Goal: Task Accomplishment & Management: Manage account settings

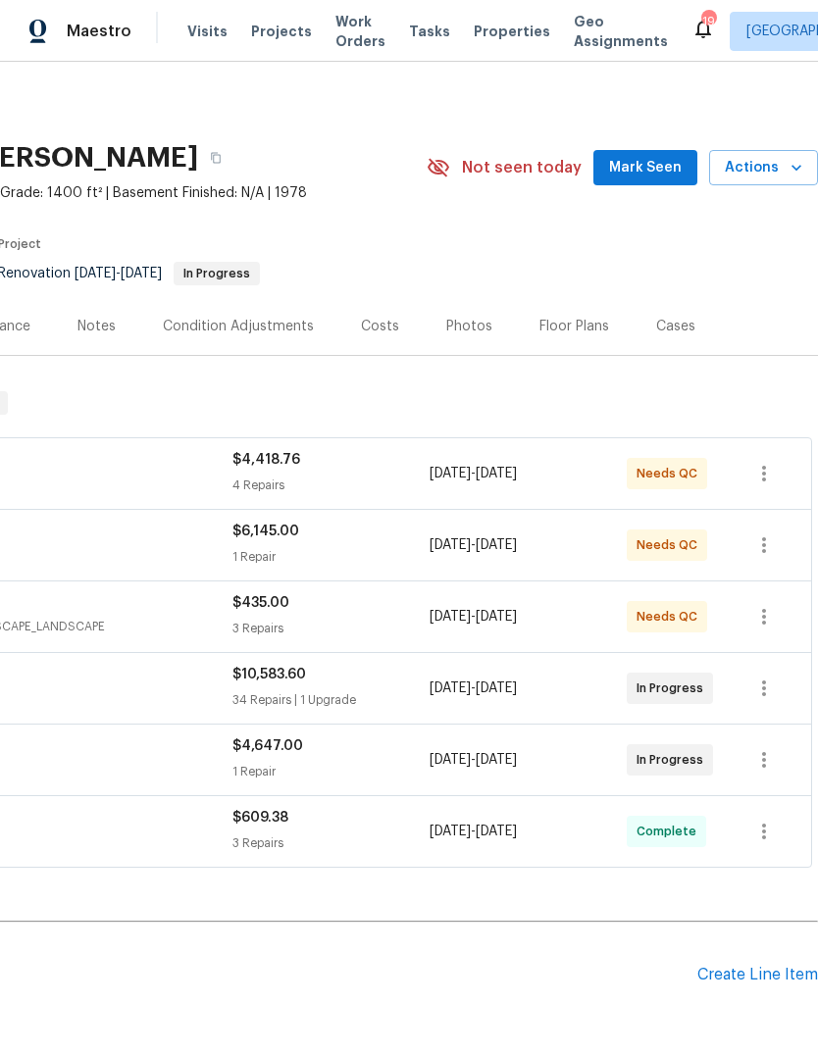
scroll to position [0, 290]
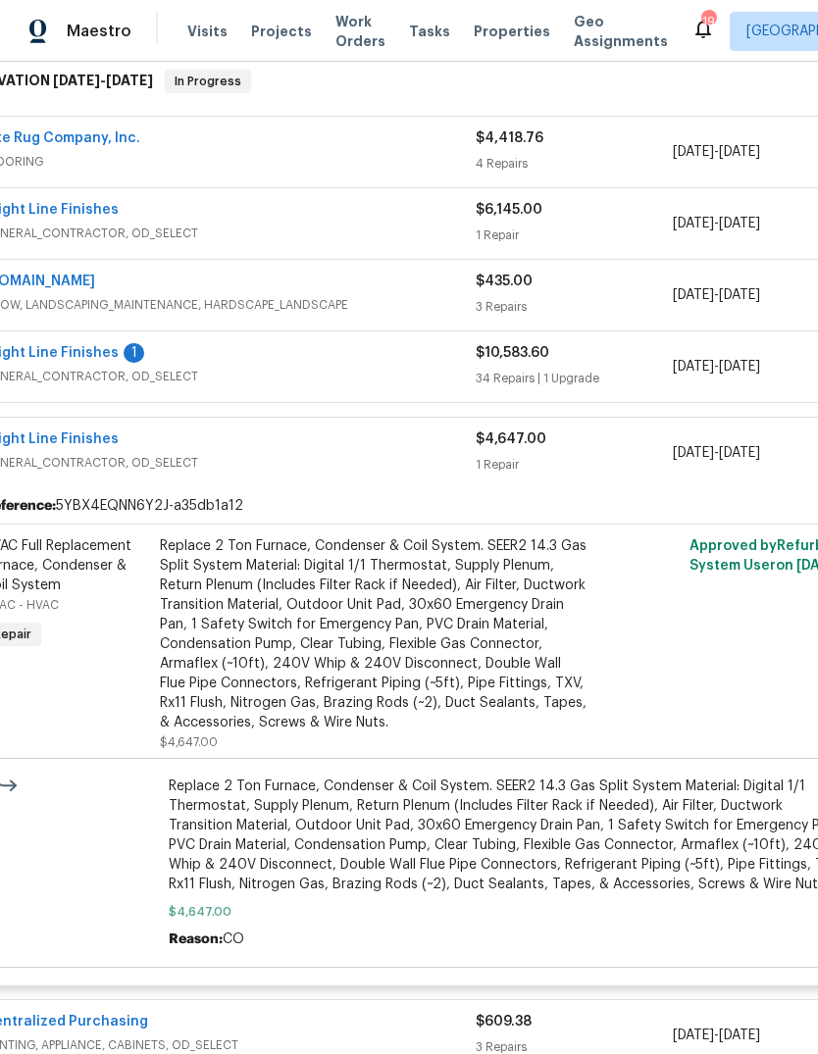
scroll to position [314, 50]
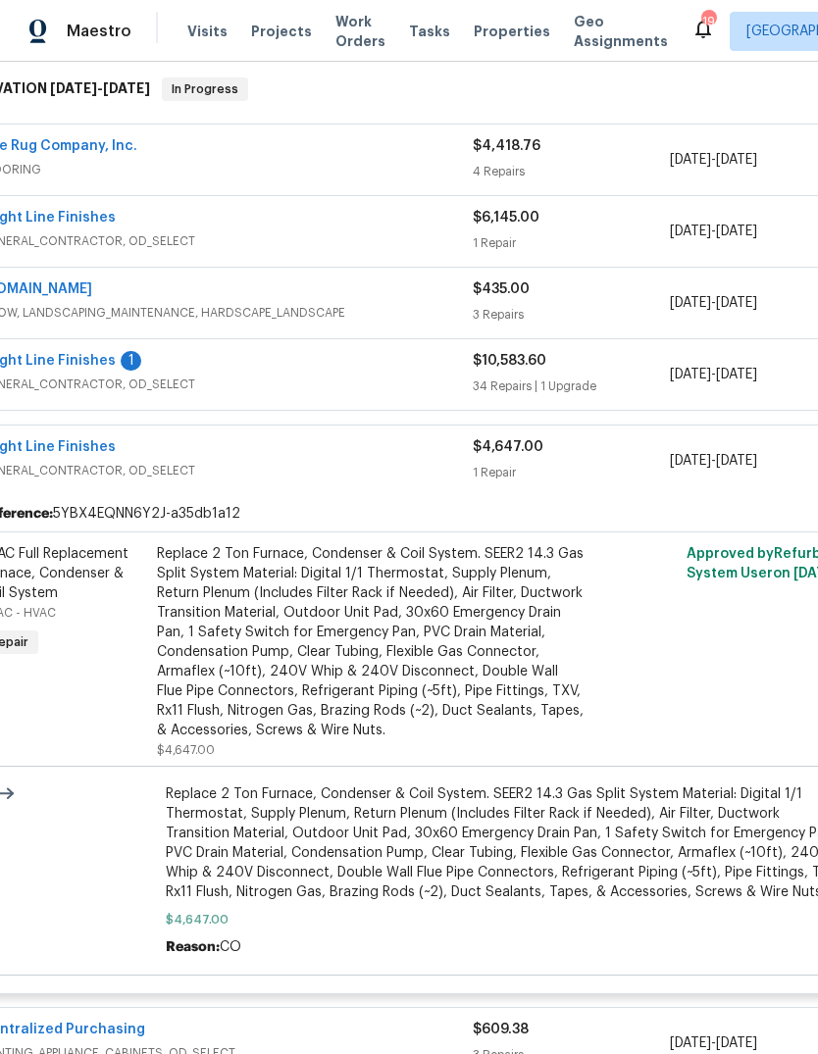
click at [322, 451] on div "Bright Line Finishes" at bounding box center [226, 449] width 492 height 24
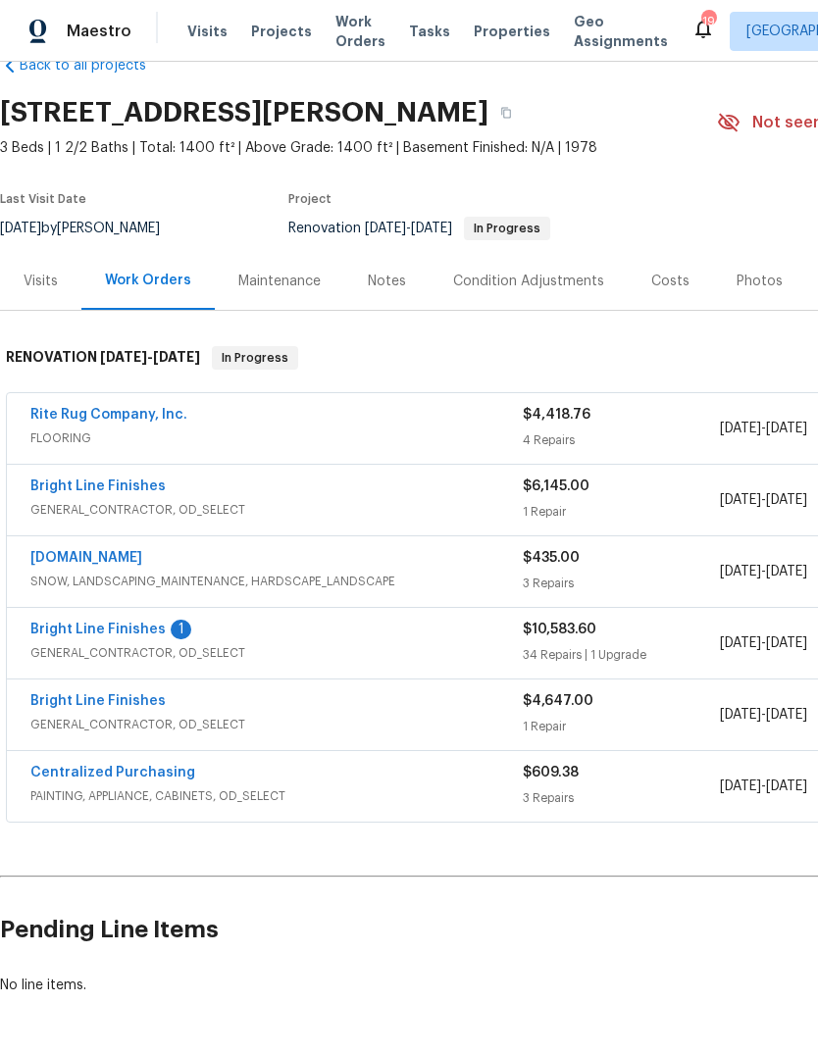
scroll to position [45, 0]
click at [672, 486] on div "$6,145.00" at bounding box center [621, 487] width 197 height 20
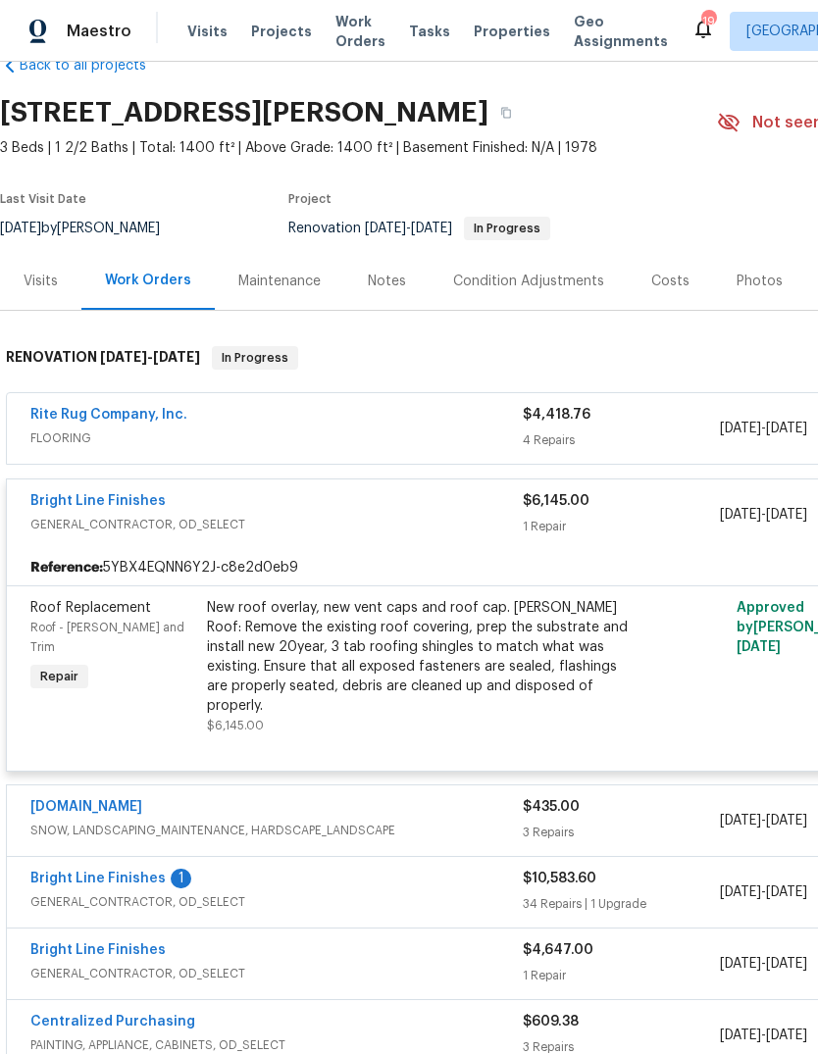
click at [682, 514] on div "$6,145.00 1 Repair" at bounding box center [621, 514] width 197 height 47
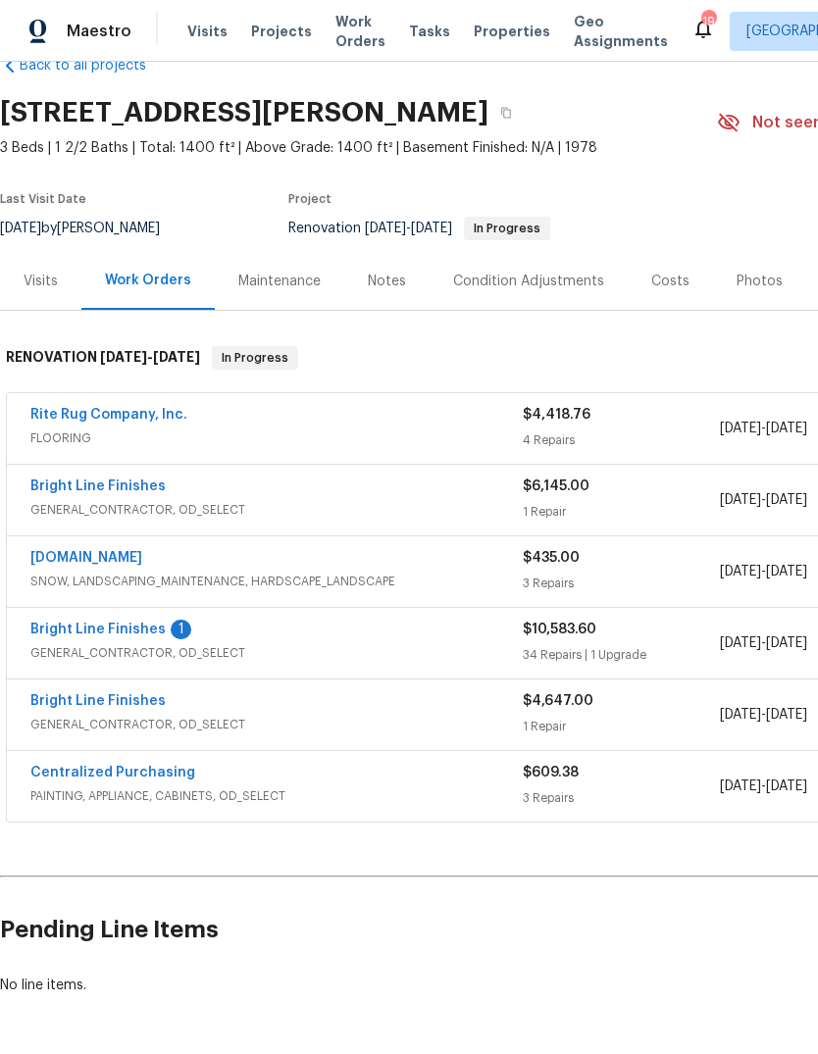
click at [644, 496] on div "$6,145.00 1 Repair" at bounding box center [621, 500] width 197 height 47
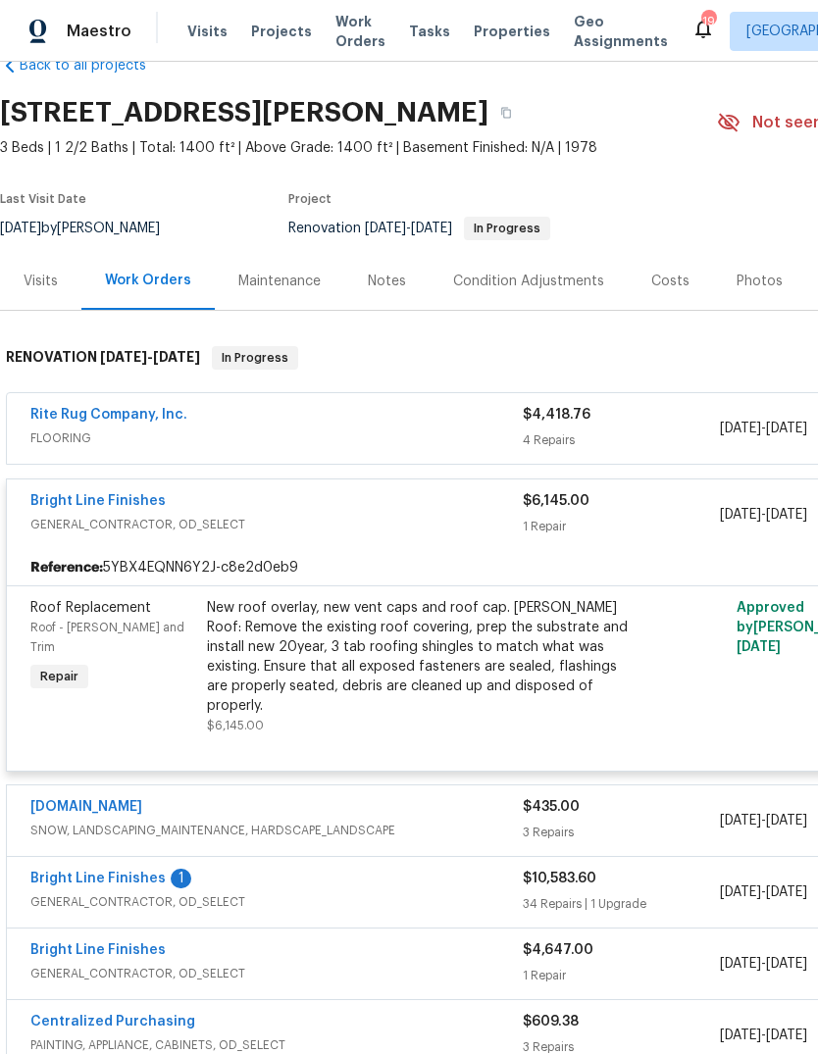
click at [300, 677] on div "New roof overlay, new vent caps and roof cap. Gable Roof: Remove the existing r…" at bounding box center [422, 657] width 430 height 118
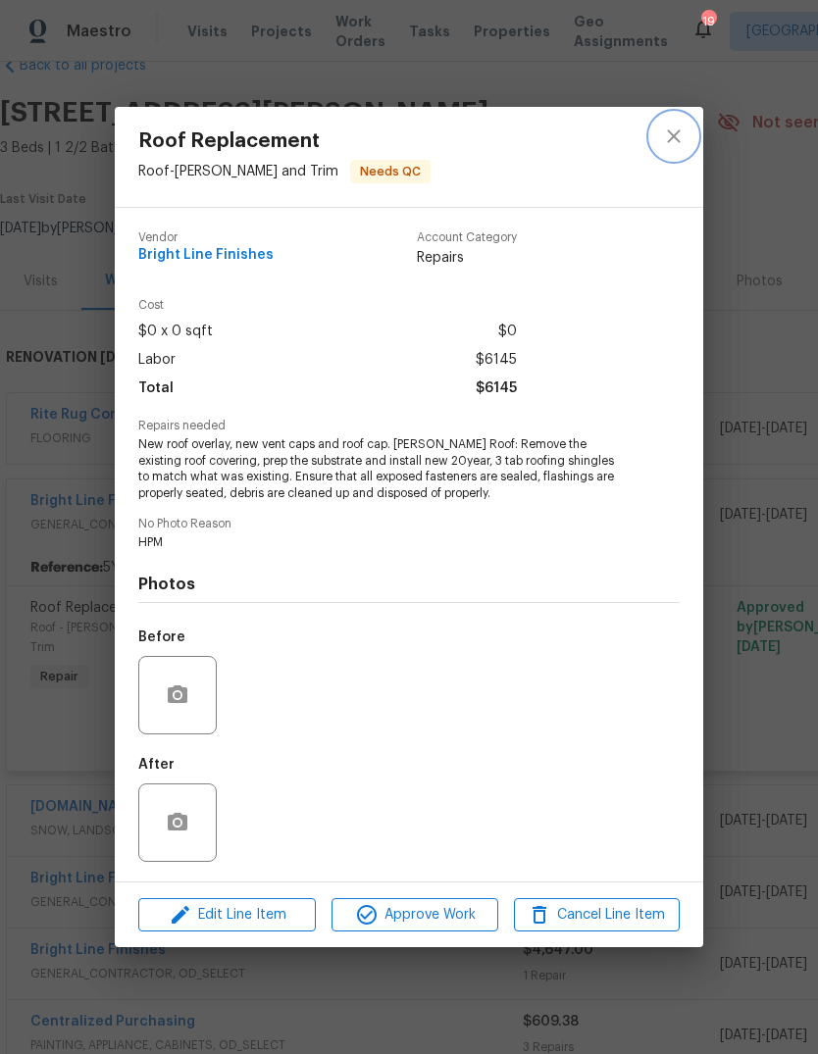
click at [667, 128] on icon "close" at bounding box center [674, 137] width 24 height 24
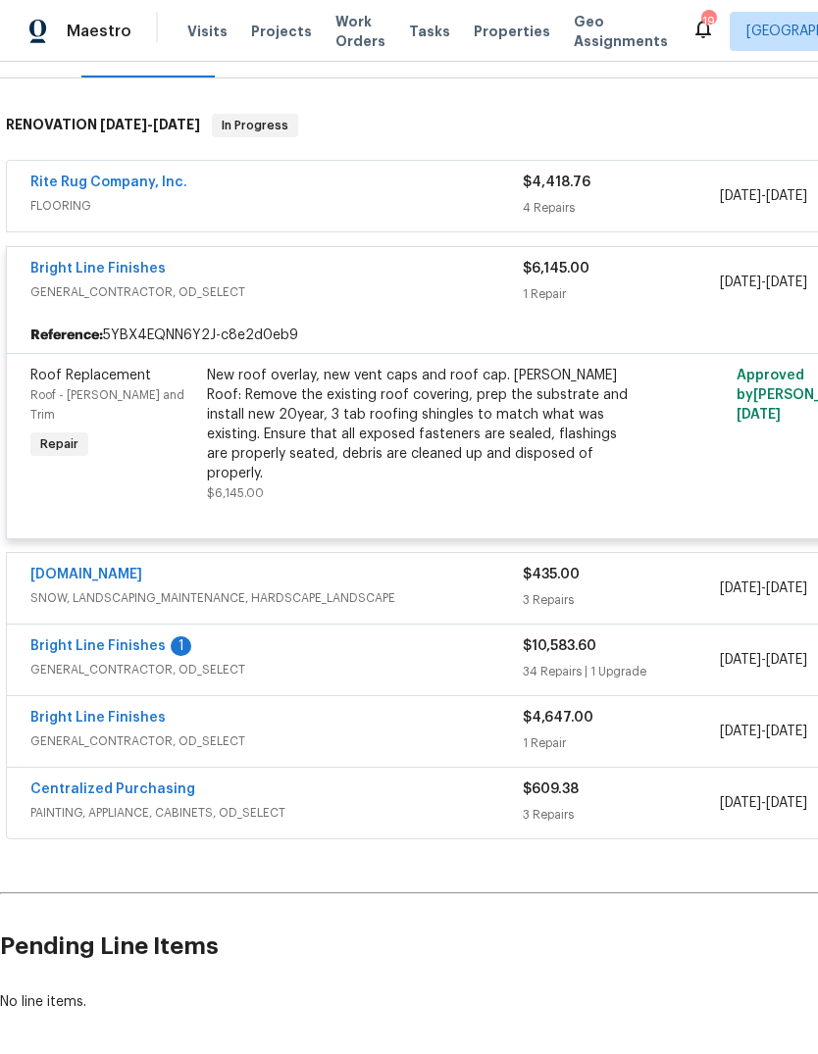
scroll to position [276, 0]
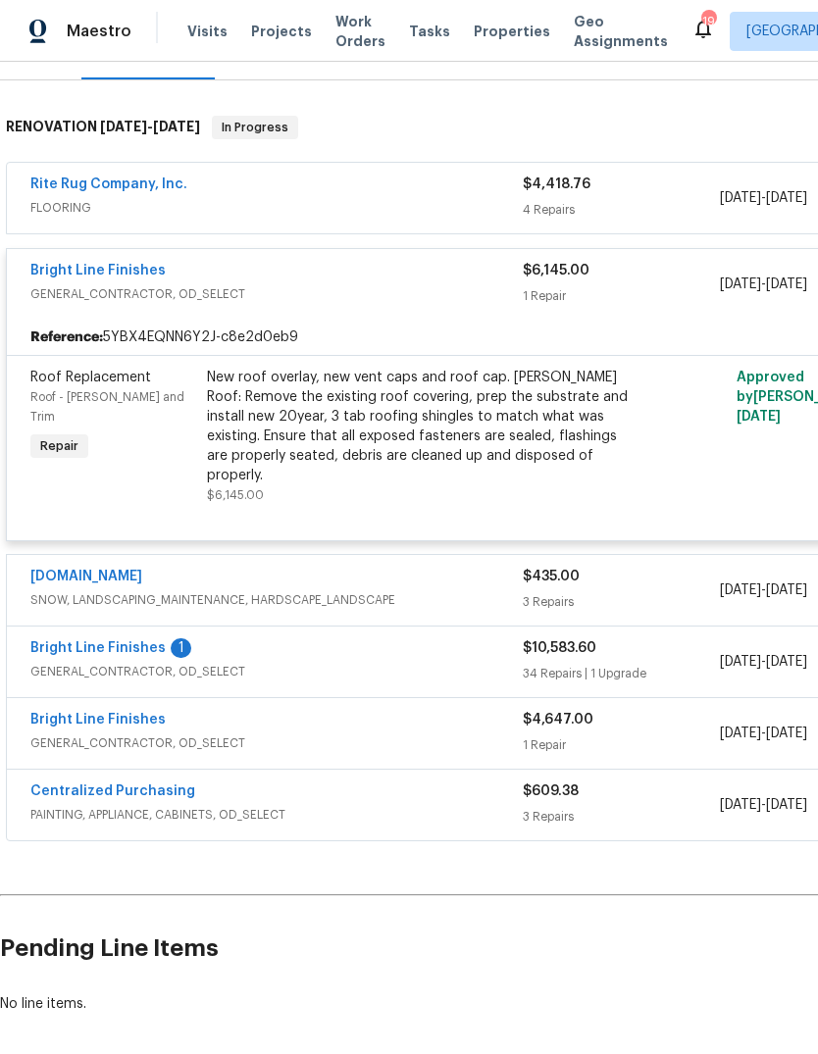
click at [77, 268] on link "Bright Line Finishes" at bounding box center [97, 271] width 135 height 14
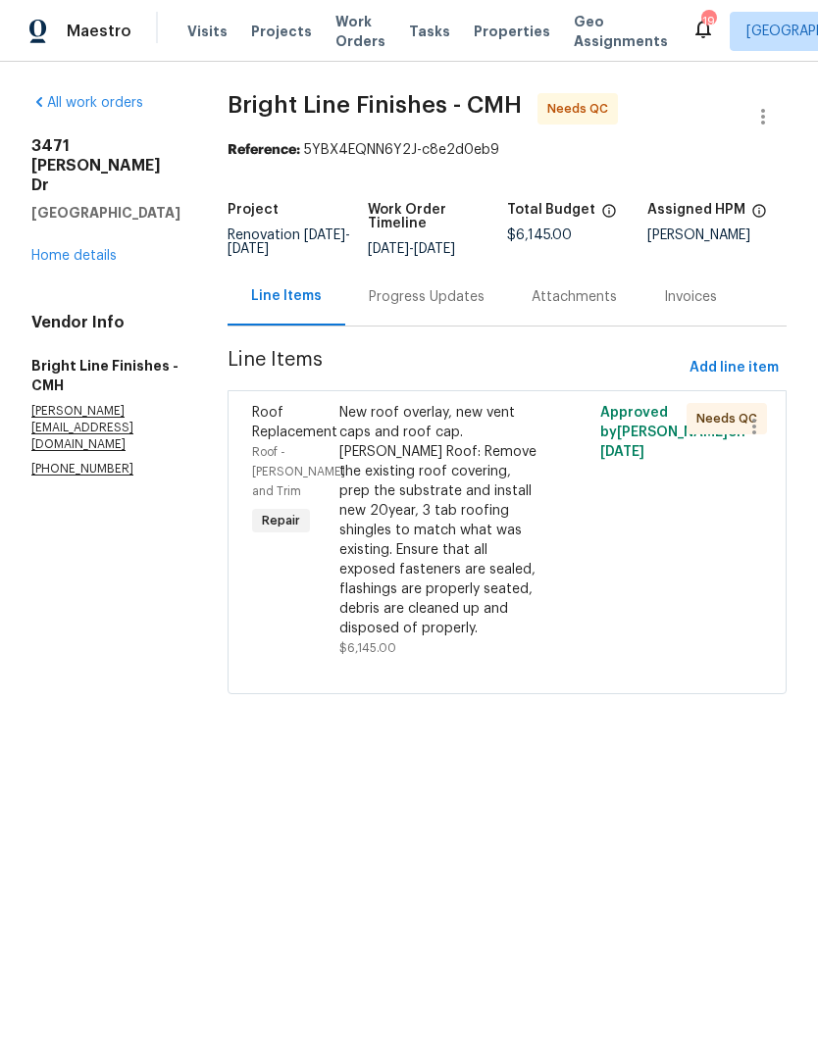
click at [66, 249] on link "Home details" at bounding box center [73, 256] width 85 height 14
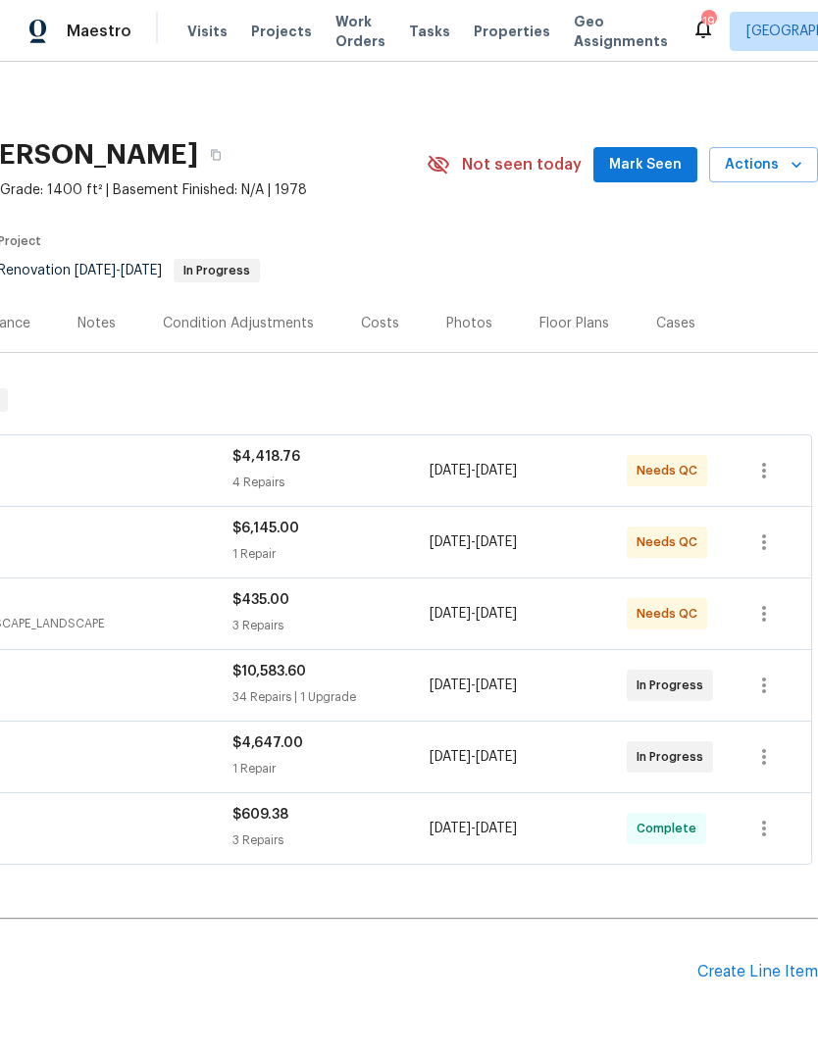
scroll to position [3, 290]
click at [221, 152] on button "button" at bounding box center [215, 154] width 35 height 35
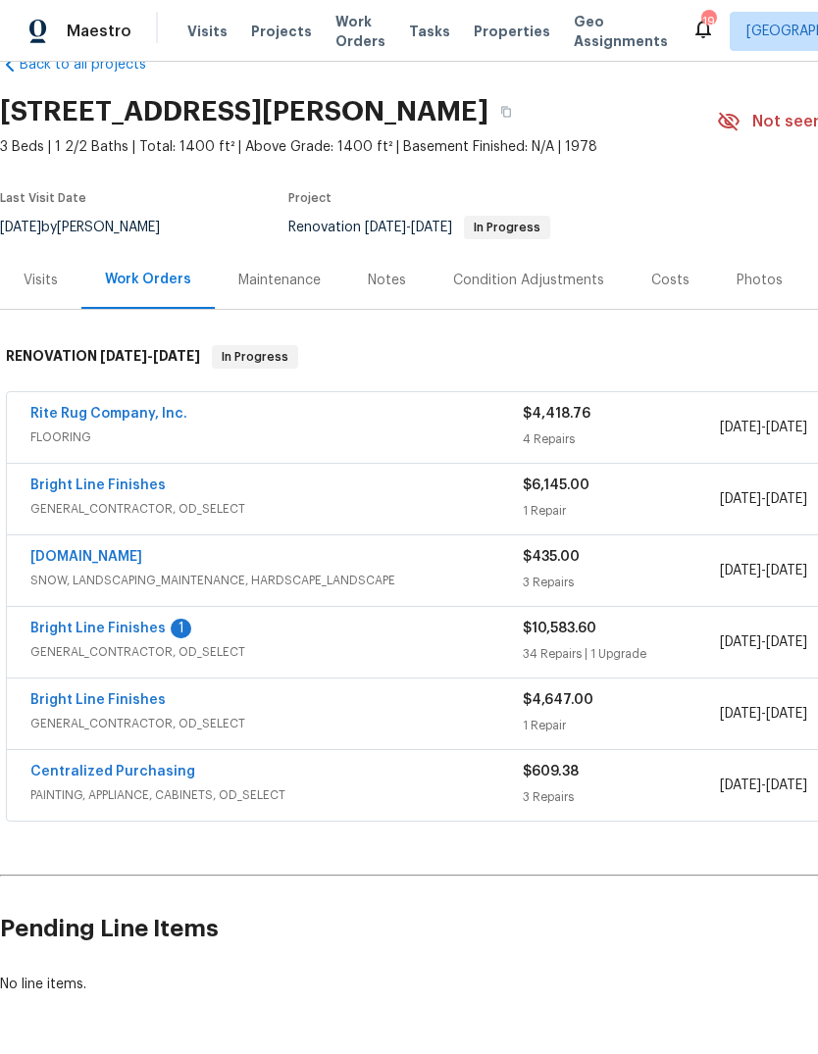
scroll to position [45, 0]
click at [663, 635] on div "$10,583.60" at bounding box center [621, 630] width 197 height 20
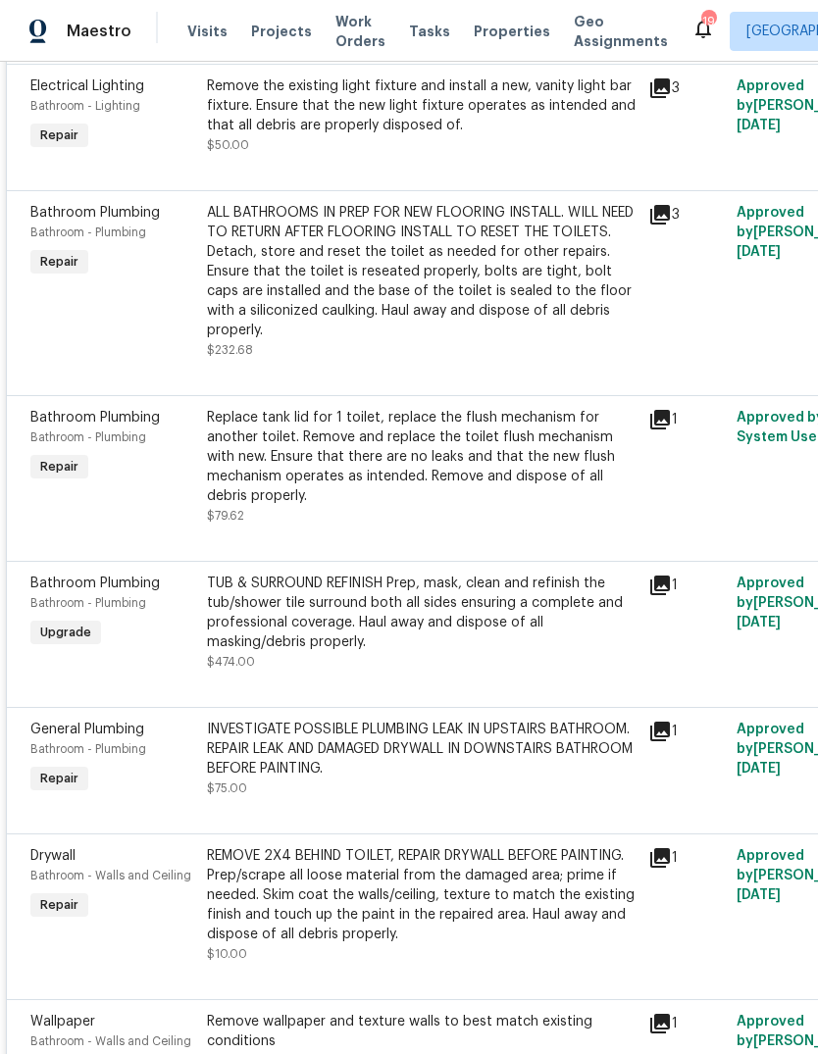
scroll to position [1097, 0]
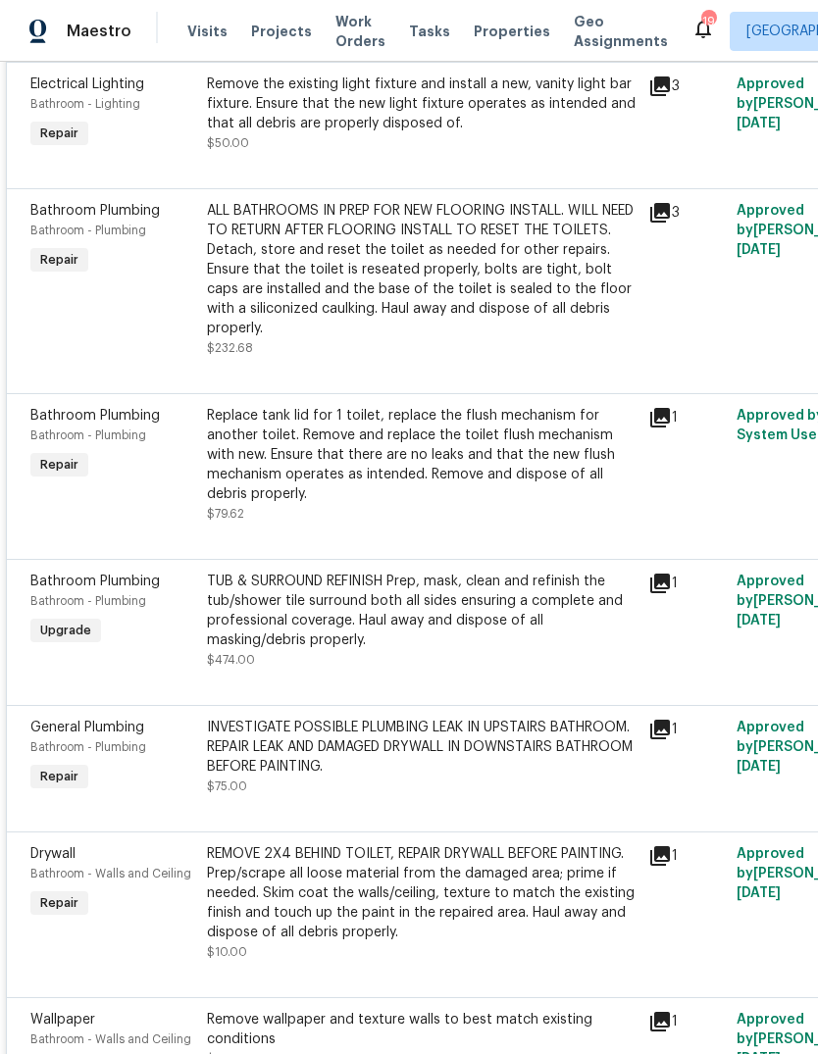
click at [664, 423] on icon at bounding box center [660, 418] width 24 height 24
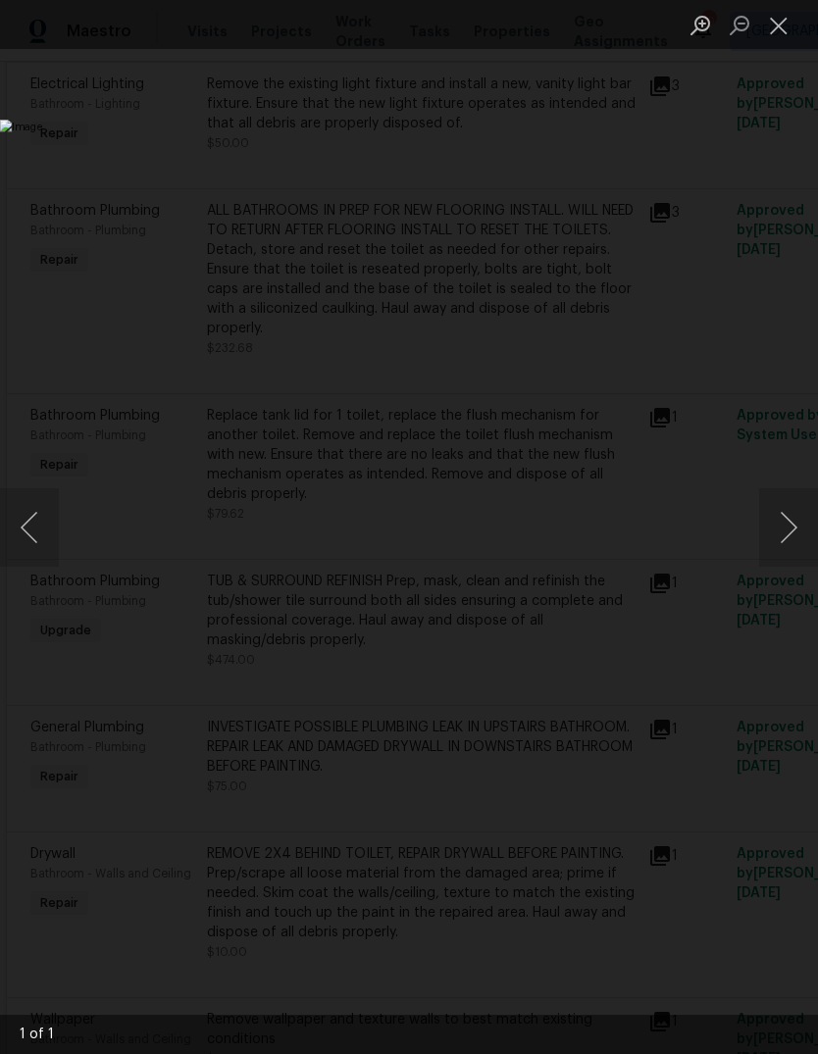
click at [778, 25] on button "Close lightbox" at bounding box center [778, 25] width 39 height 34
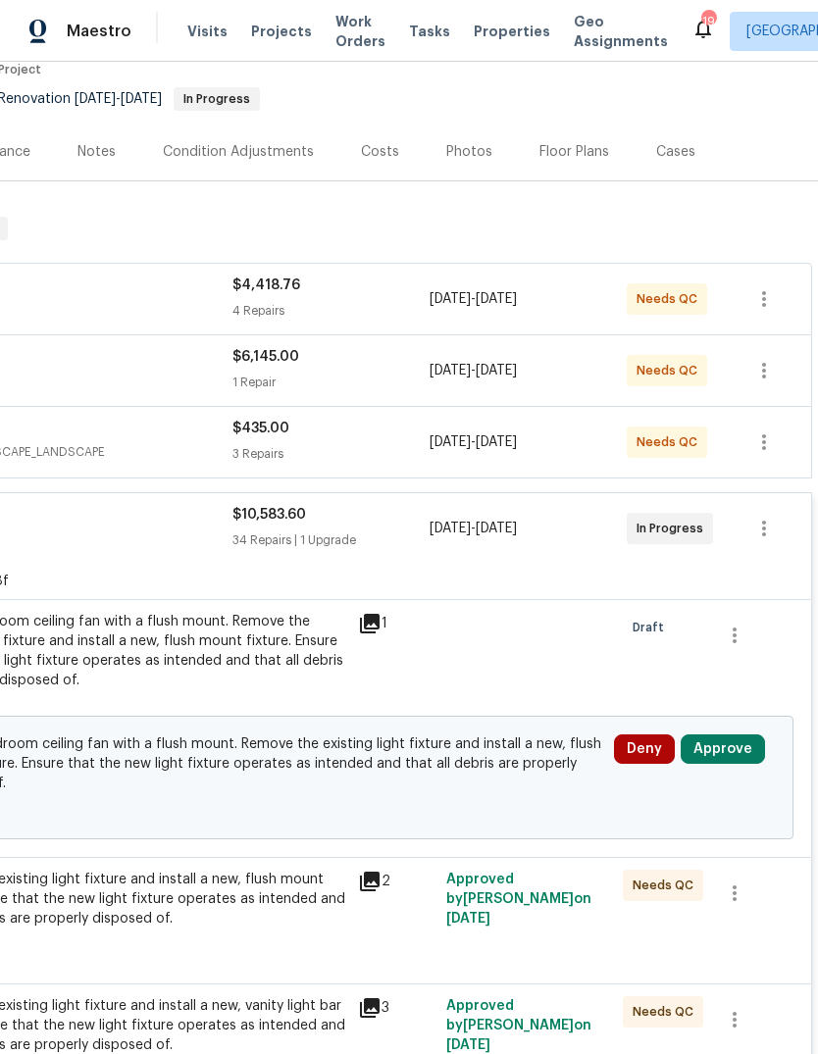
scroll to position [175, 290]
click at [728, 742] on button "Approve" at bounding box center [723, 749] width 84 height 29
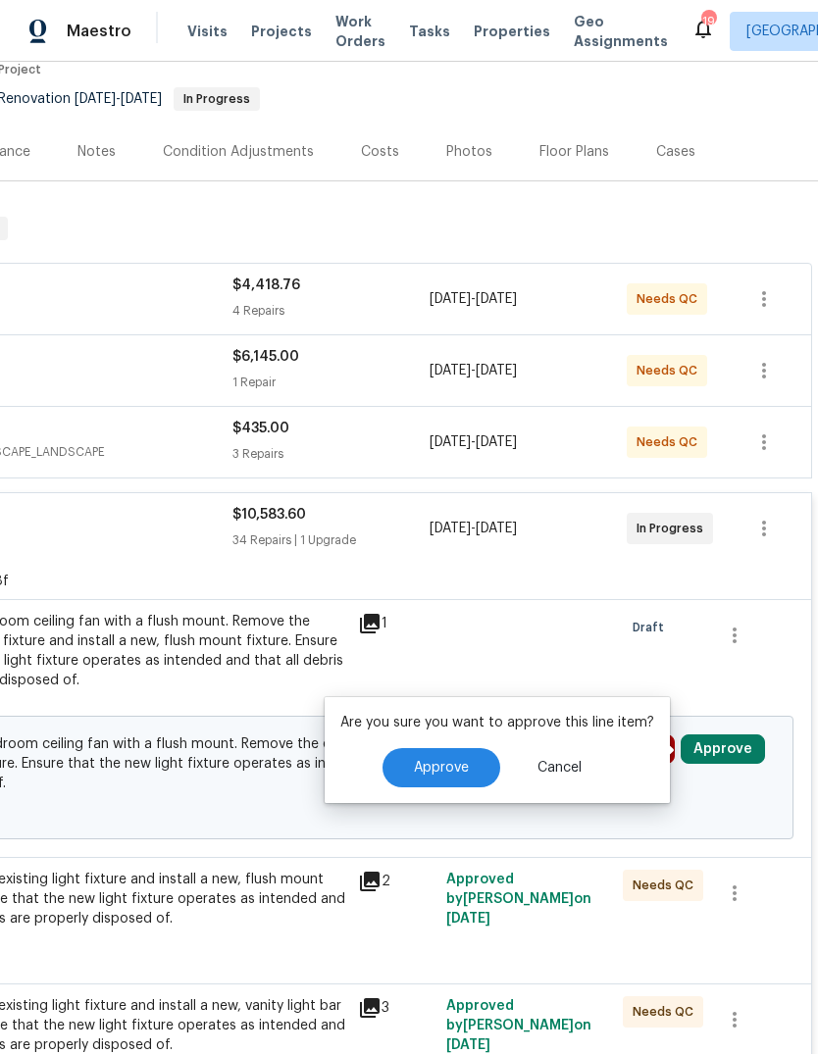
click at [466, 770] on button "Approve" at bounding box center [442, 767] width 118 height 39
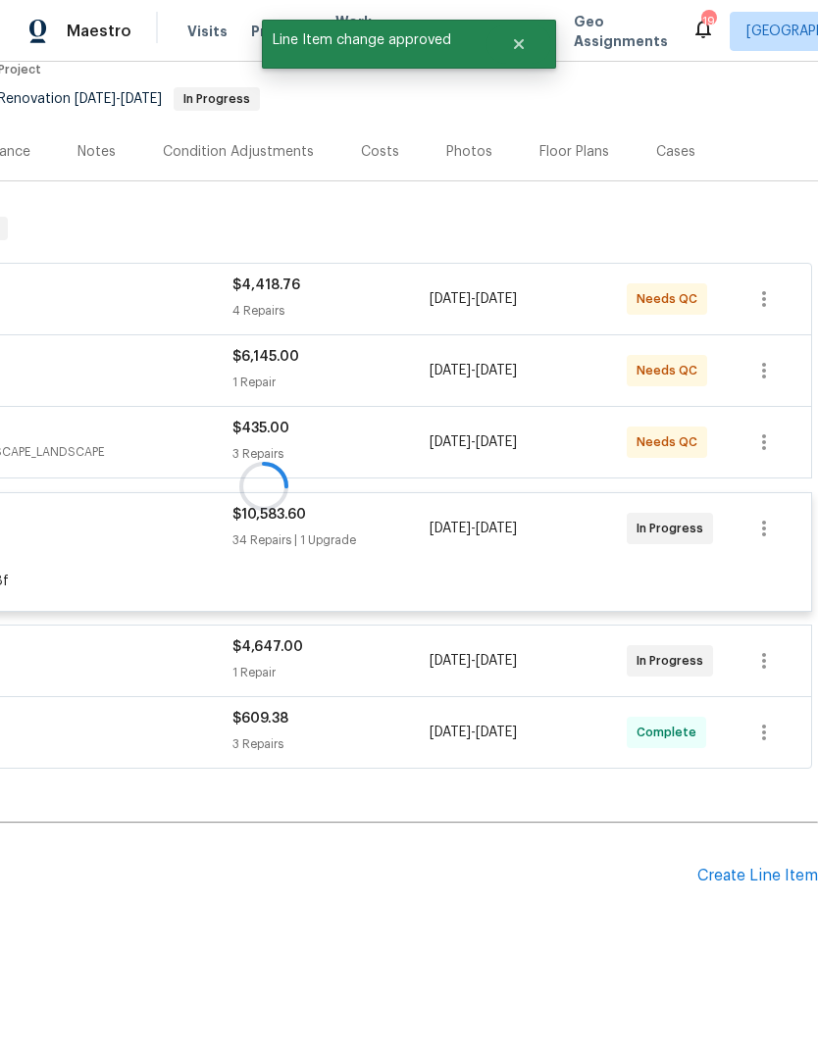
scroll to position [121, 290]
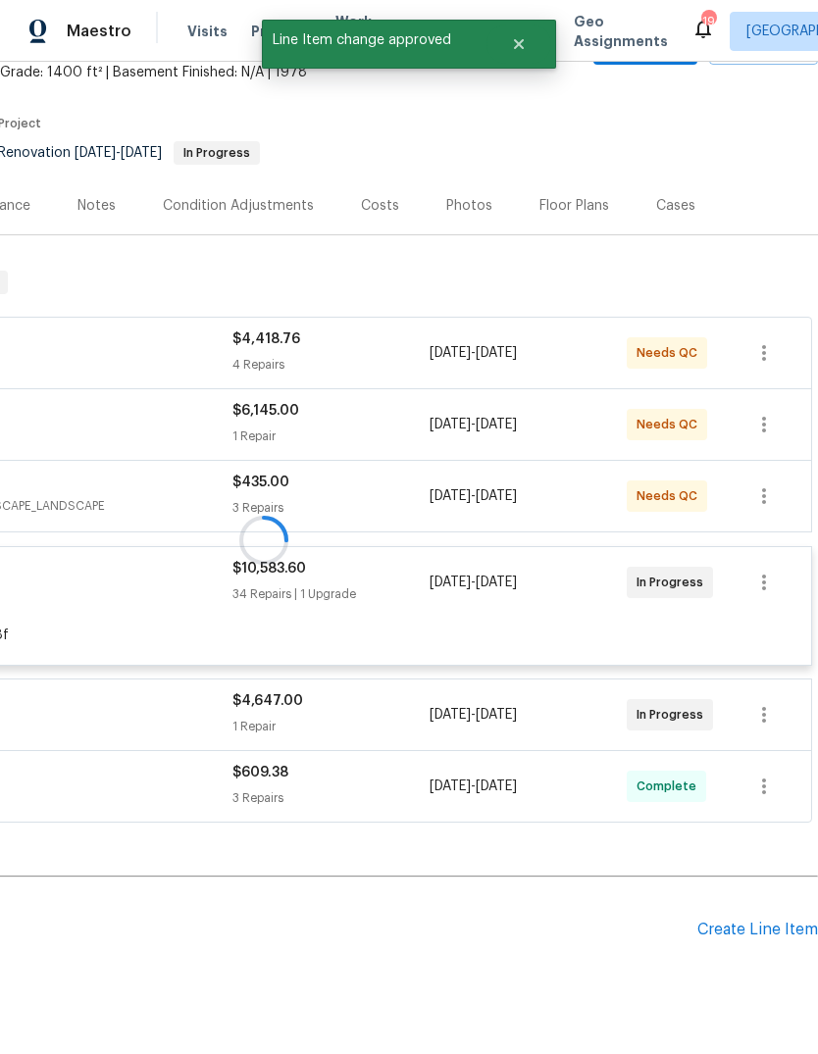
click at [532, 629] on div at bounding box center [264, 540] width 1108 height 578
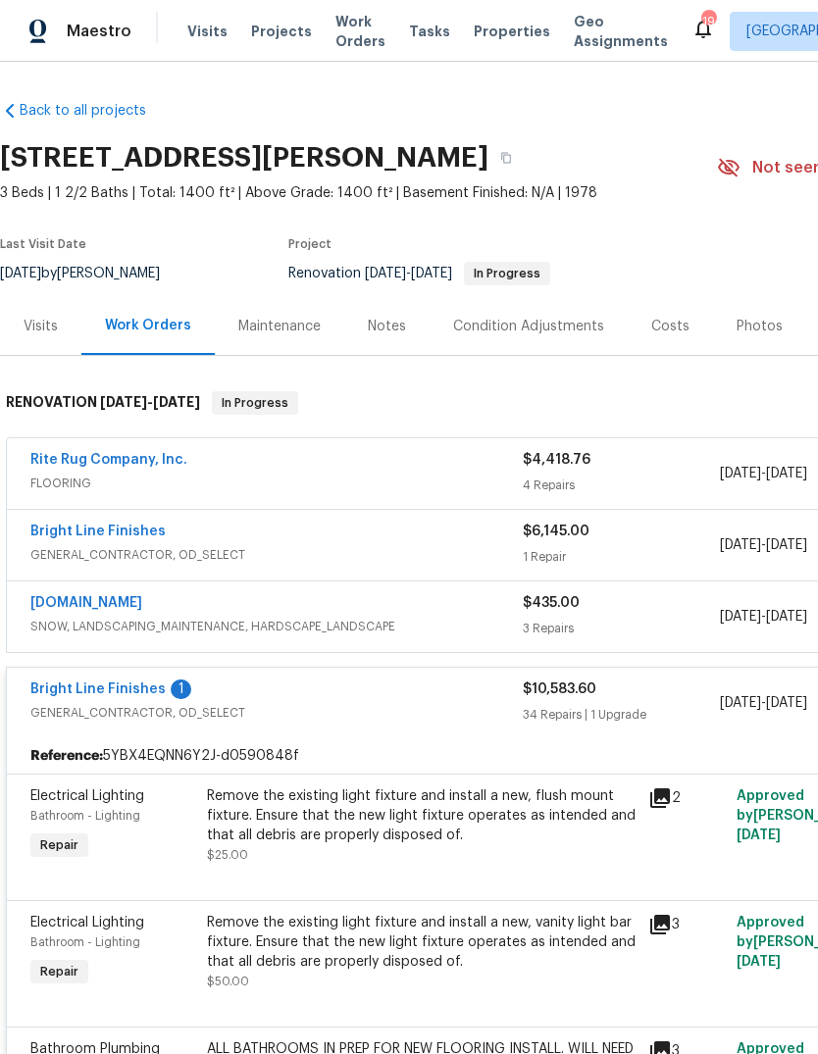
scroll to position [0, 0]
click at [631, 616] on div "$435.00 3 Repairs" at bounding box center [621, 616] width 197 height 47
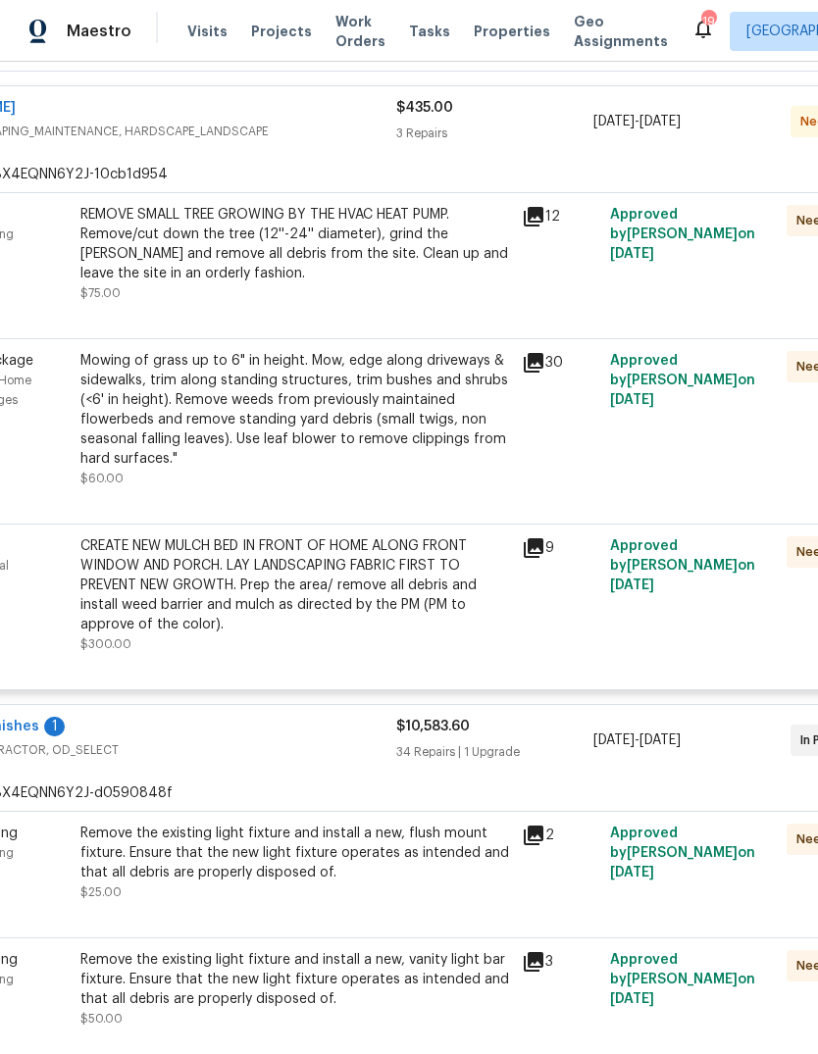
scroll to position [510, 127]
click at [166, 605] on div "CREATE NEW MULCH BED IN FRONT OF HOME ALONG FRONT WINDOW AND PORCH. LAY LANDSCA…" at bounding box center [295, 586] width 430 height 98
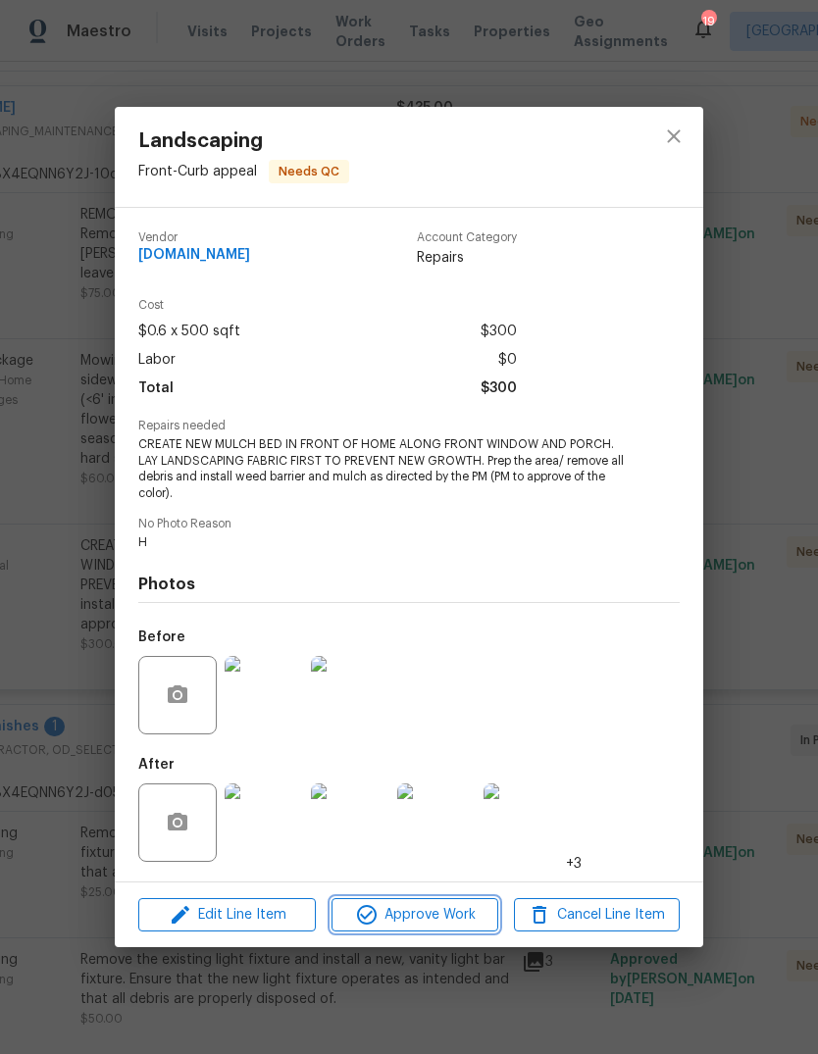
click at [408, 912] on span "Approve Work" at bounding box center [414, 915] width 154 height 25
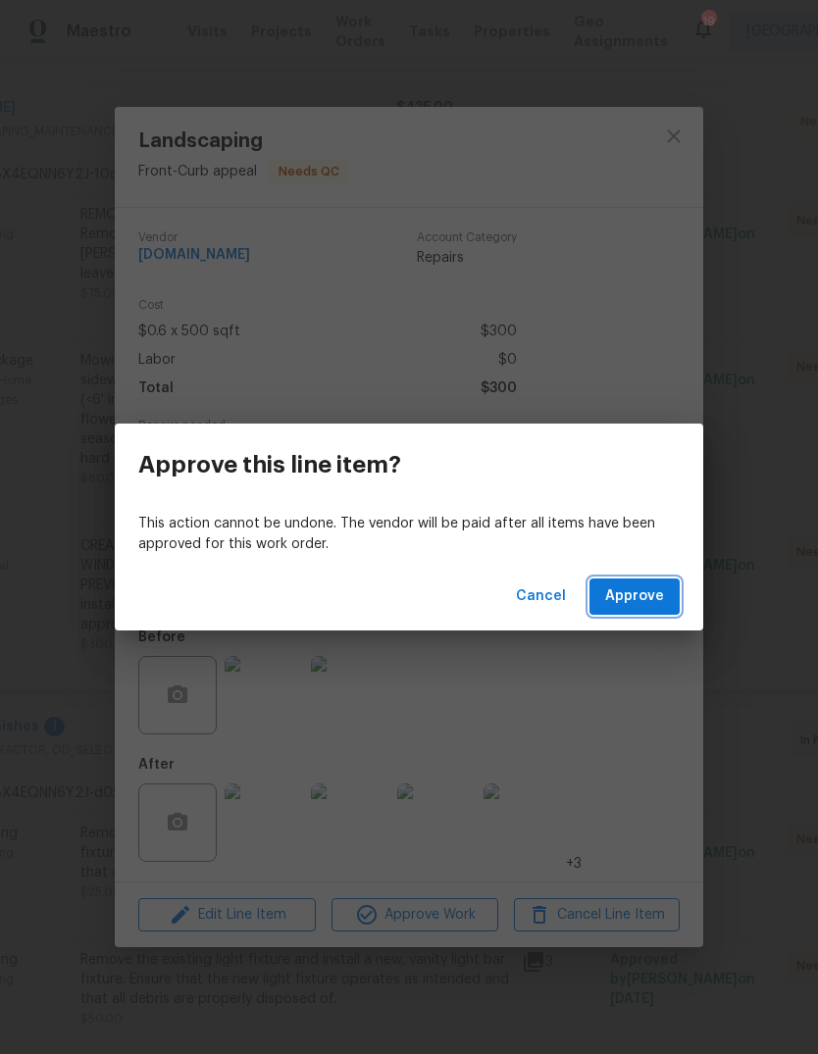
click at [626, 609] on button "Approve" at bounding box center [635, 597] width 90 height 36
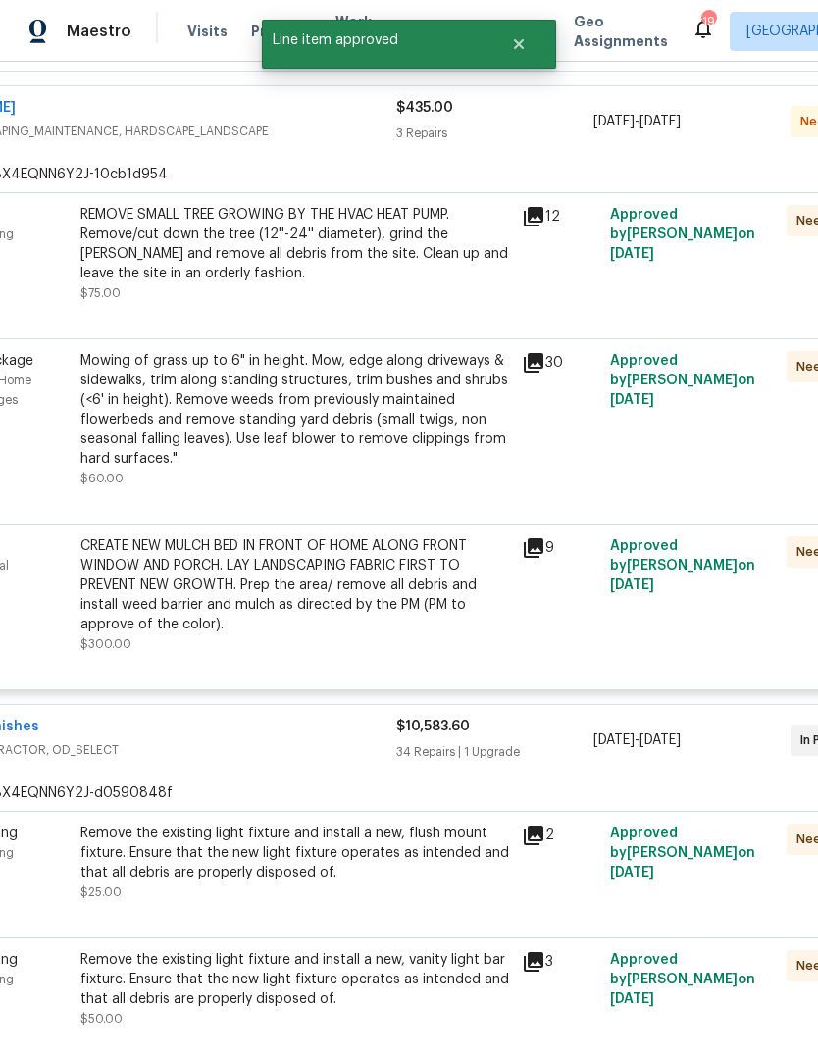
click at [241, 421] on div "Mowing of grass up to 6" in height. Mow, edge along driveways & sidewalks, trim…" at bounding box center [295, 410] width 430 height 118
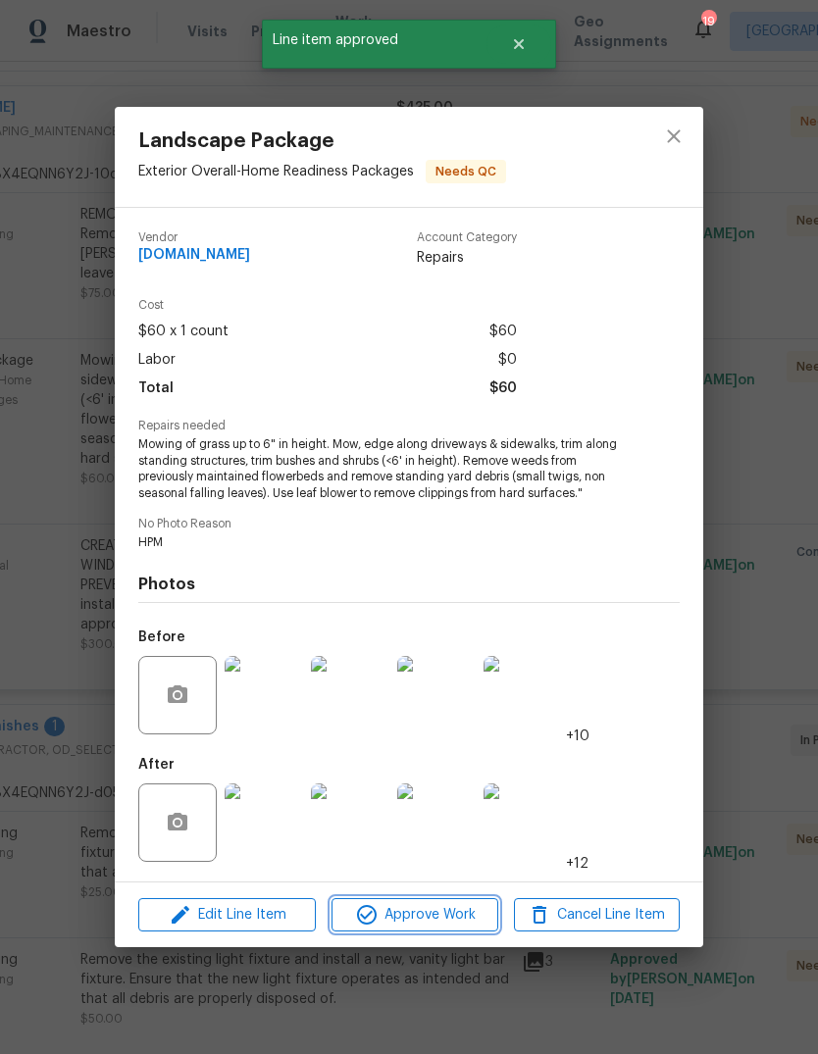
click at [408, 933] on button "Approve Work" at bounding box center [415, 916] width 166 height 34
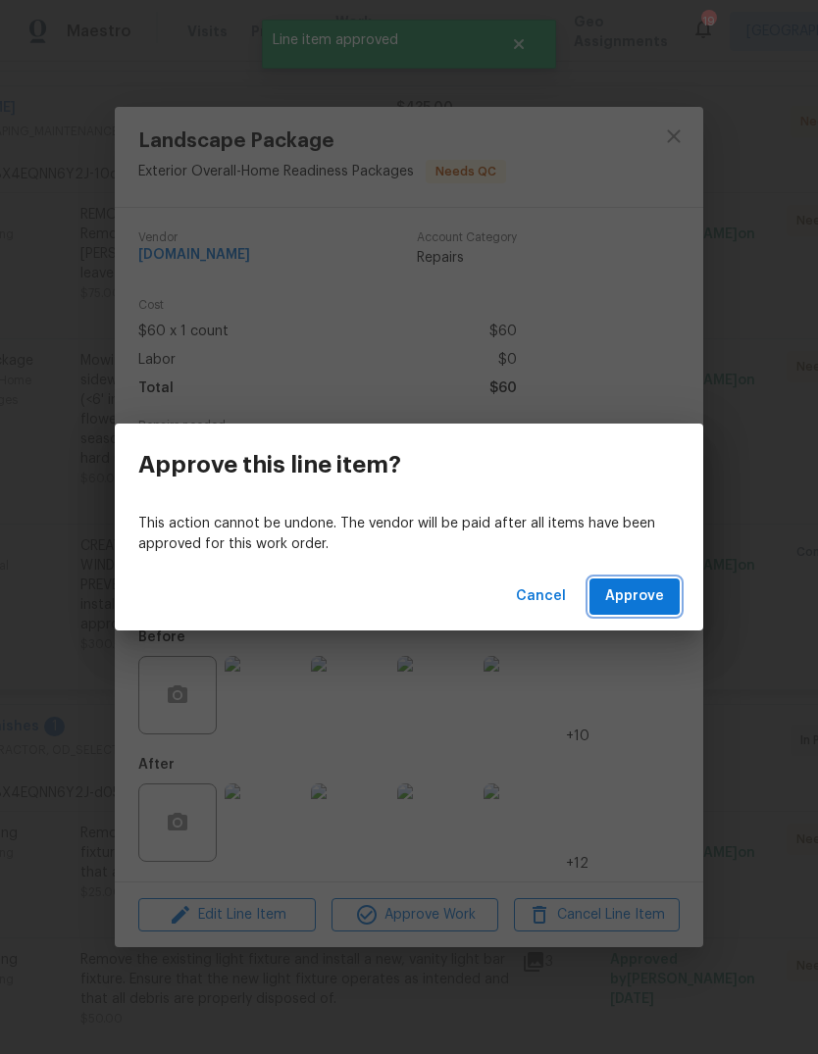
click at [661, 604] on span "Approve" at bounding box center [634, 597] width 59 height 25
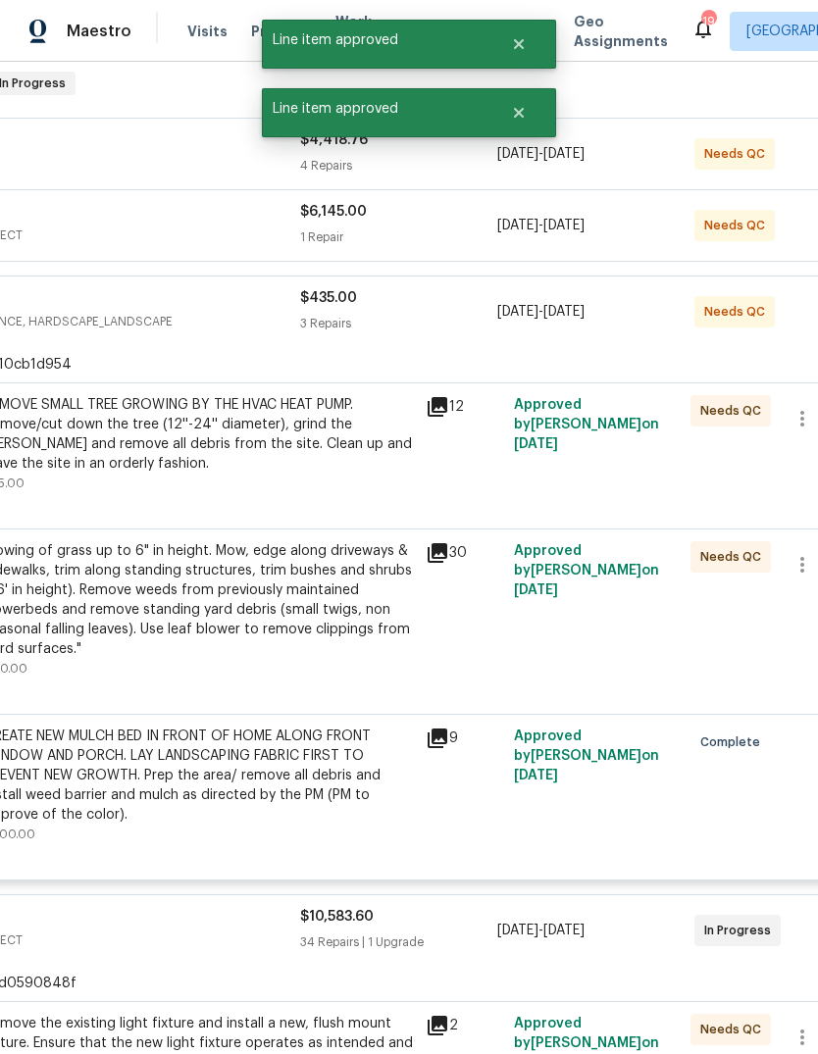
scroll to position [311, 228]
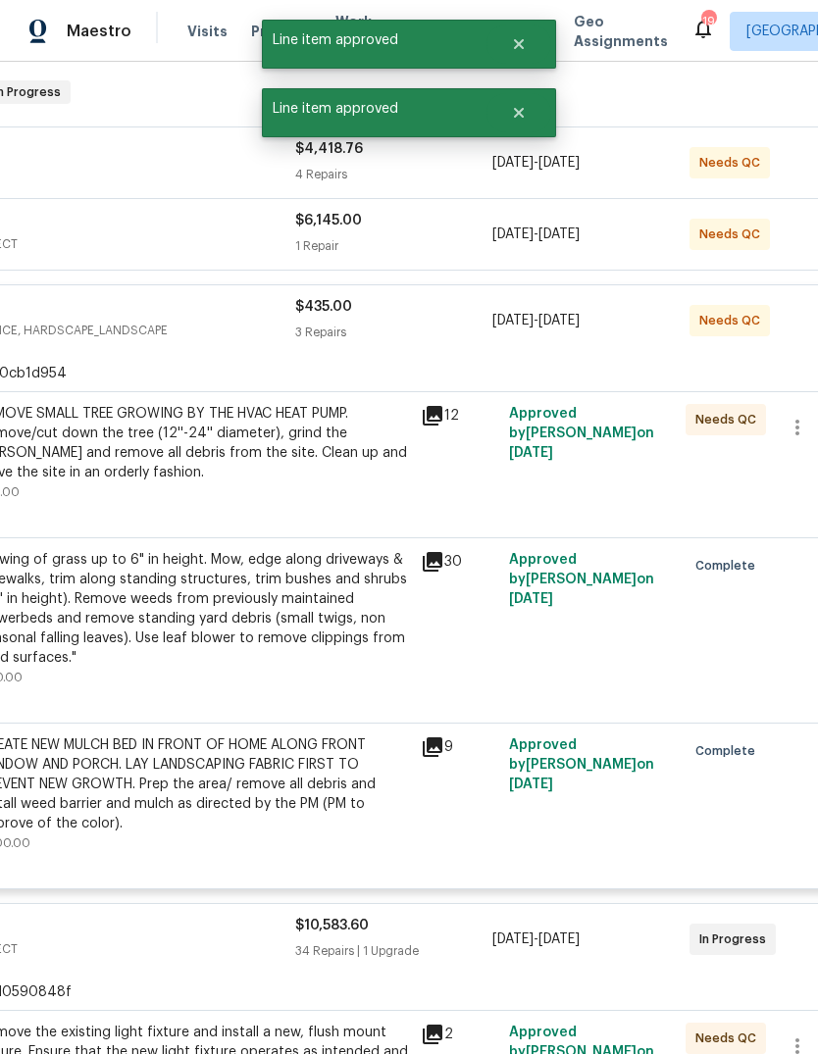
click at [167, 440] on div "REMOVE SMALL TREE GROWING BY THE HVAC HEAT PUMP. Remove/cut down the tree (12''…" at bounding box center [194, 443] width 430 height 78
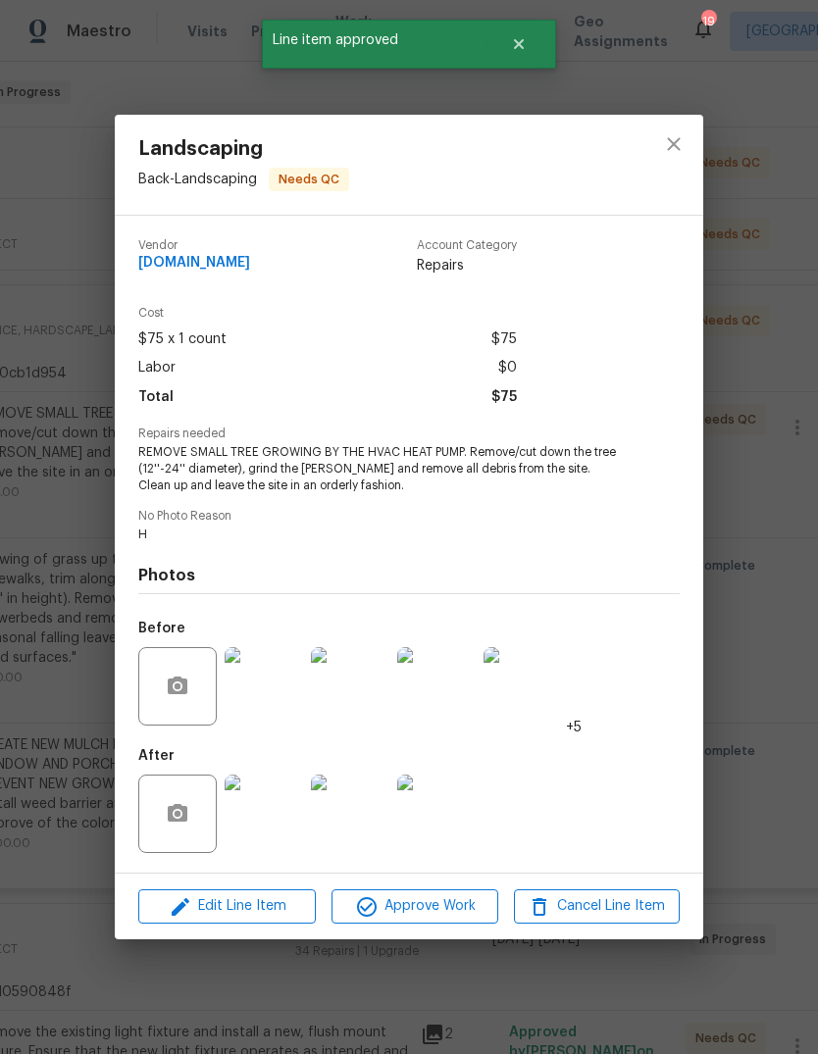
click at [394, 900] on span "Approve Work" at bounding box center [414, 907] width 154 height 25
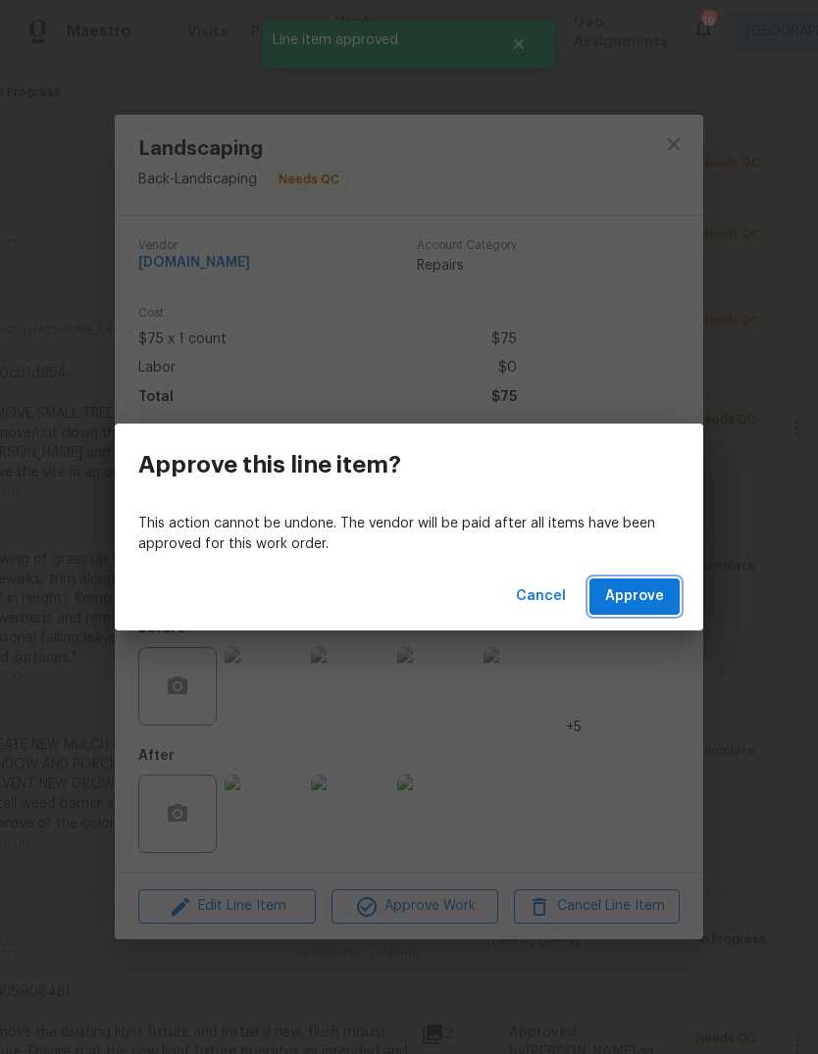
click at [649, 593] on span "Approve" at bounding box center [634, 597] width 59 height 25
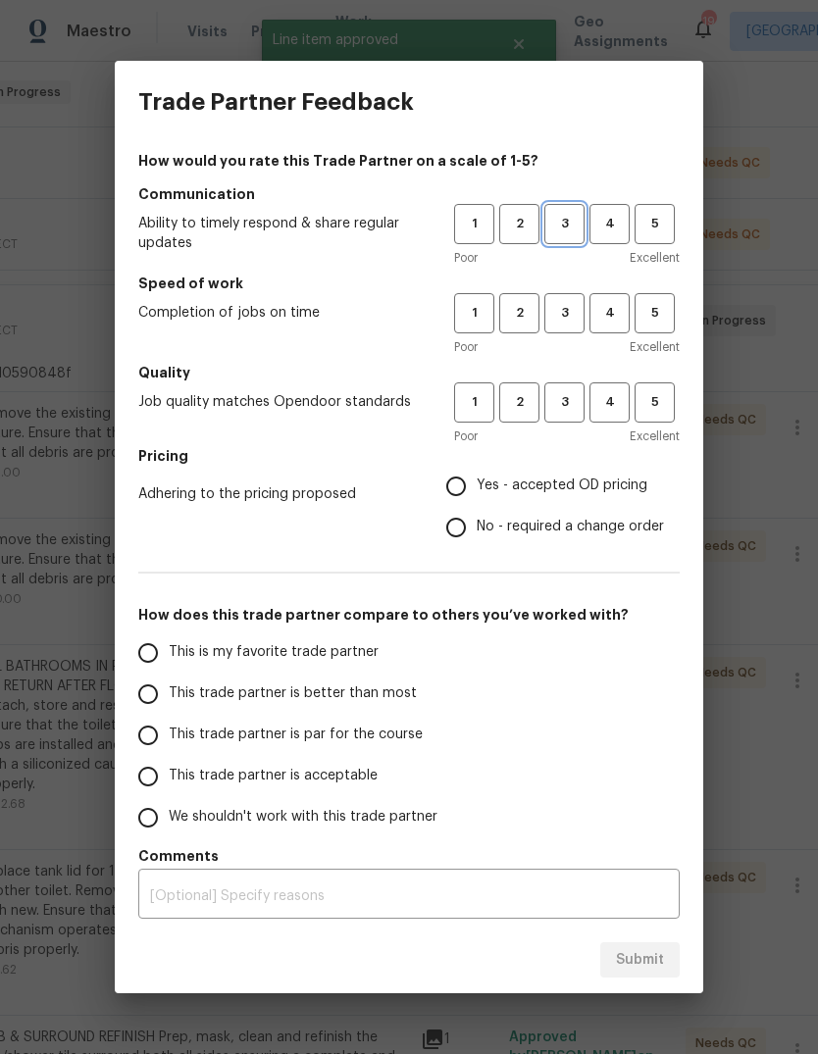
click at [573, 225] on span "3" at bounding box center [564, 224] width 36 height 23
click at [566, 330] on button "3" at bounding box center [564, 313] width 40 height 40
click at [575, 422] on button "3" at bounding box center [564, 403] width 40 height 40
click at [458, 491] on input "Yes - accepted OD pricing" at bounding box center [456, 486] width 41 height 41
radio input "true"
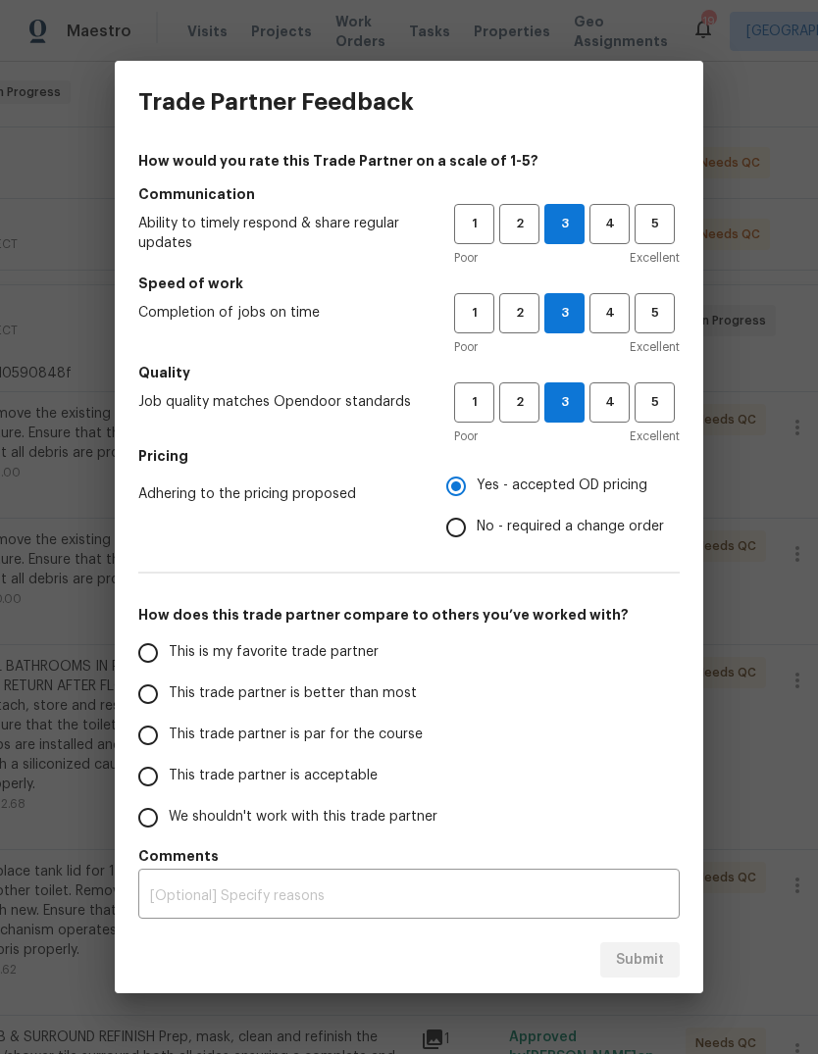
click at [150, 773] on input "This trade partner is acceptable" at bounding box center [148, 776] width 41 height 41
click at [642, 953] on span "Submit" at bounding box center [640, 961] width 48 height 25
radio input "true"
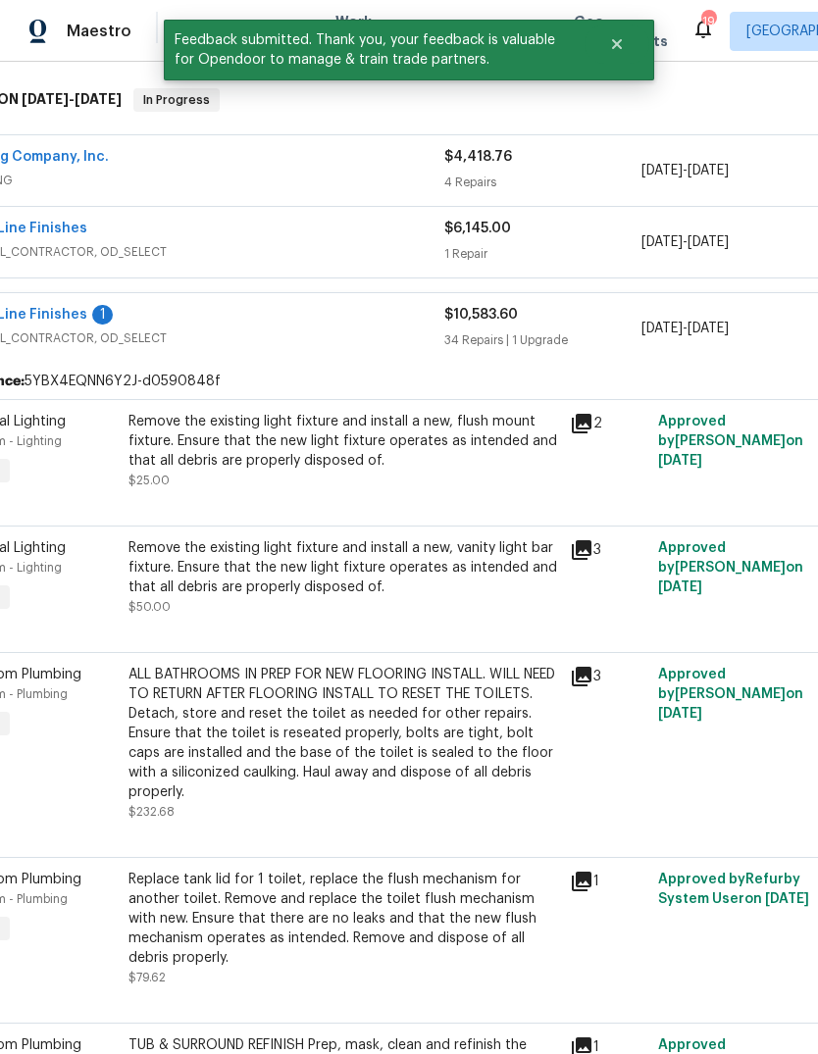
scroll to position [238, 163]
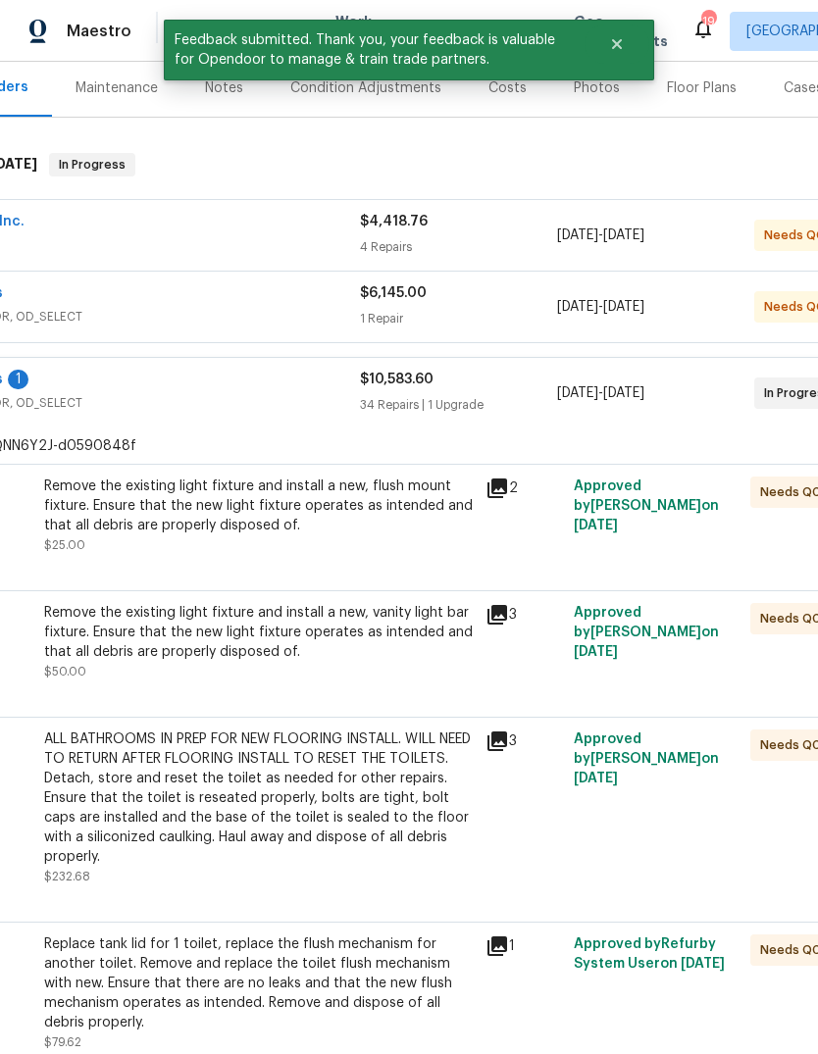
click at [228, 399] on span "GENERAL_CONTRACTOR, OD_SELECT" at bounding box center [114, 403] width 492 height 20
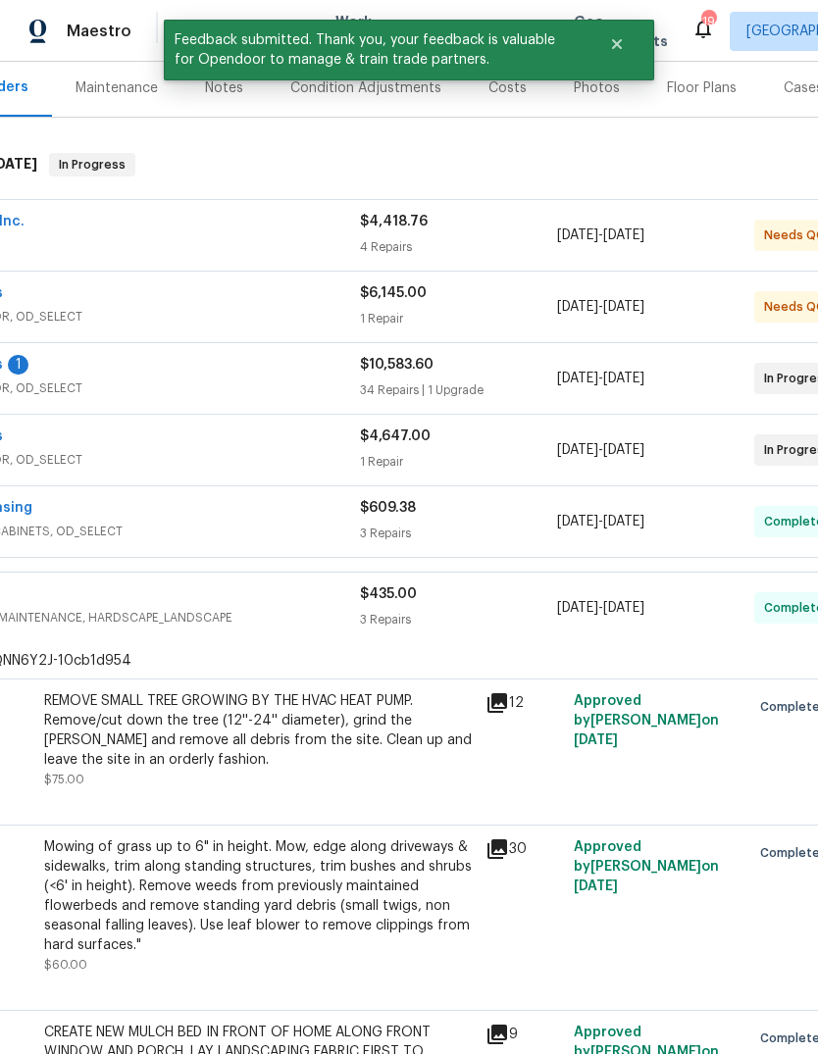
scroll to position [224, 228]
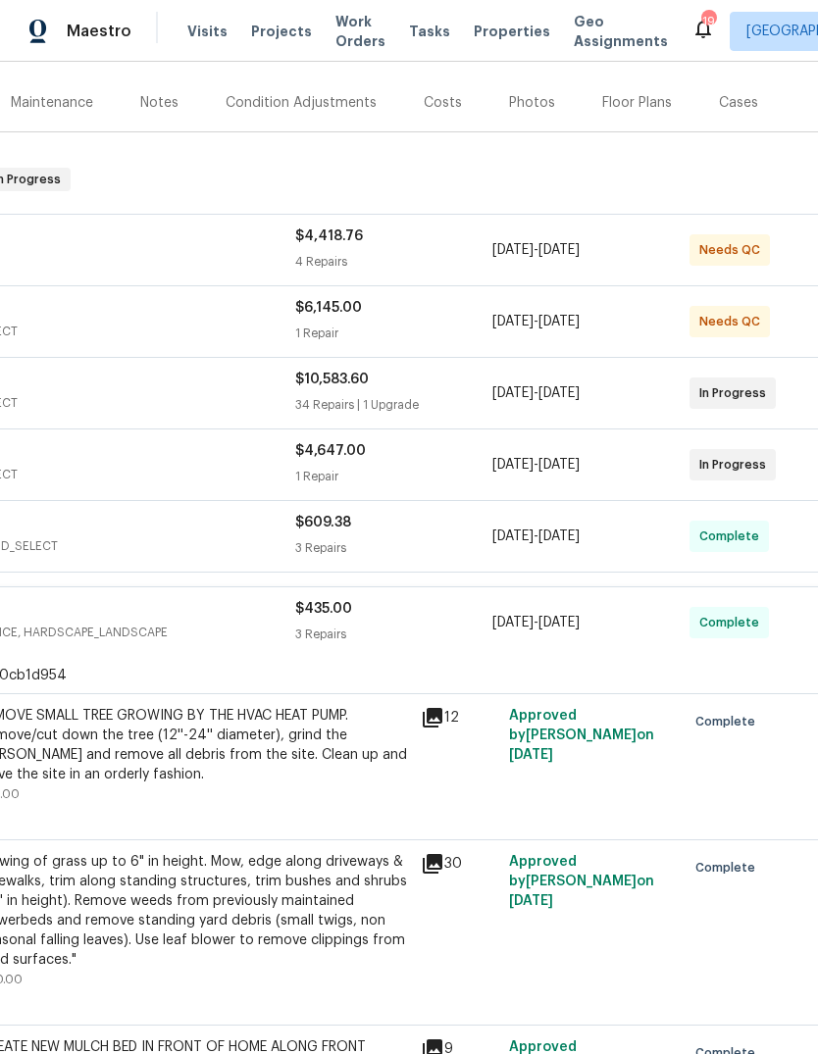
click at [182, 618] on div "Lawn.com" at bounding box center [49, 611] width 492 height 24
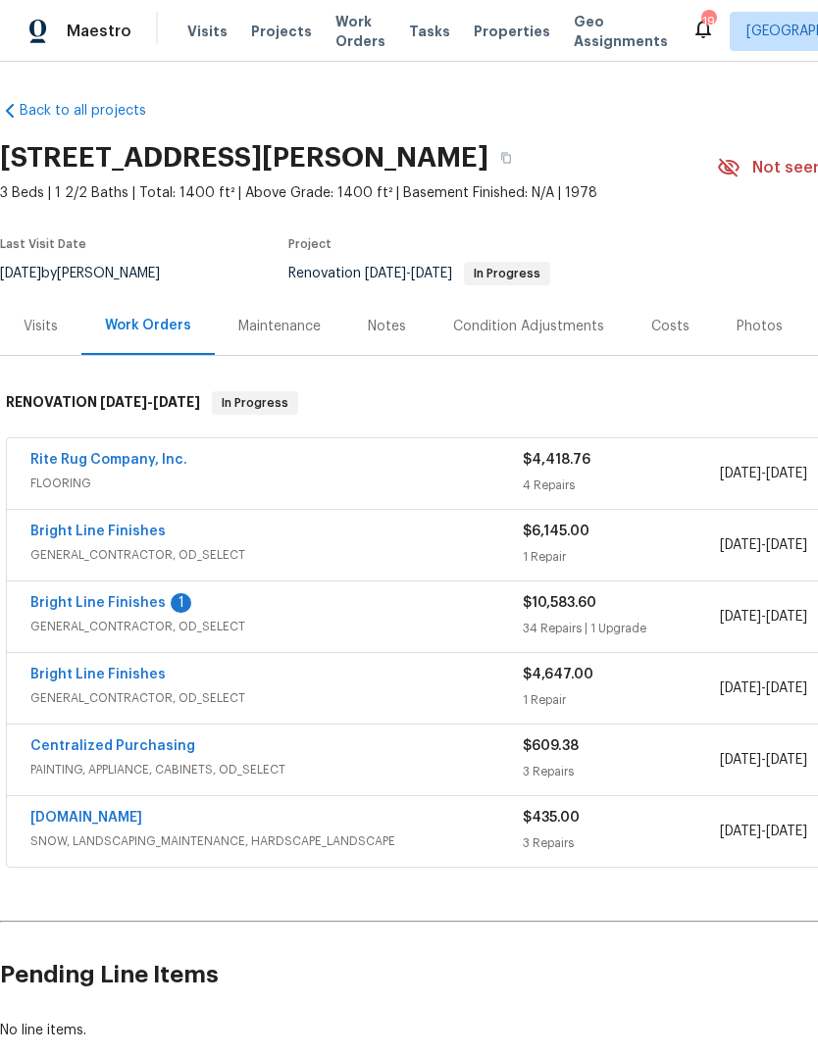
scroll to position [0, 0]
click at [274, 474] on span "FLOORING" at bounding box center [276, 484] width 492 height 20
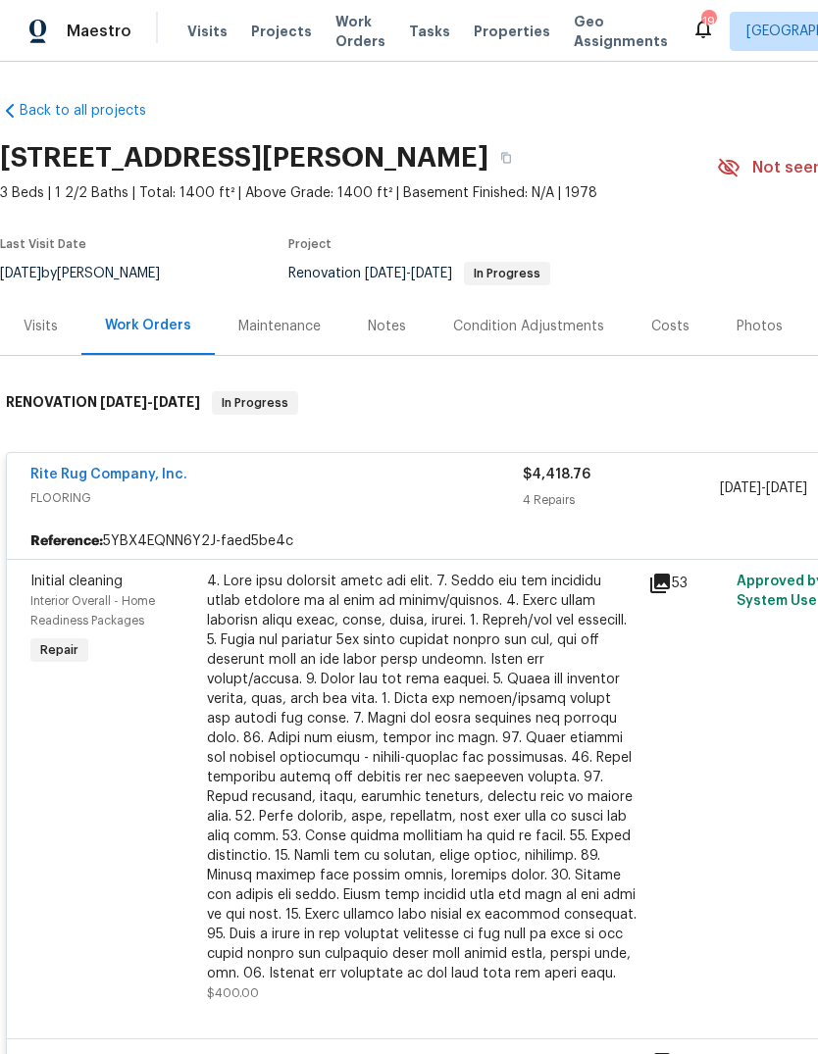
click at [385, 324] on div "Notes" at bounding box center [387, 327] width 38 height 20
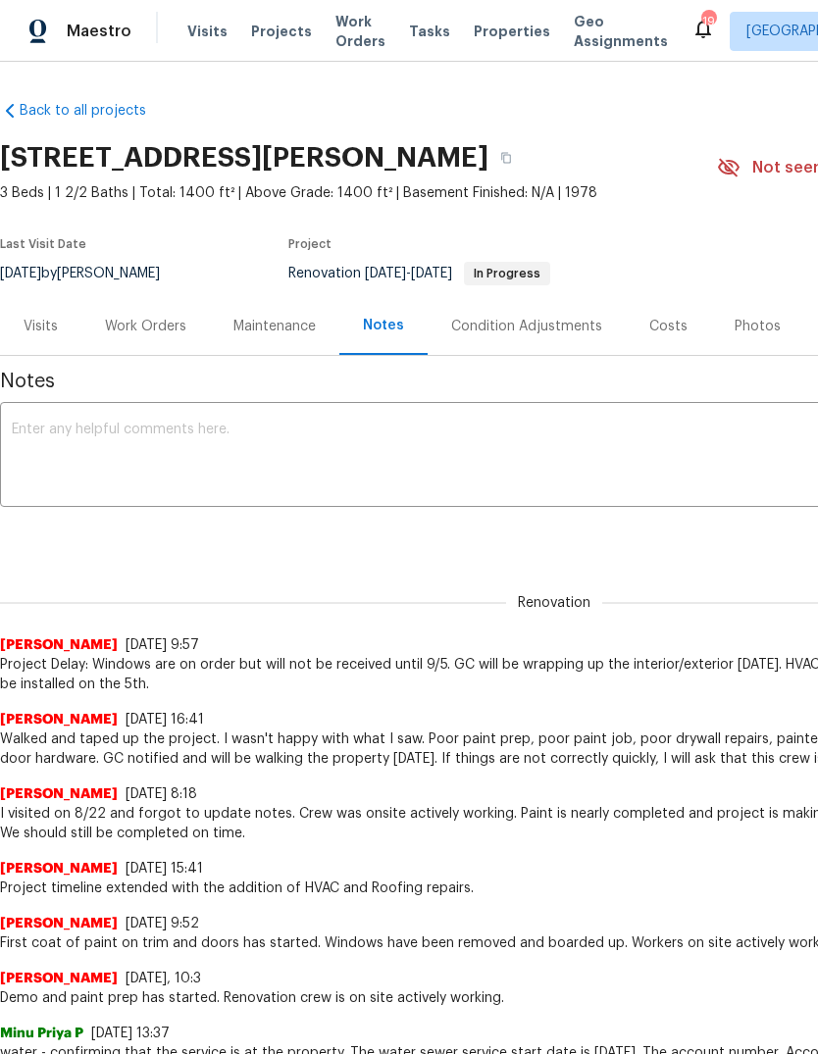
click at [476, 449] on textarea at bounding box center [554, 457] width 1085 height 69
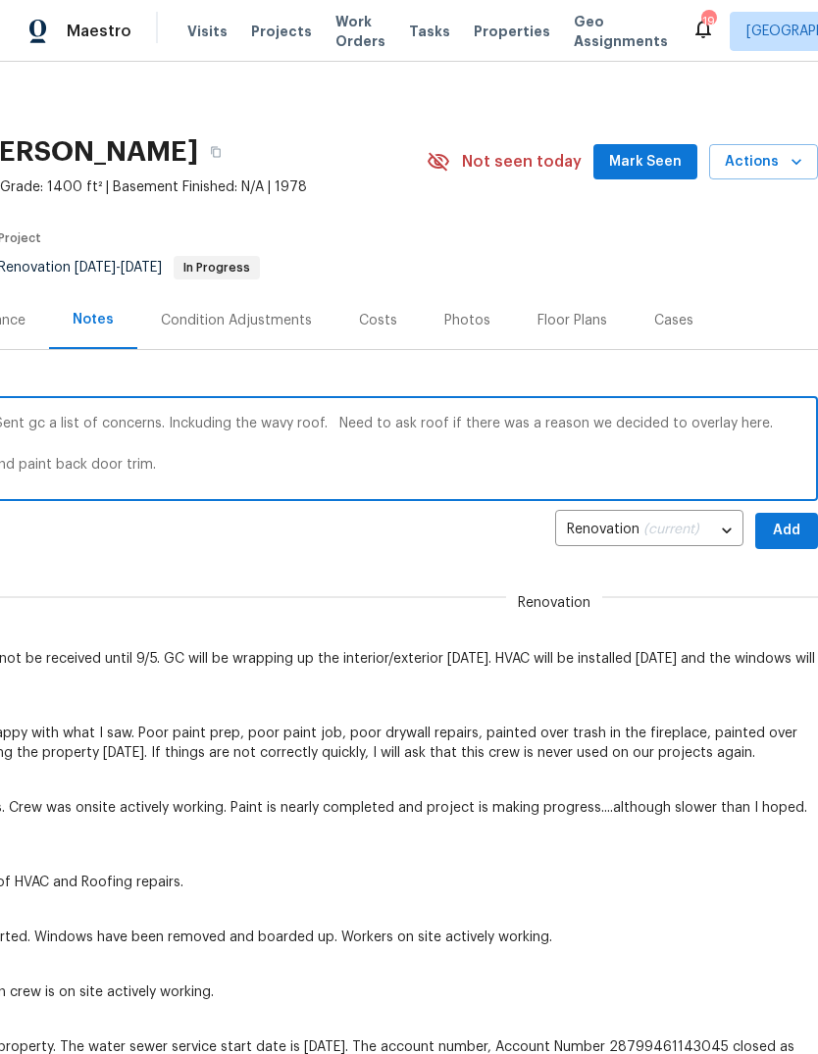
scroll to position [6, 290]
type textarea "Gc work is rough around the edges here. Sent gc a list of concerns. Inckuding t…"
click at [789, 536] on span "Add" at bounding box center [786, 531] width 31 height 25
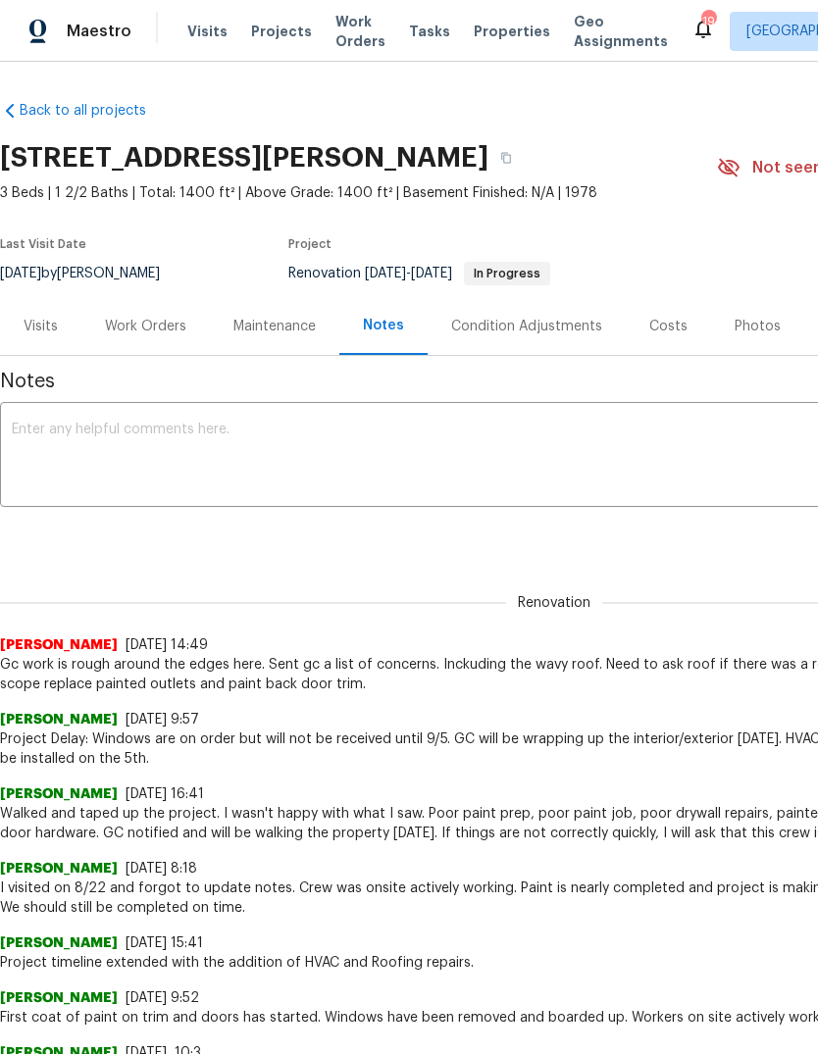
scroll to position [0, 0]
click at [124, 440] on textarea at bounding box center [554, 457] width 1085 height 69
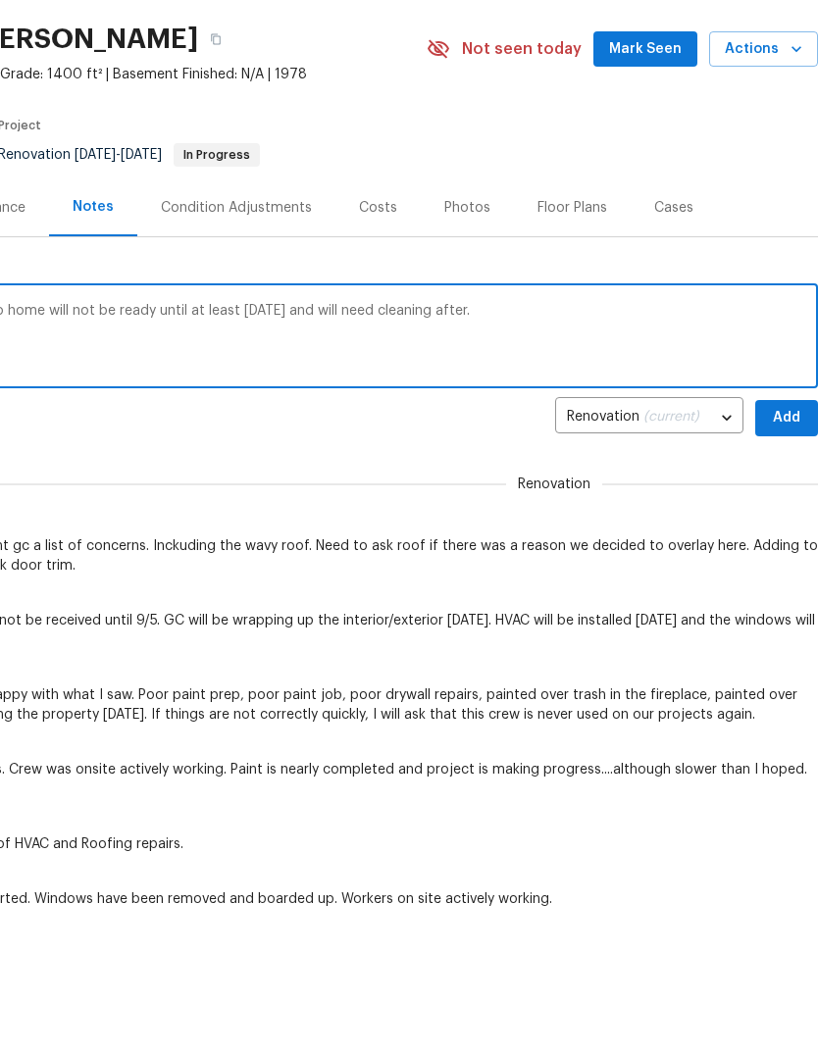
scroll to position [0, 290]
type textarea "Windows still planning to come in Friday so home will not be ready until at lea…"
click at [786, 525] on span "Add" at bounding box center [786, 537] width 31 height 25
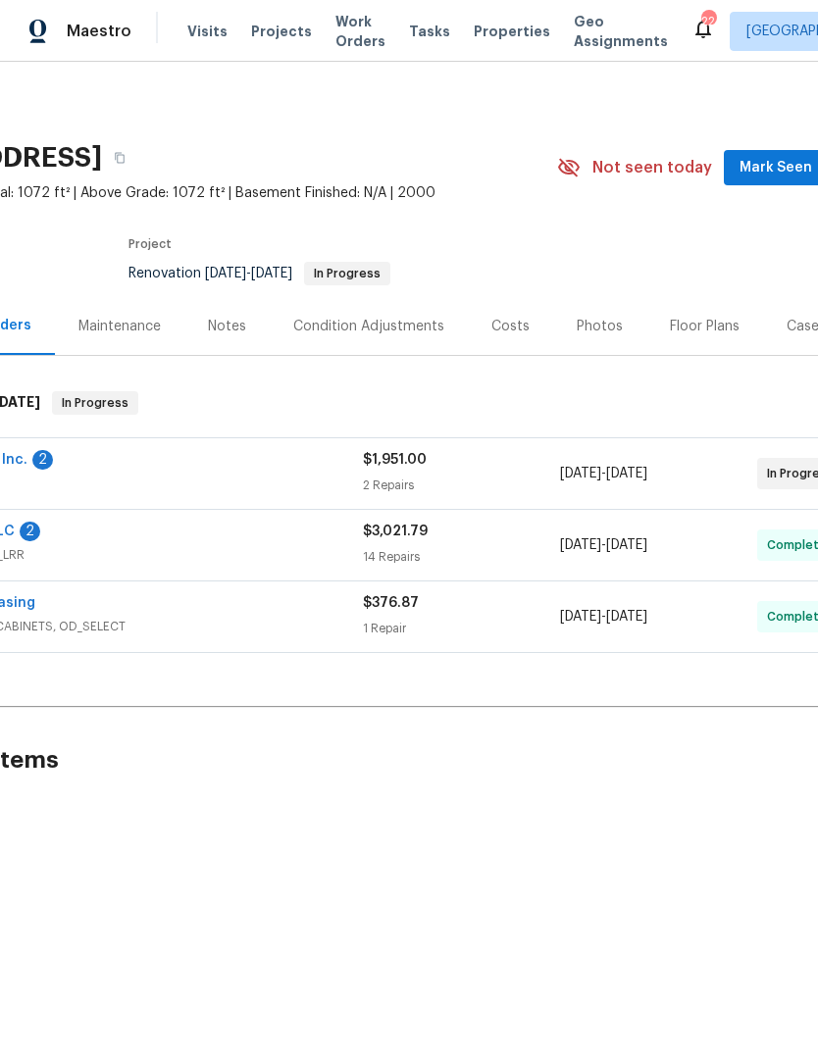
scroll to position [0, 167]
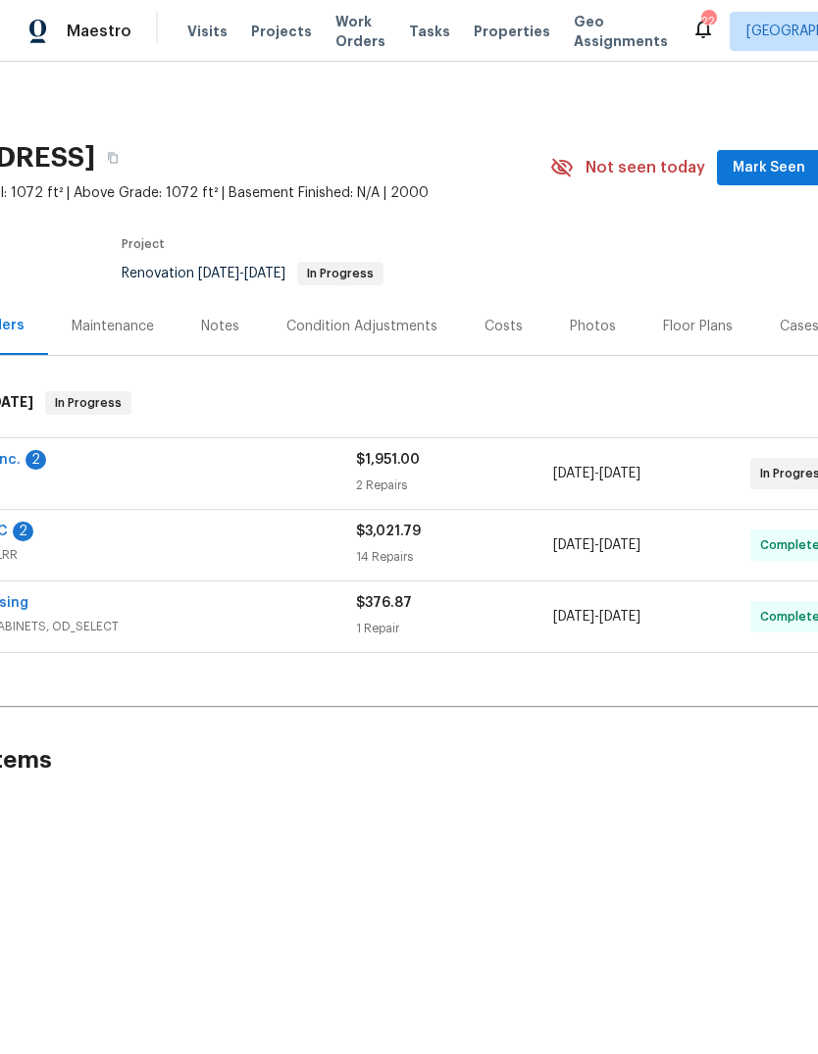
click at [578, 337] on div "Photos" at bounding box center [592, 326] width 93 height 58
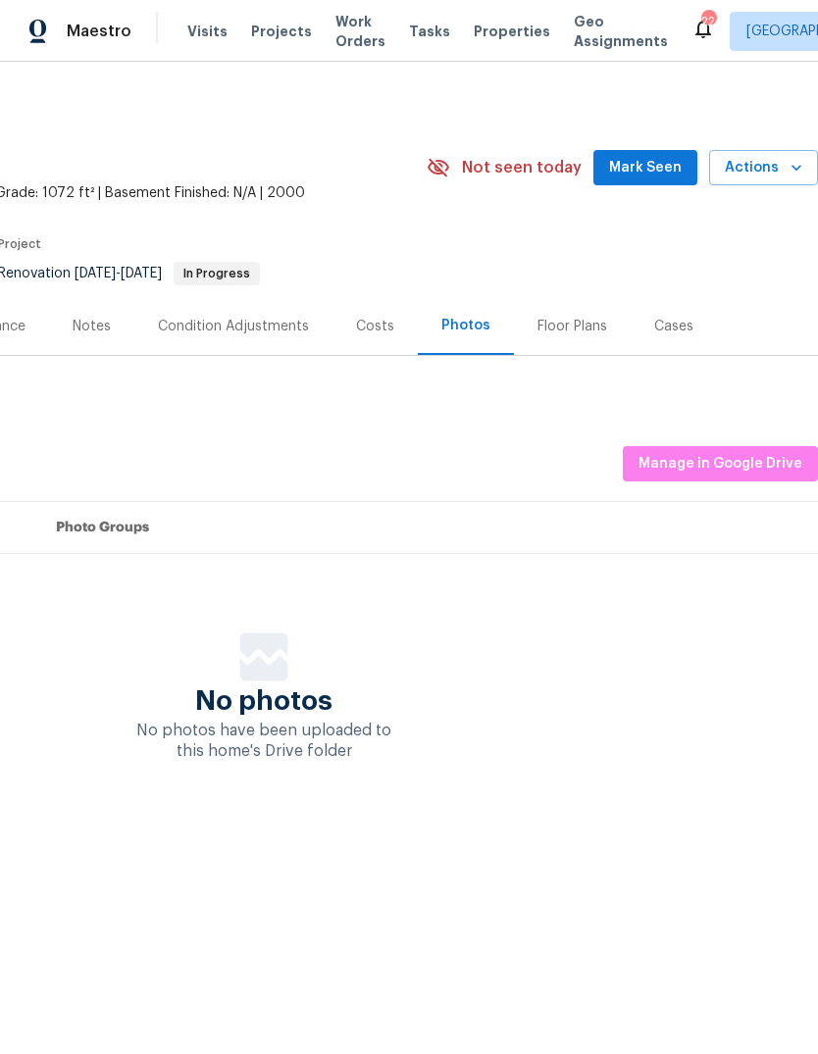
scroll to position [0, 290]
click at [730, 174] on span "Actions" at bounding box center [763, 168] width 77 height 25
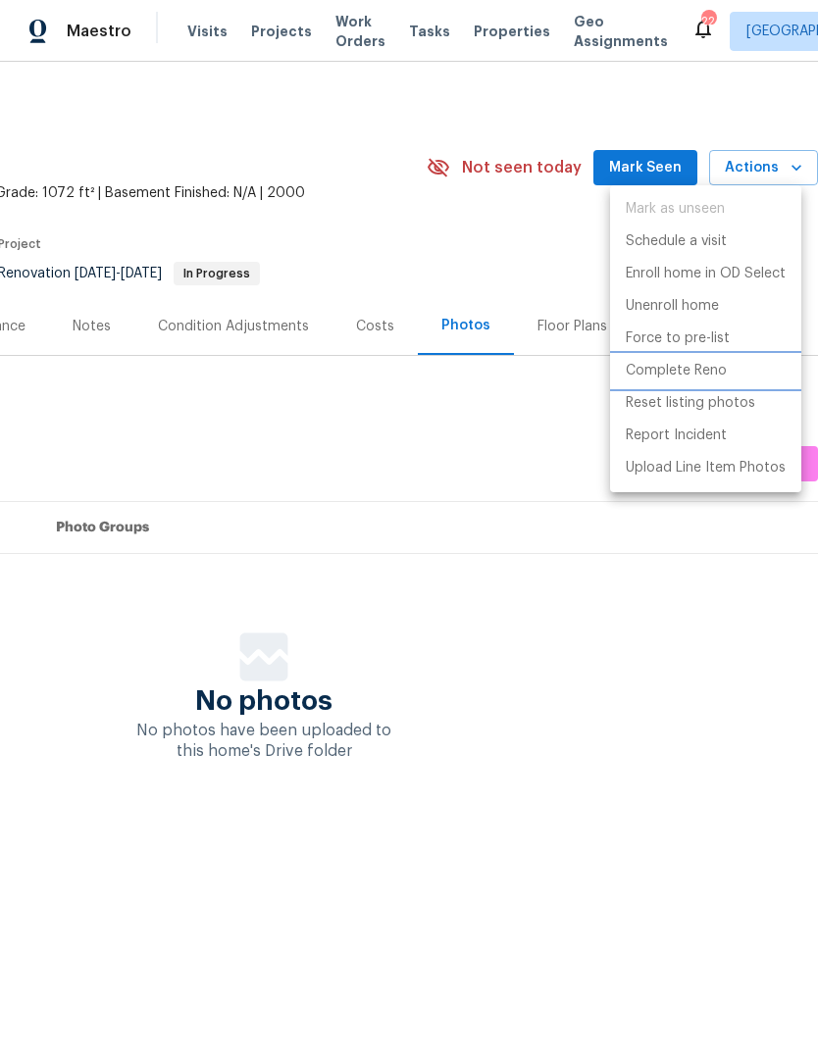
click at [699, 371] on p "Complete Reno" at bounding box center [676, 371] width 101 height 21
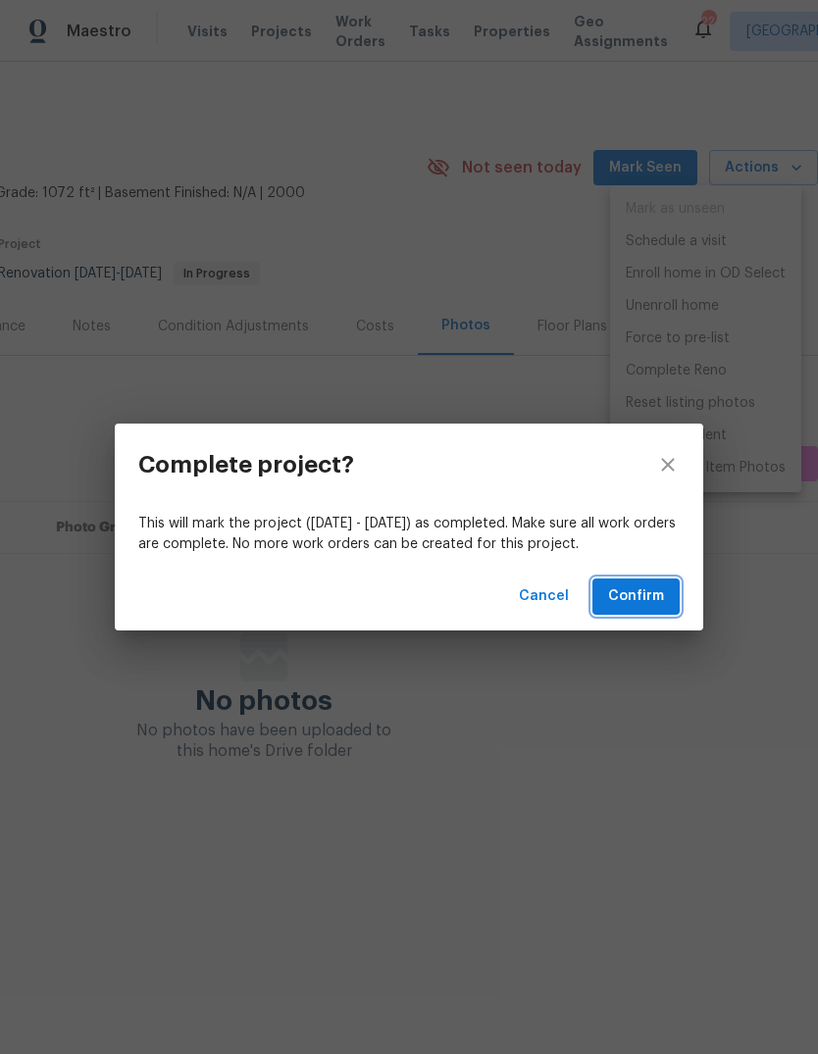
click at [642, 588] on span "Confirm" at bounding box center [636, 597] width 56 height 25
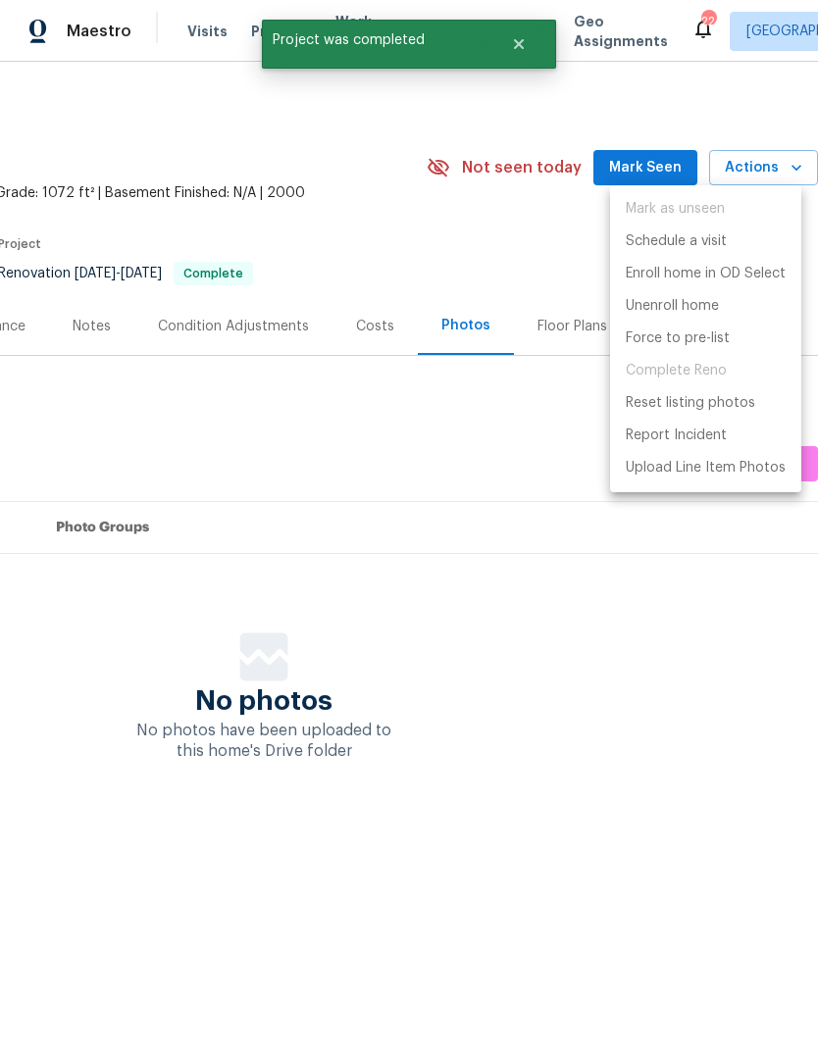
click at [591, 633] on div at bounding box center [409, 527] width 818 height 1054
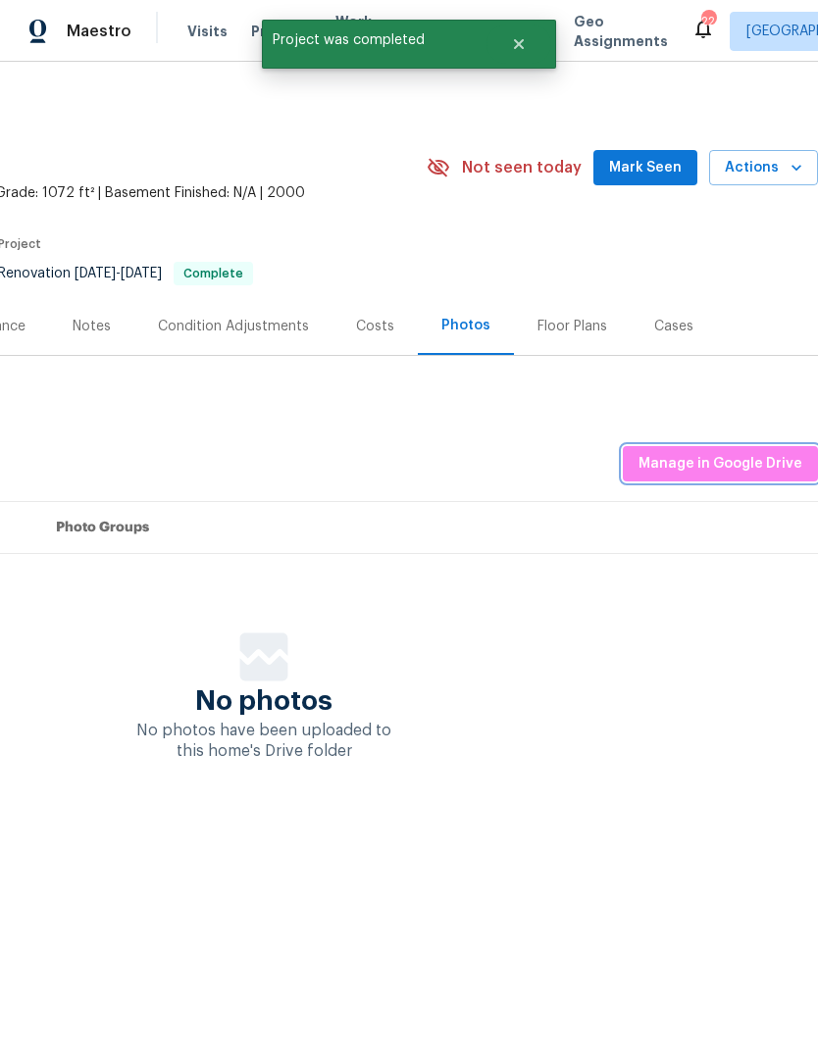
click at [752, 459] on span "Manage in Google Drive" at bounding box center [721, 464] width 164 height 25
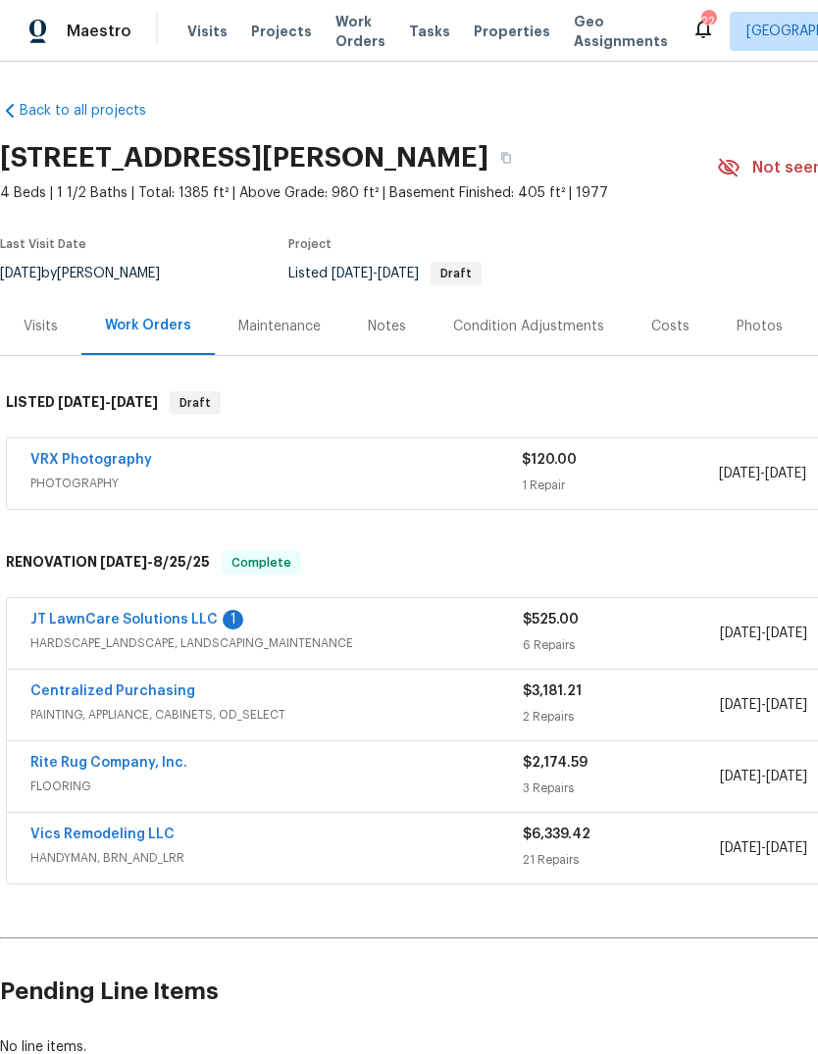
click at [66, 614] on link "JT LawnCare Solutions LLC" at bounding box center [123, 620] width 187 height 14
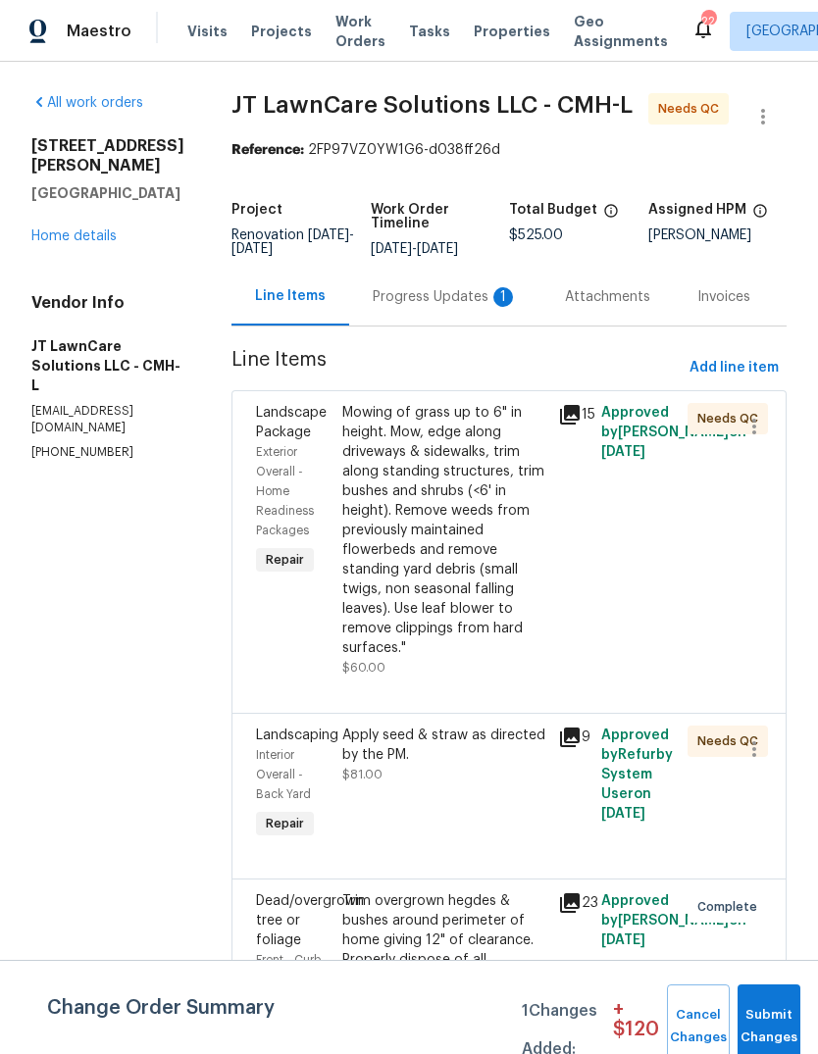
click at [430, 307] on div "Progress Updates 1" at bounding box center [445, 297] width 145 height 20
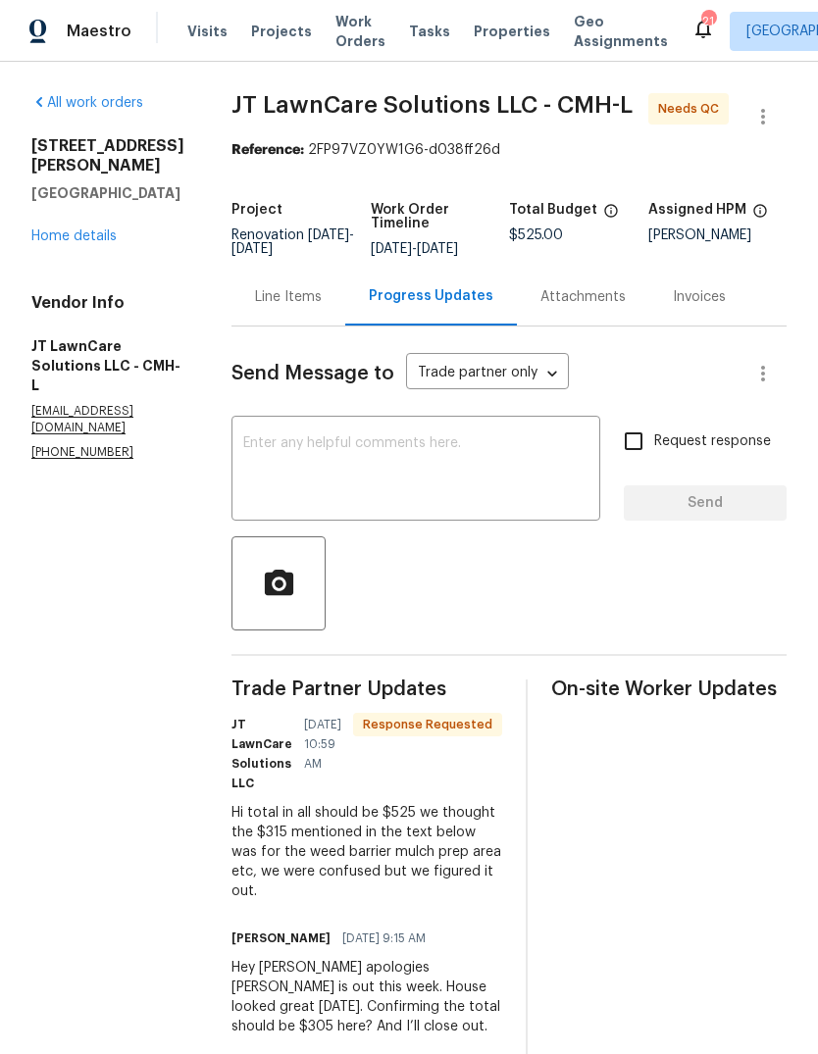
click at [313, 326] on div "Line Items" at bounding box center [288, 297] width 114 height 58
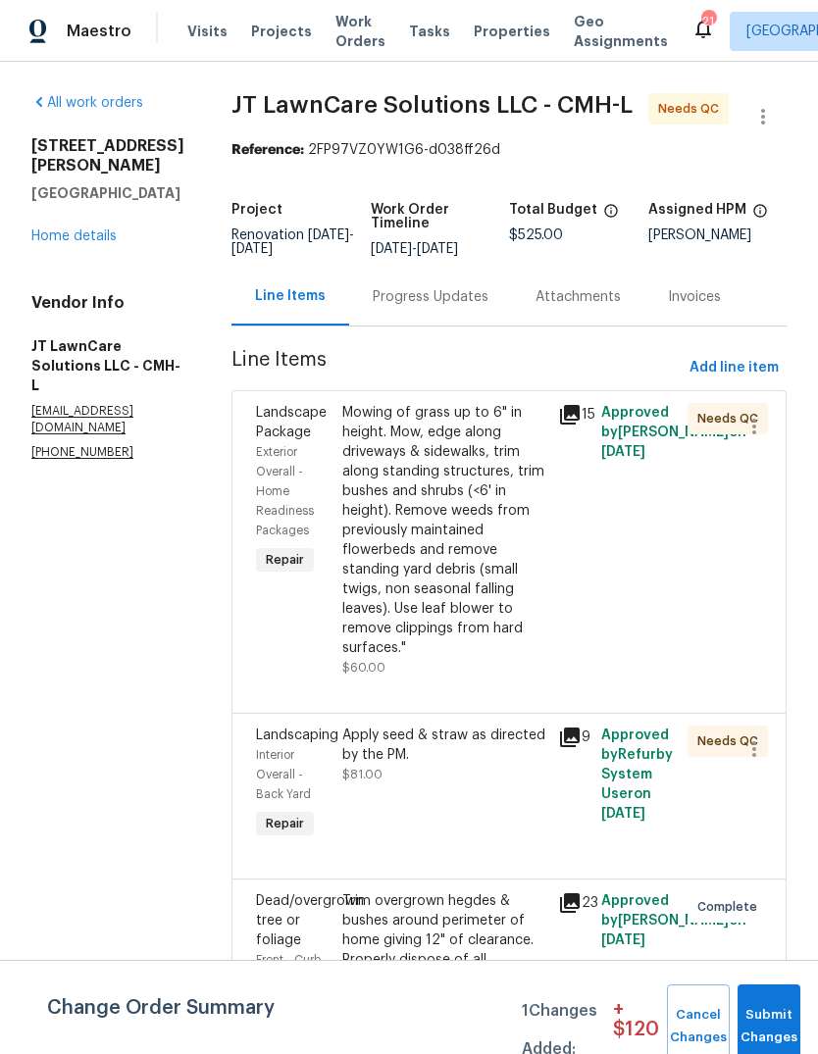
click at [458, 584] on div "Mowing of grass up to 6" in height. Mow, edge along driveways & sidewalks, trim…" at bounding box center [444, 530] width 204 height 255
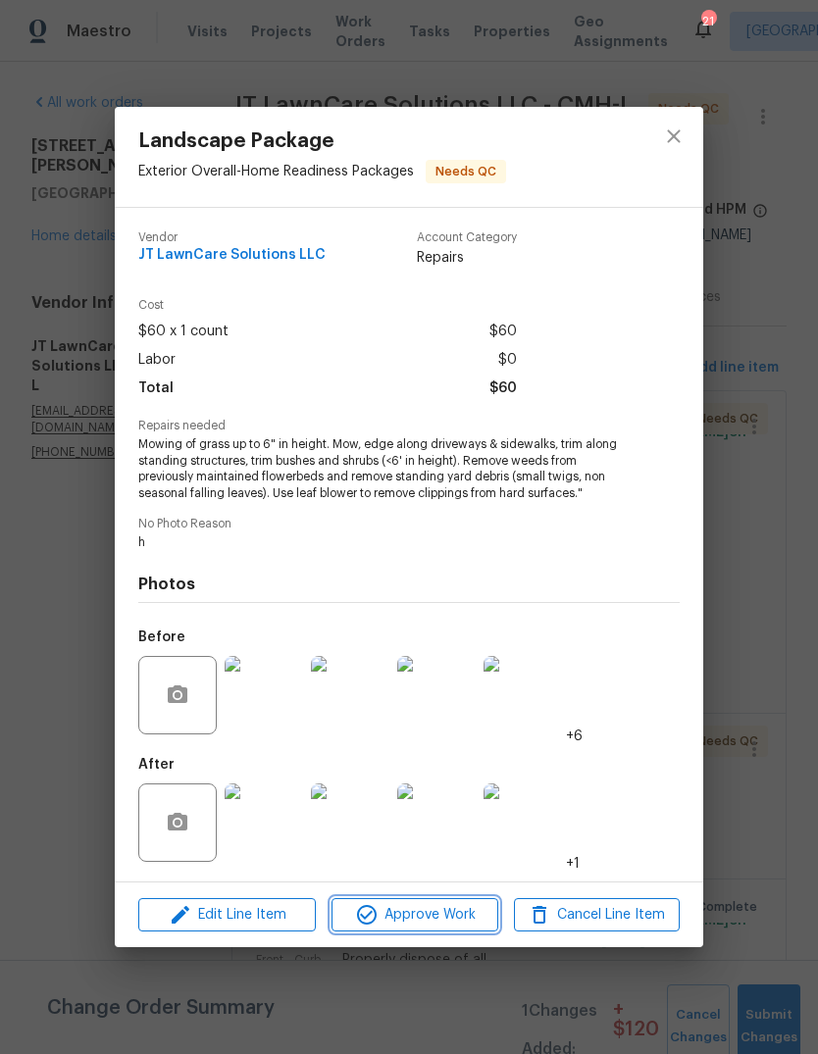
click at [438, 901] on button "Approve Work" at bounding box center [415, 916] width 166 height 34
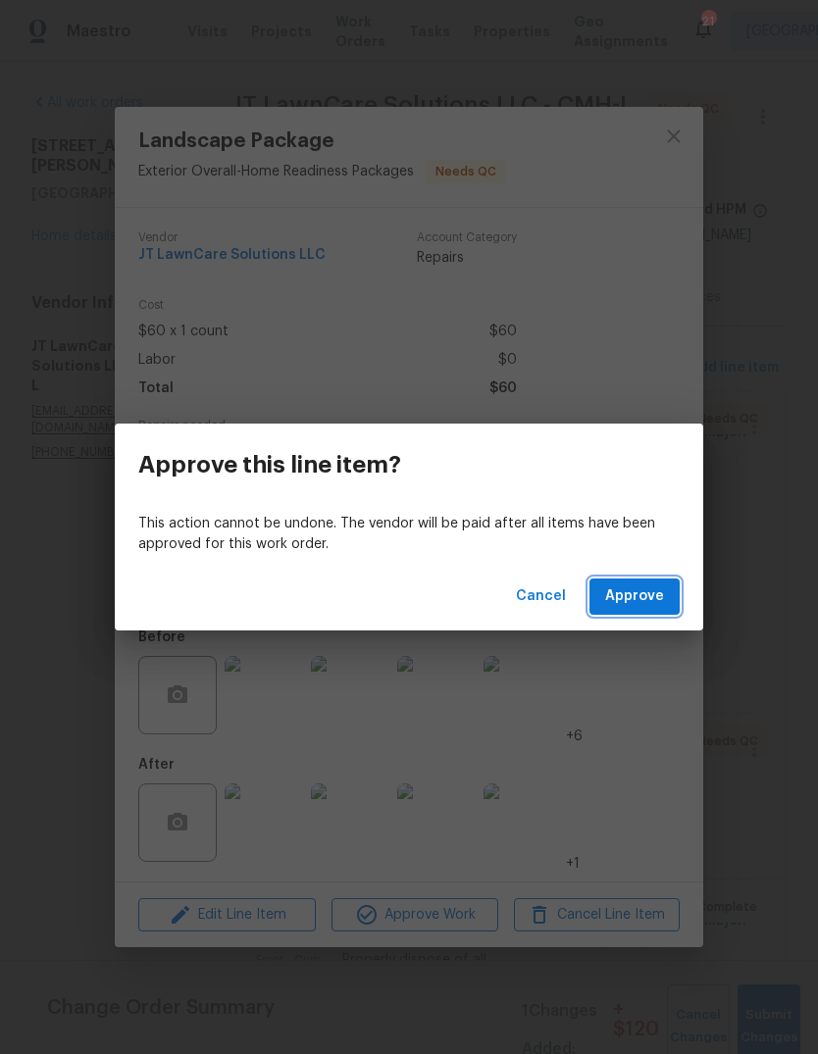
click at [646, 584] on button "Approve" at bounding box center [635, 597] width 90 height 36
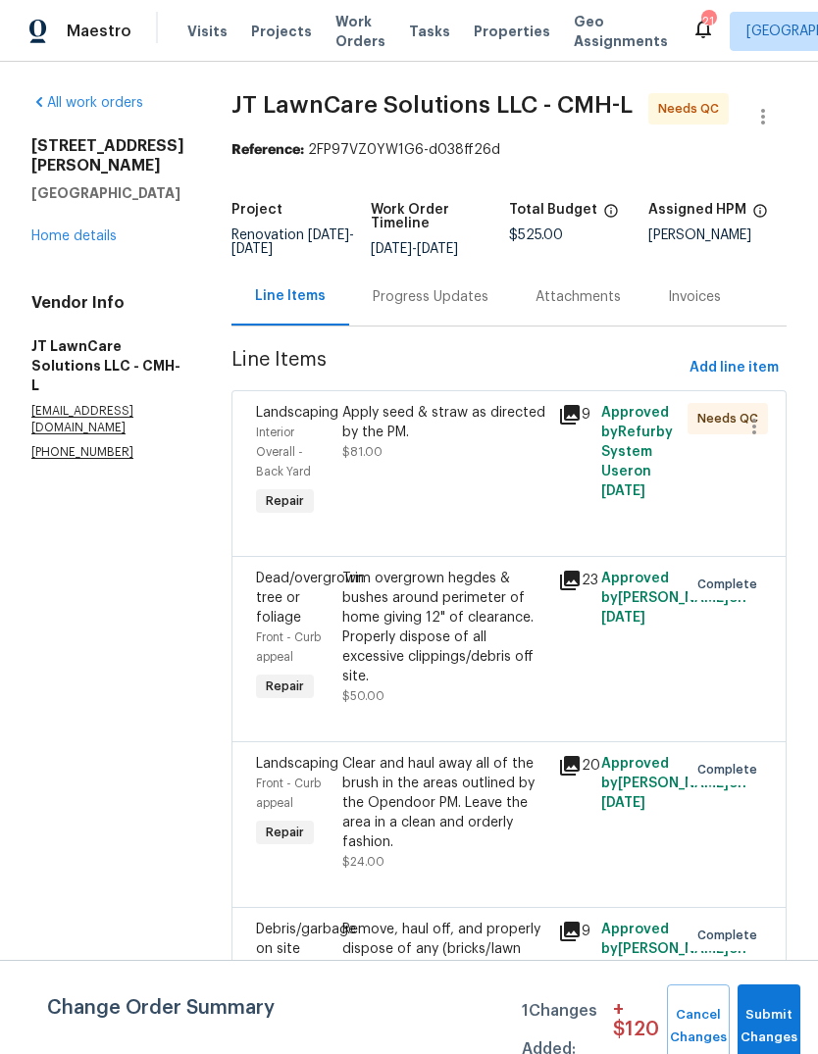
click at [480, 500] on div "Apply seed & straw as directed by the PM. $81.00" at bounding box center [444, 461] width 216 height 129
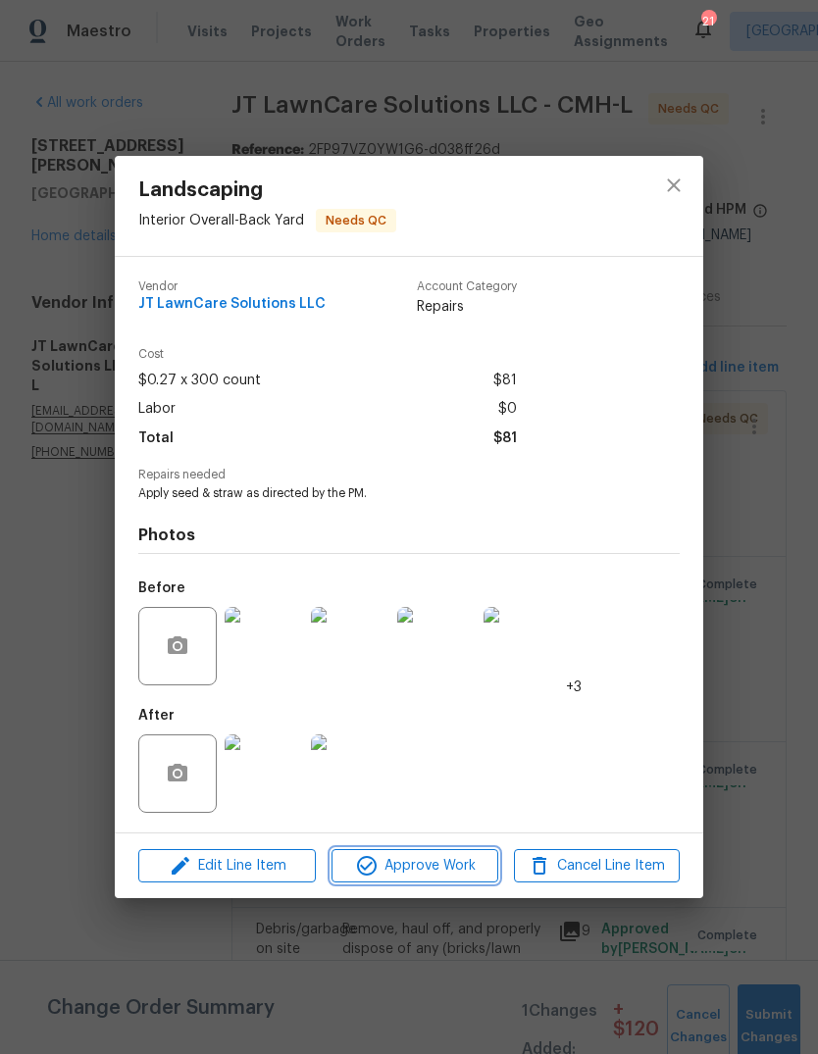
click at [438, 851] on button "Approve Work" at bounding box center [415, 866] width 166 height 34
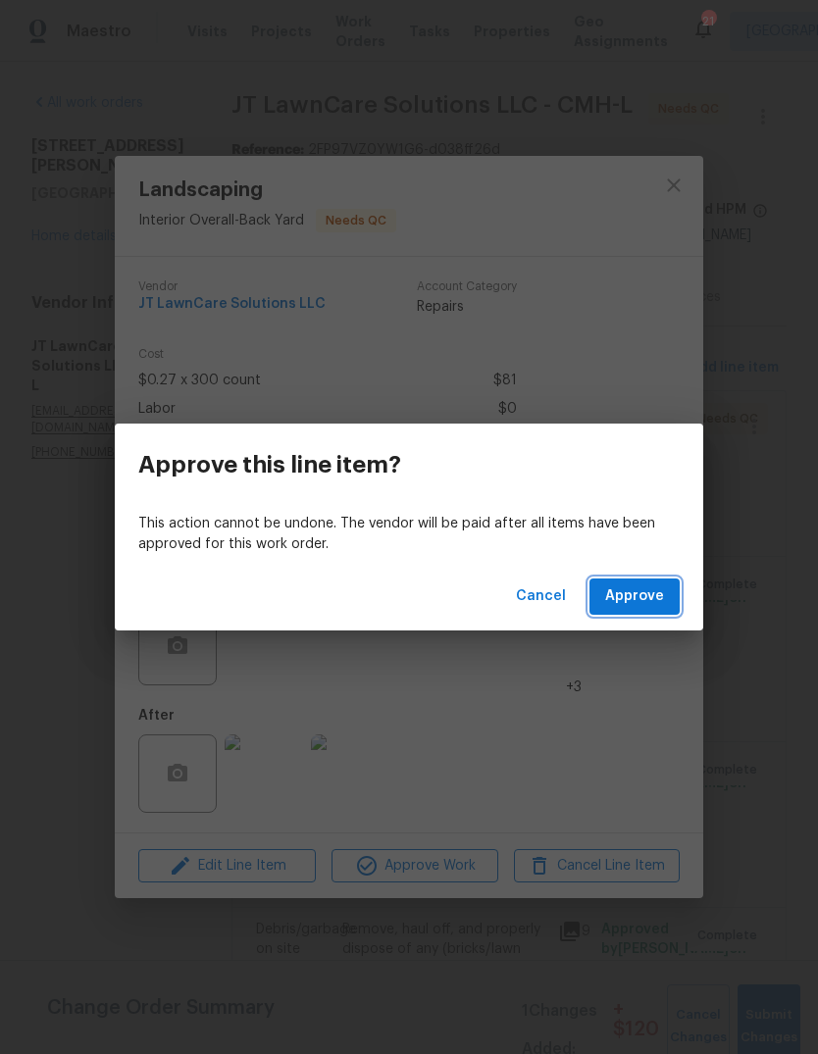
click at [647, 590] on span "Approve" at bounding box center [634, 597] width 59 height 25
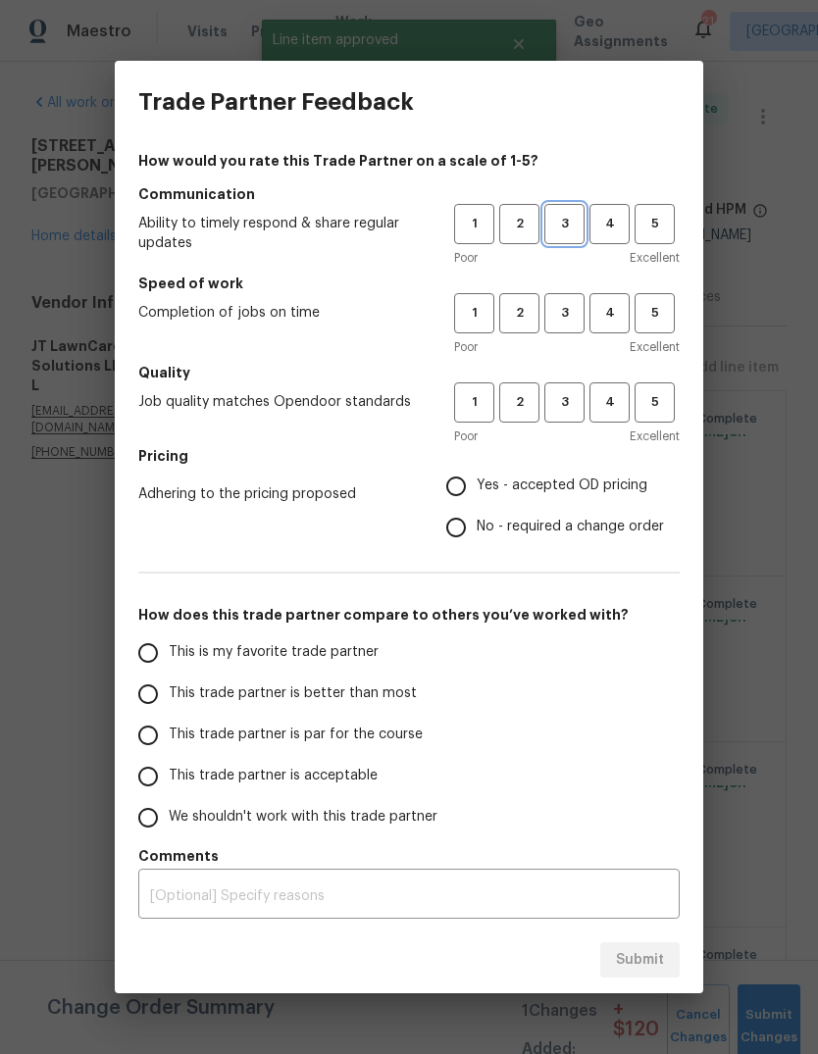
click at [571, 230] on span "3" at bounding box center [564, 224] width 36 height 23
click at [576, 314] on span "3" at bounding box center [564, 313] width 36 height 23
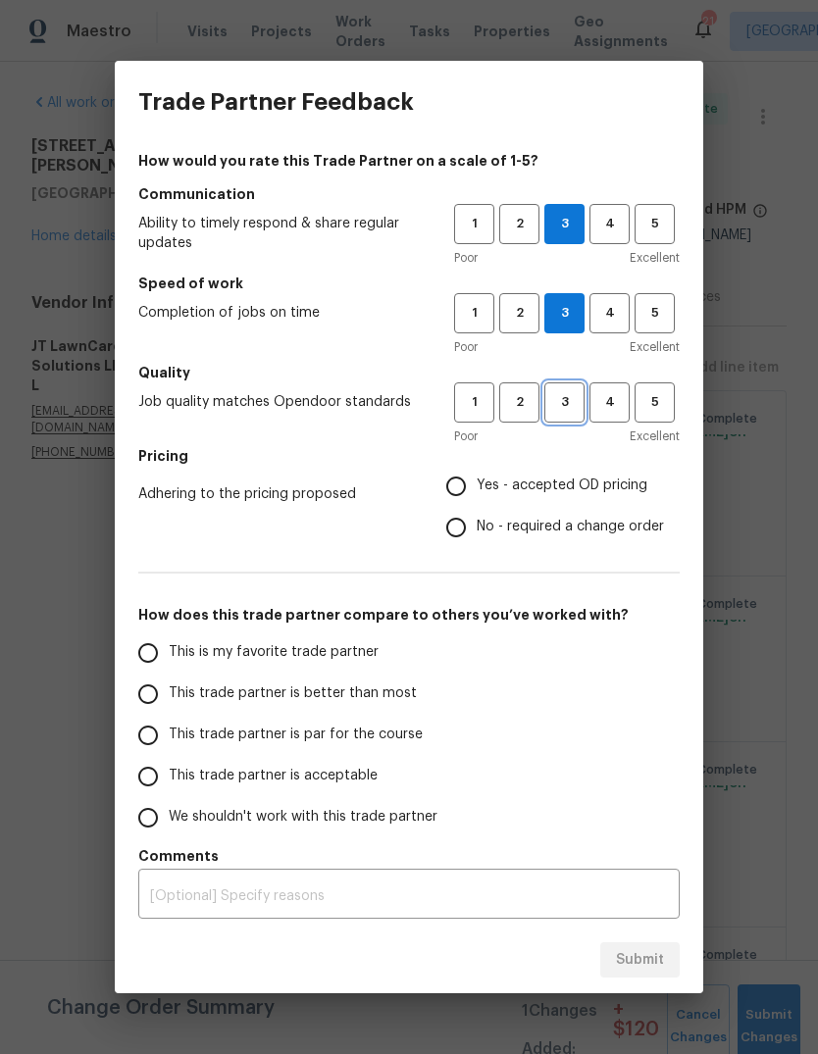
click at [564, 403] on span "3" at bounding box center [564, 402] width 36 height 23
click at [467, 481] on input "Yes - accepted OD pricing" at bounding box center [456, 486] width 41 height 41
radio input "true"
click at [166, 737] on input "This trade partner is par for the course" at bounding box center [148, 735] width 41 height 41
click at [640, 959] on span "Submit" at bounding box center [640, 961] width 48 height 25
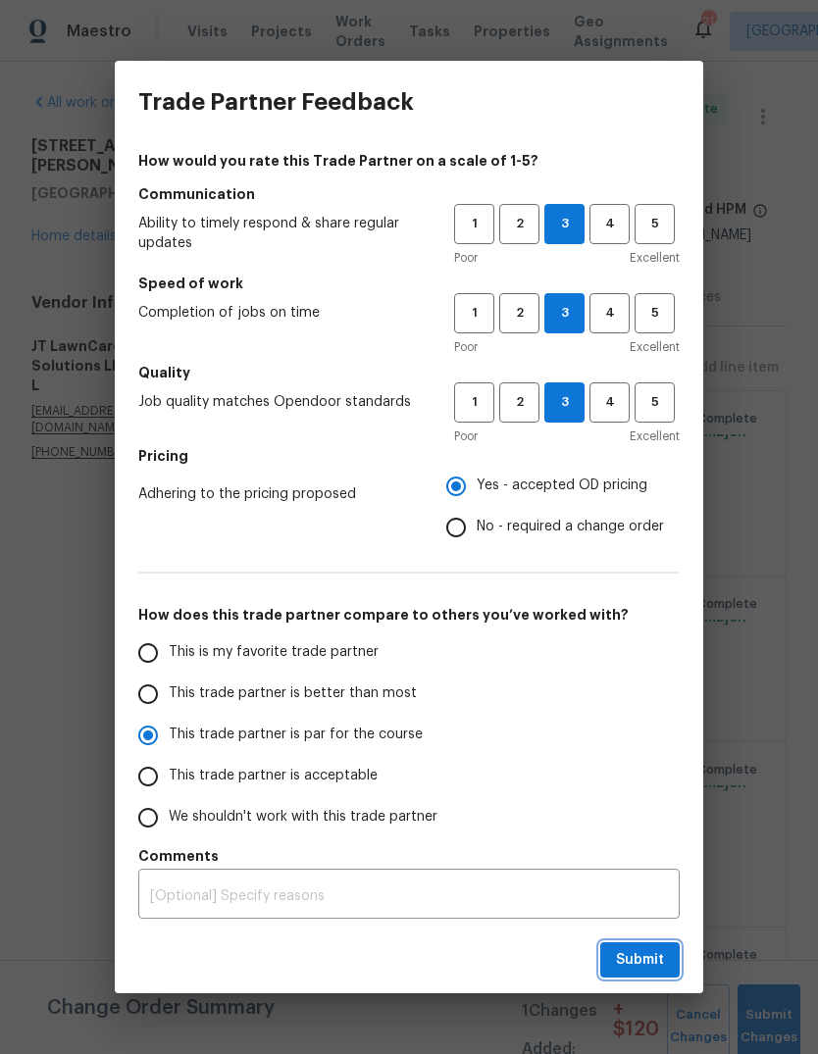
radio input "true"
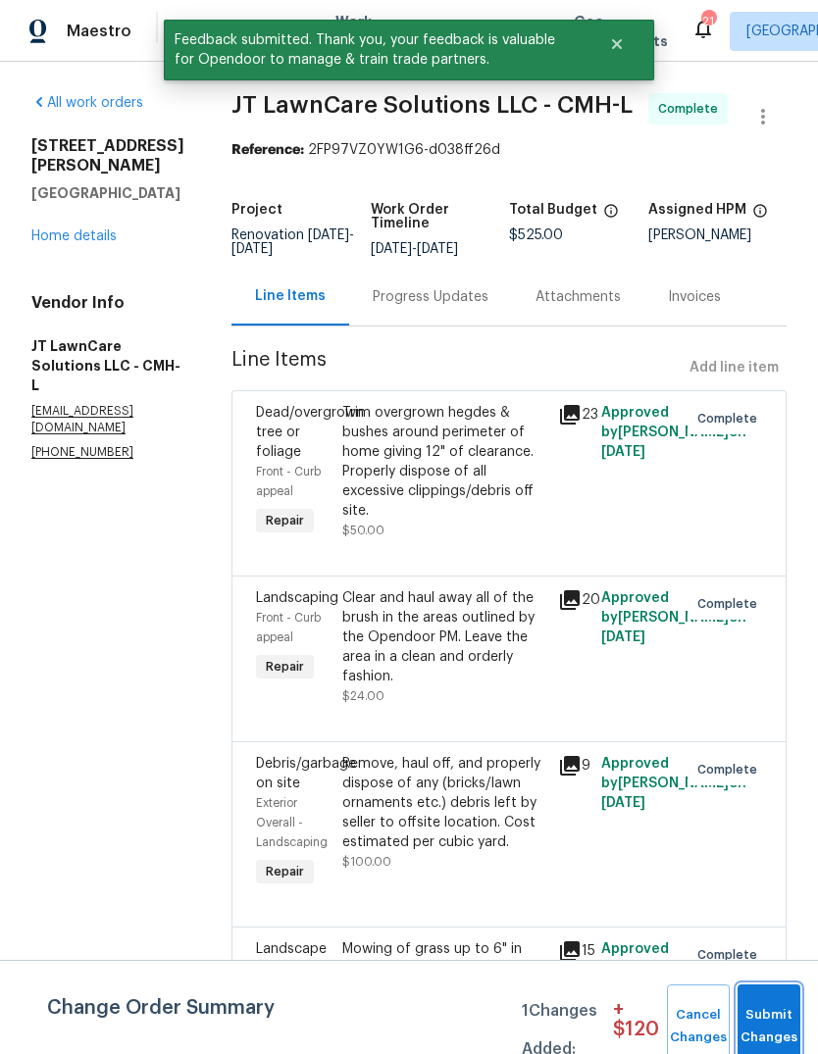
click at [772, 1005] on button "Submit Changes" at bounding box center [769, 1027] width 63 height 84
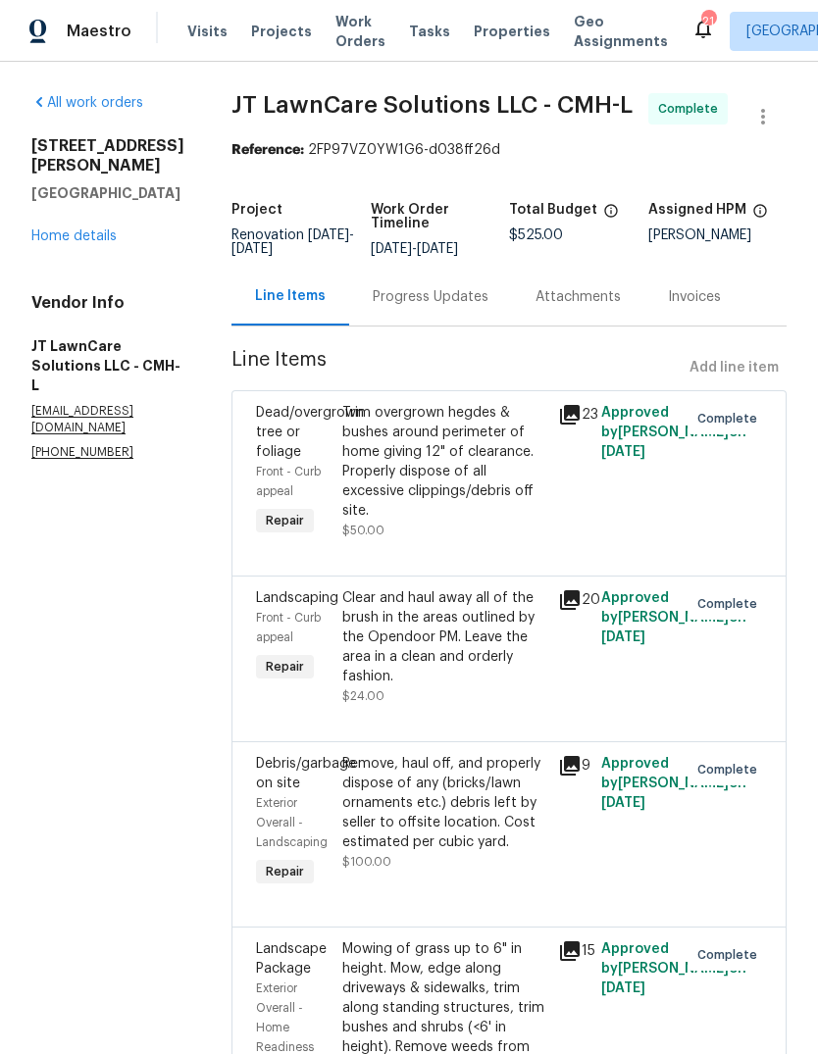
click at [61, 230] on link "Home details" at bounding box center [73, 237] width 85 height 14
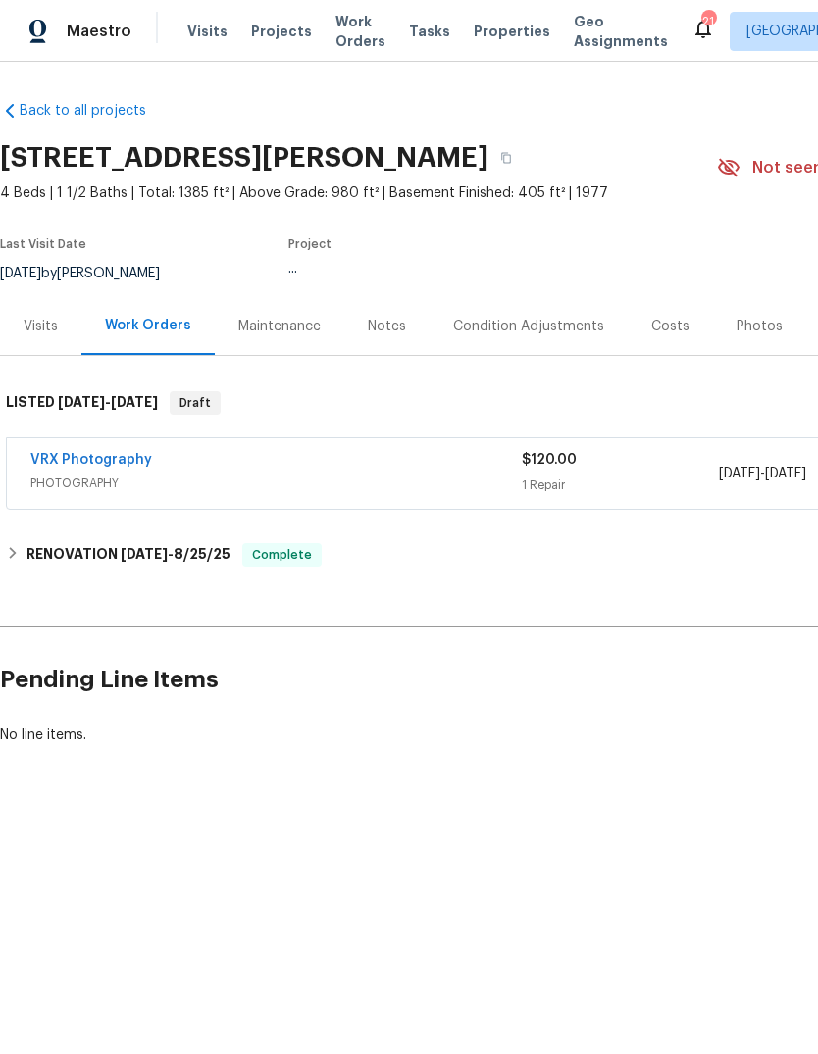
click at [60, 220] on section "5365 Sherry Ct, Columbus, OH 43232 4 Beds | 1 1/2 Baths | Total: 1385 ft² | Abo…" at bounding box center [554, 214] width 1108 height 165
click at [32, 323] on div "Visits" at bounding box center [41, 327] width 34 height 20
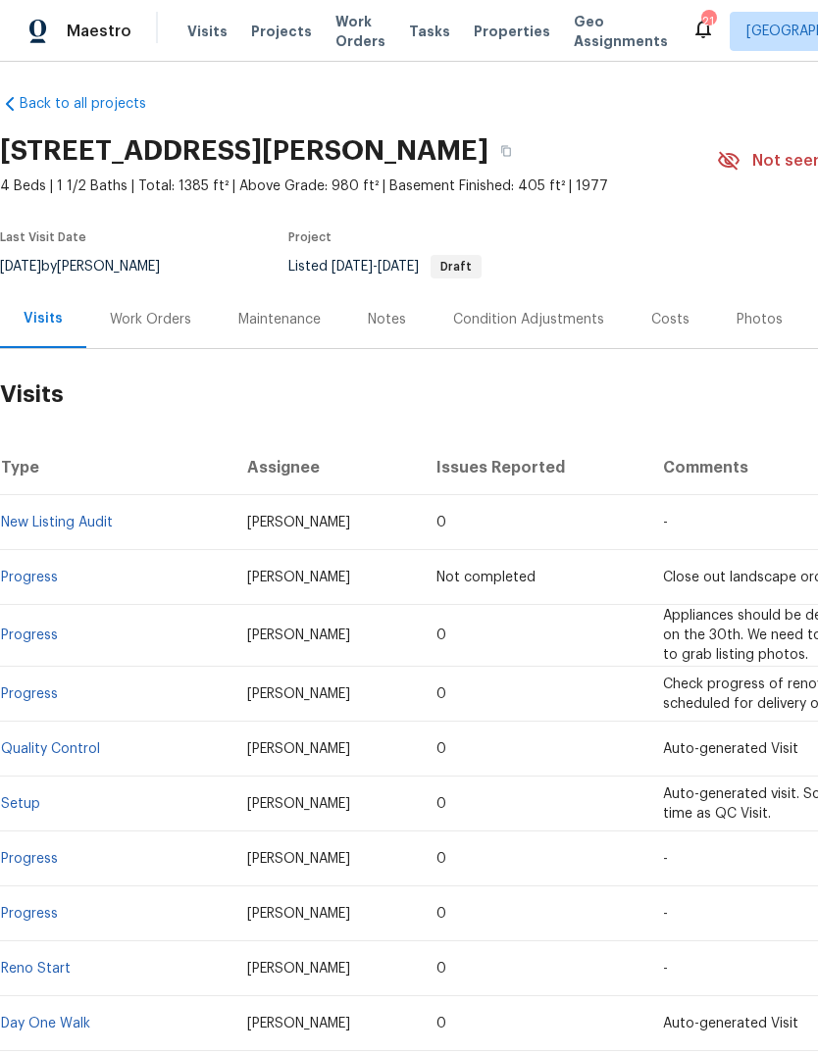
scroll to position [7, 0]
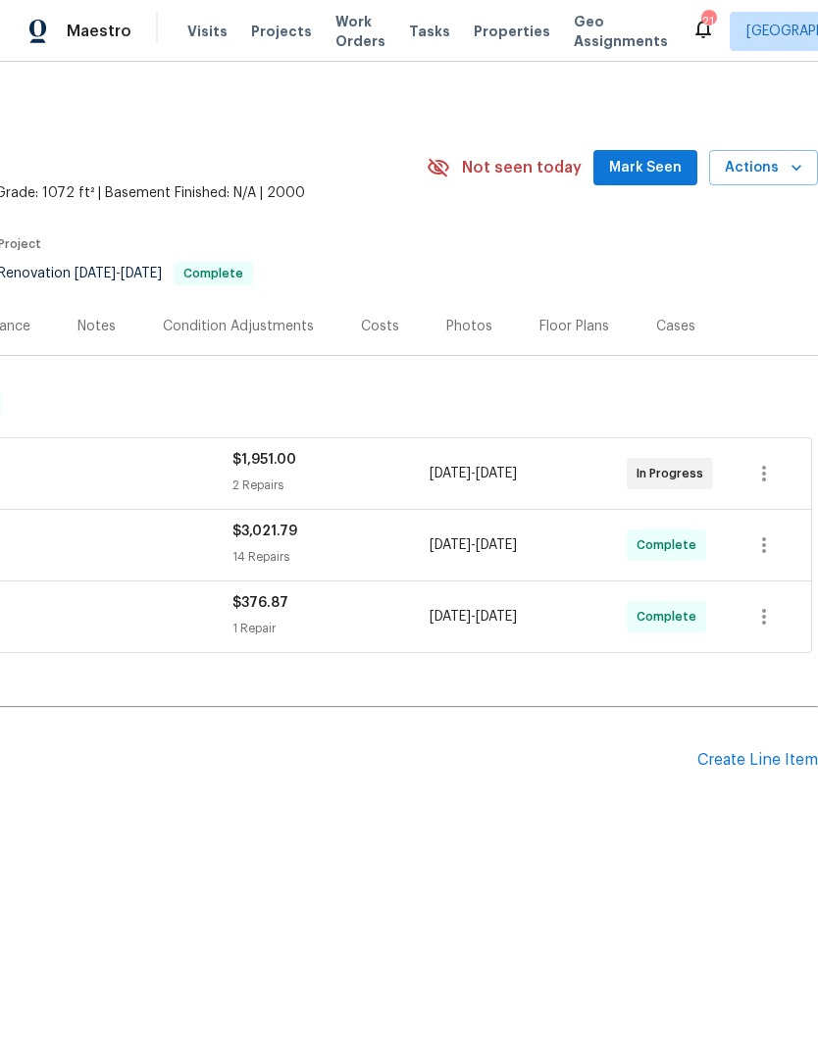
scroll to position [0, 290]
click at [771, 164] on span "Actions" at bounding box center [763, 168] width 77 height 25
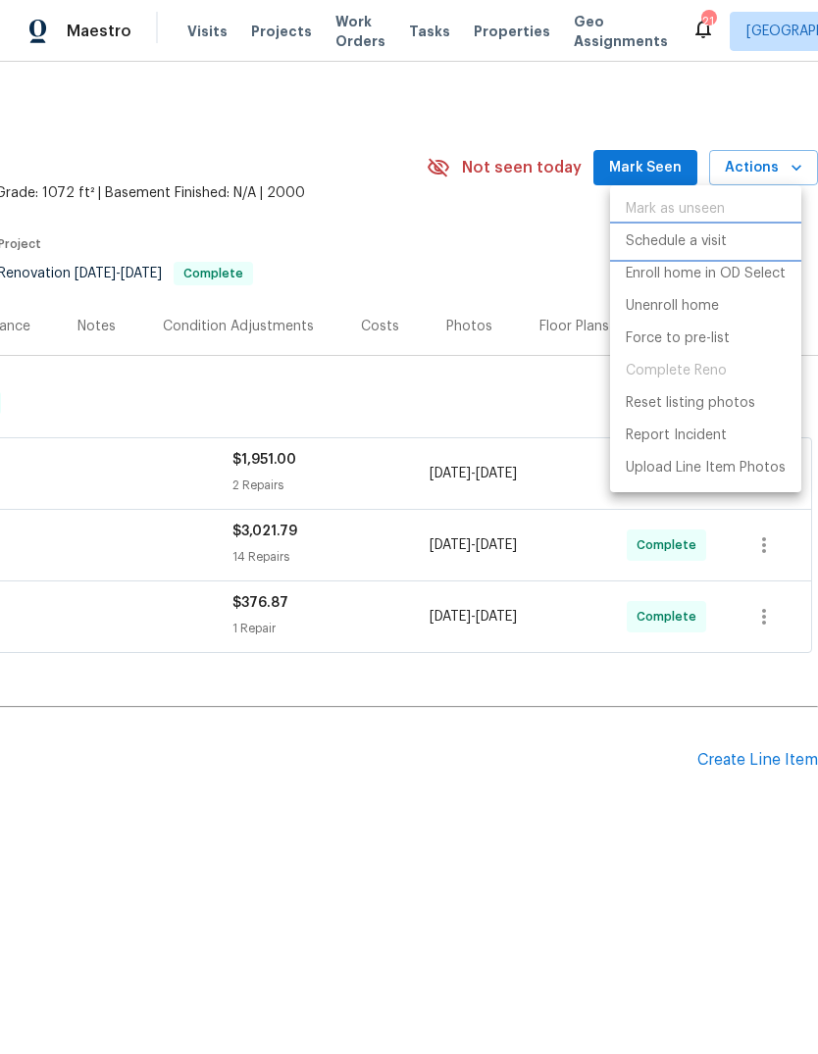
click at [700, 232] on p "Schedule a visit" at bounding box center [676, 241] width 101 height 21
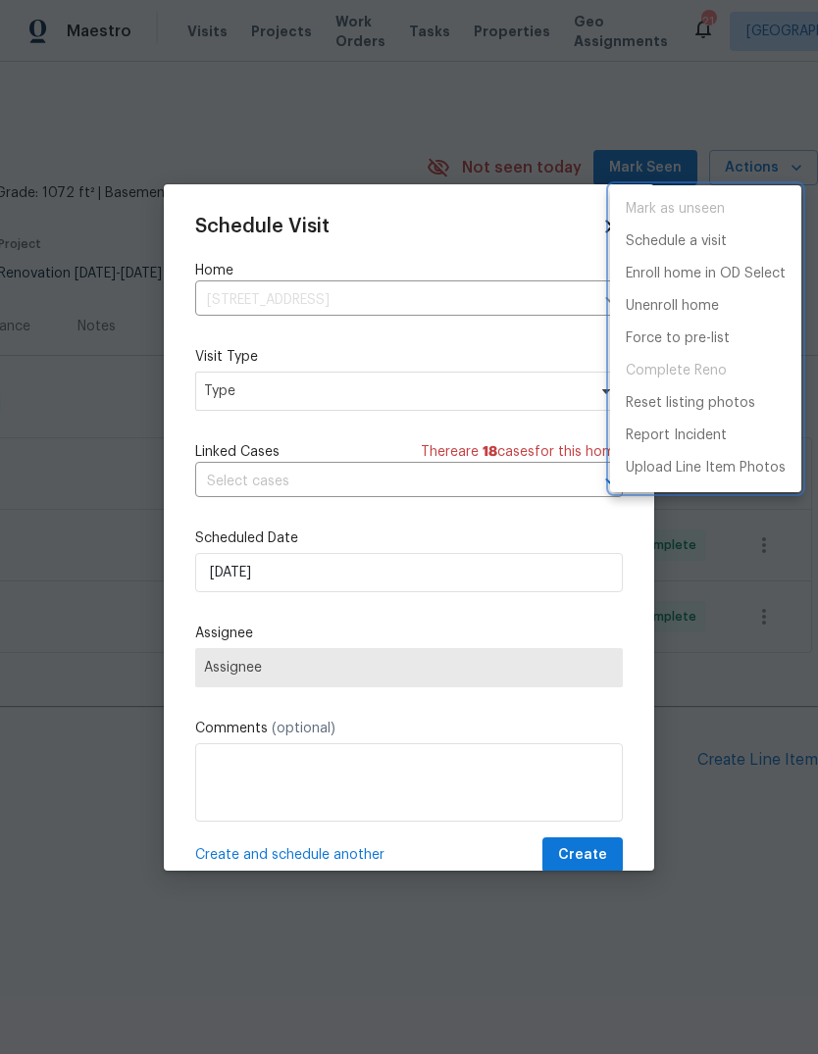
click at [437, 399] on div at bounding box center [409, 527] width 818 height 1054
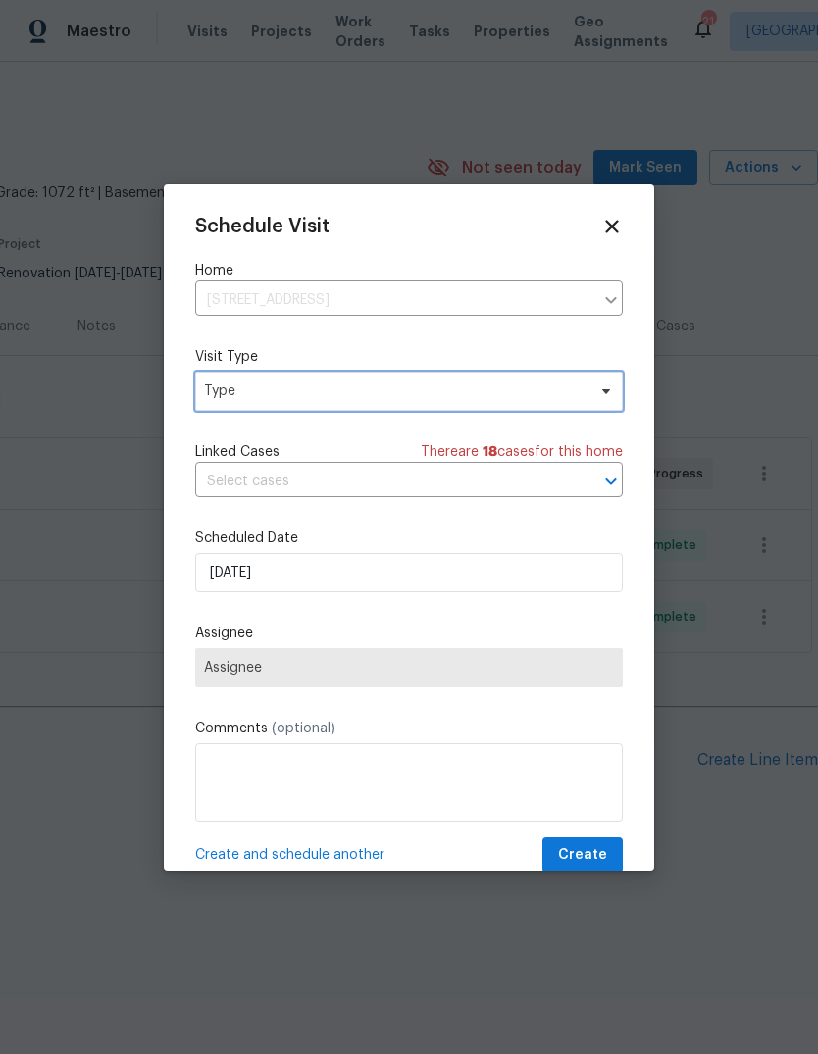
click at [430, 394] on span "Type" at bounding box center [395, 392] width 382 height 20
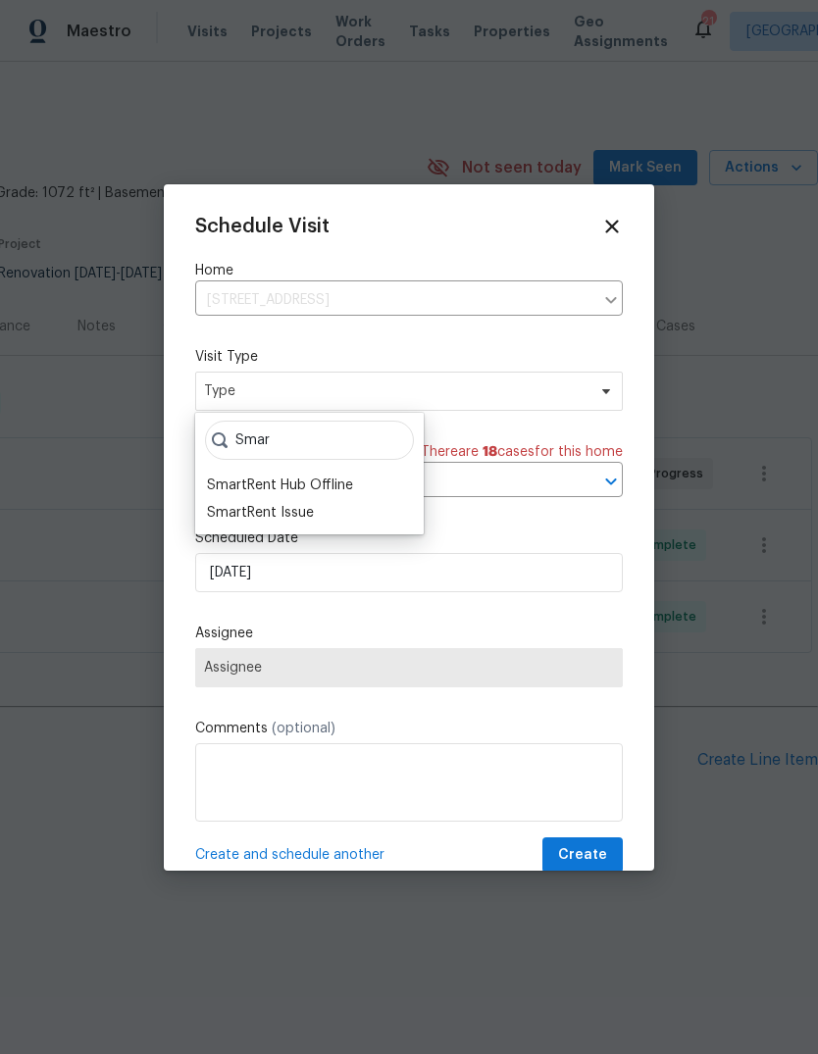
type input "Smar"
click at [235, 519] on div "SmartRent Issue" at bounding box center [260, 513] width 107 height 20
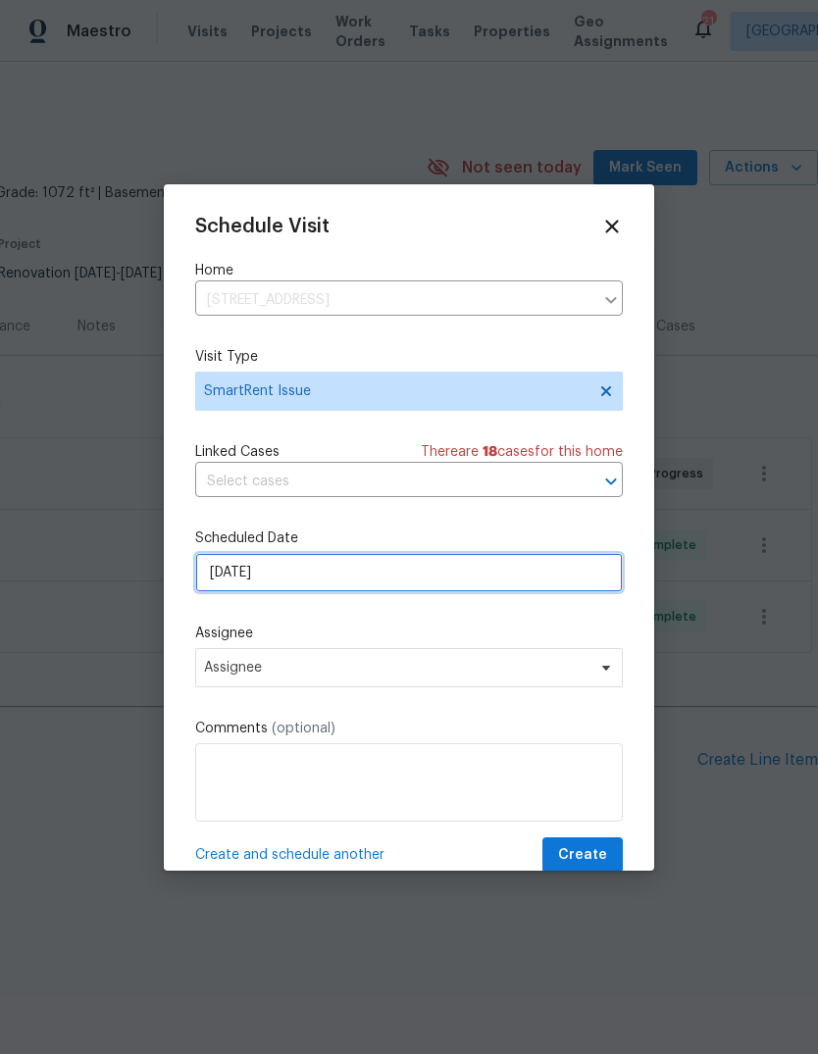
click at [229, 580] on input "[DATE]" at bounding box center [409, 572] width 428 height 39
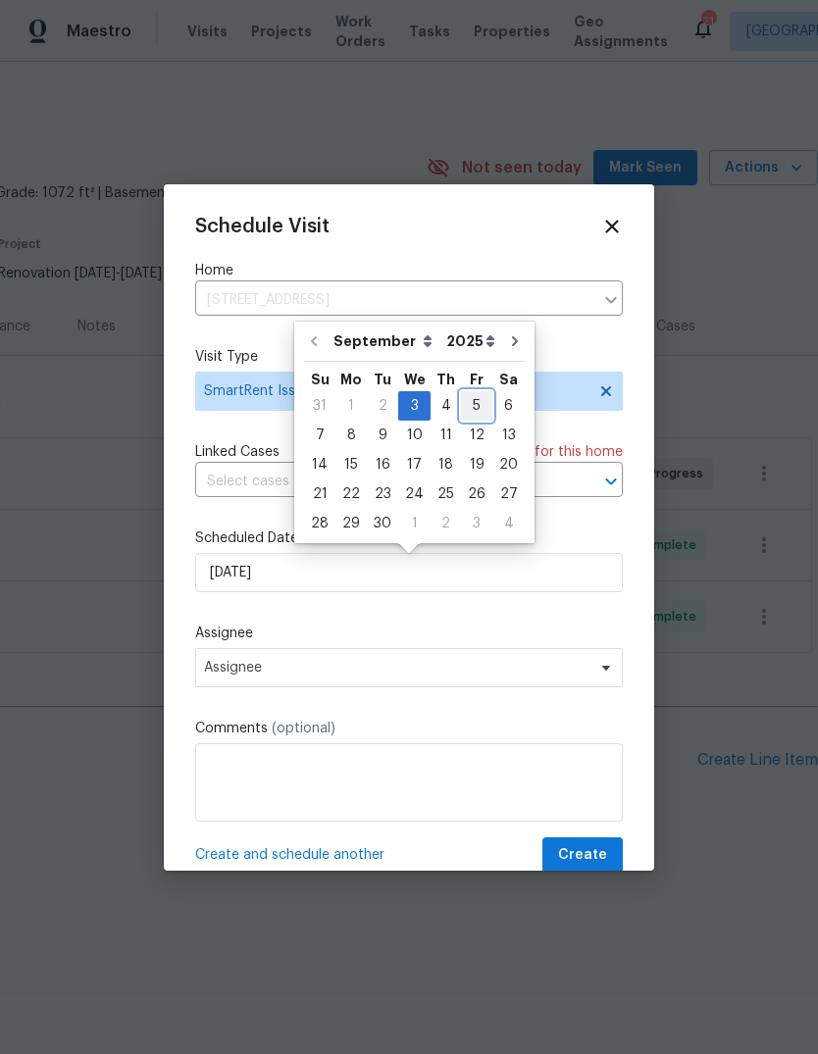
click at [467, 406] on div "5" at bounding box center [476, 405] width 31 height 27
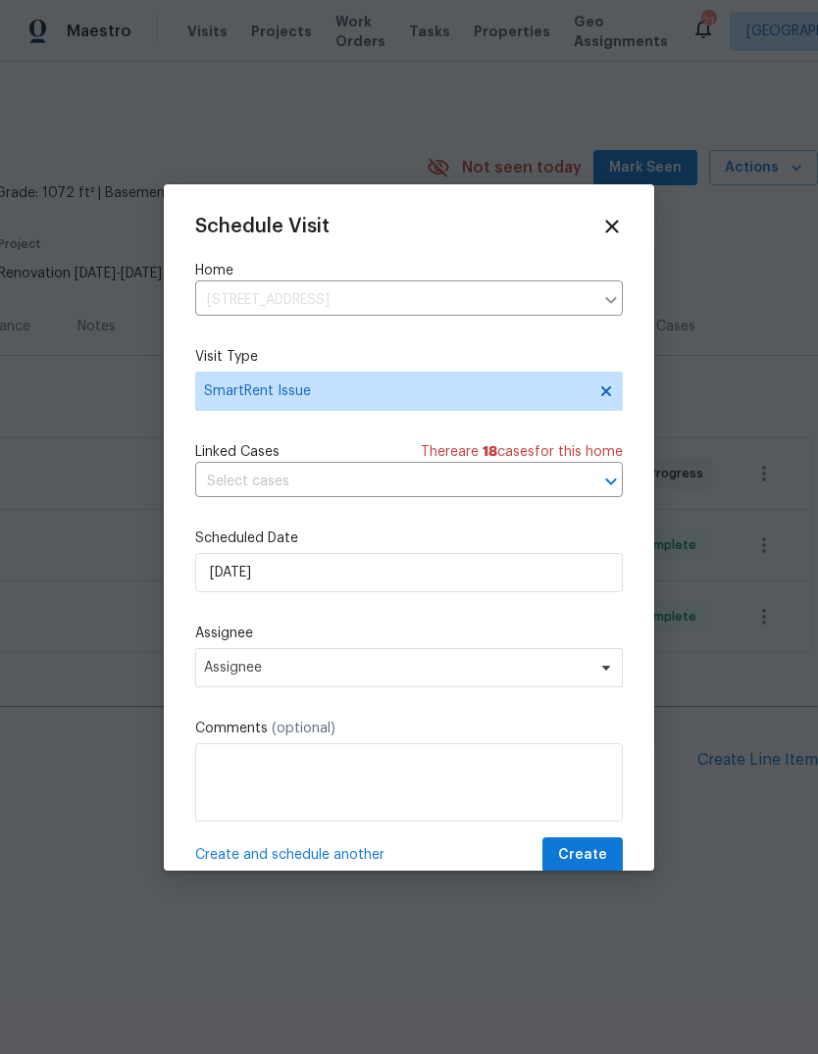
type input "[DATE]"
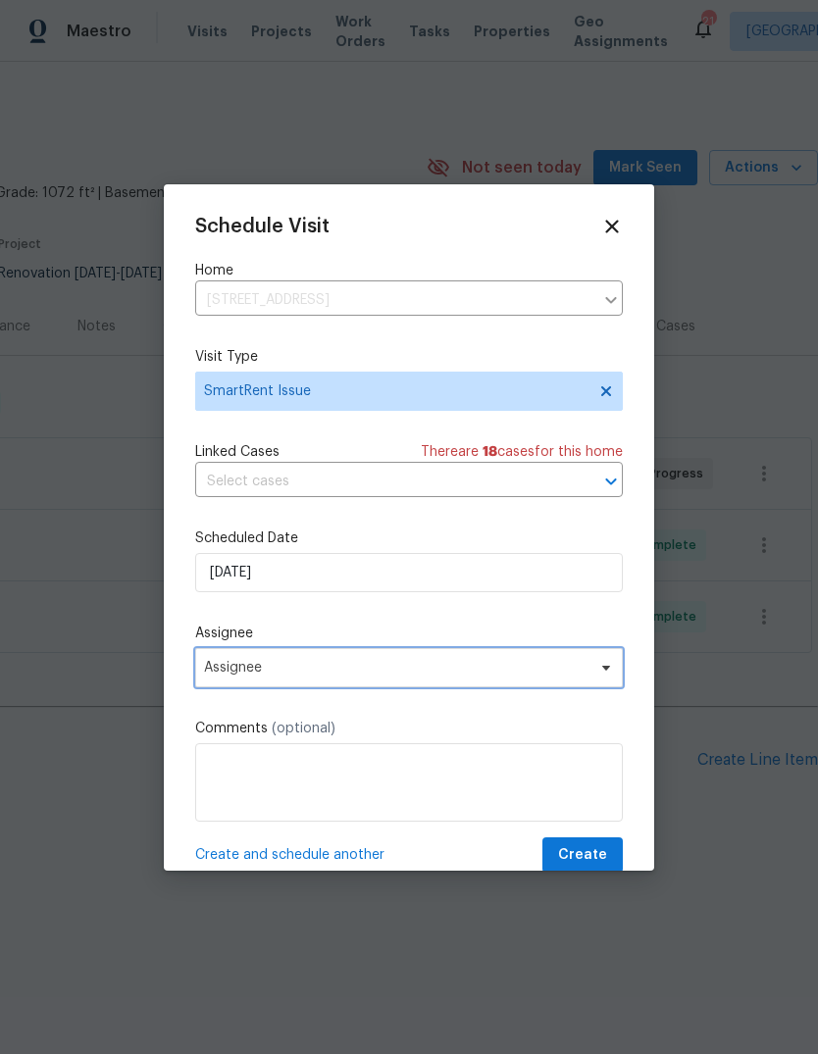
click at [413, 663] on span "Assignee" at bounding box center [409, 667] width 428 height 39
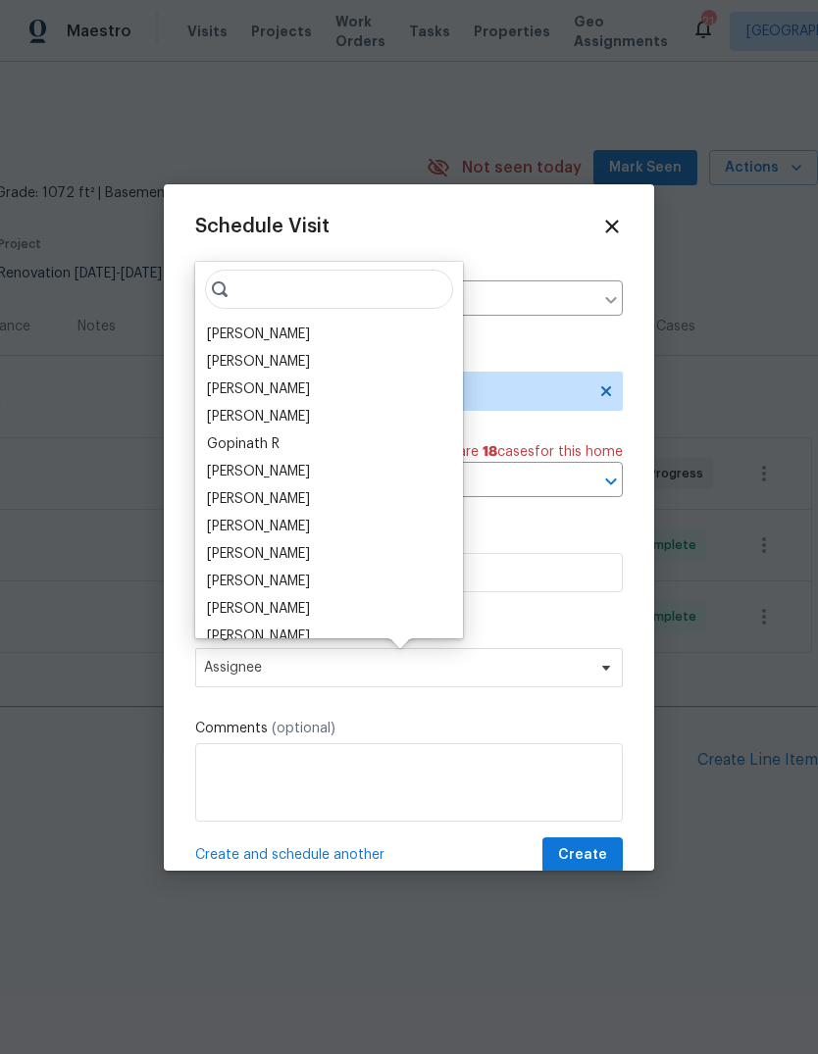
click at [295, 546] on div "[PERSON_NAME]" at bounding box center [258, 554] width 103 height 20
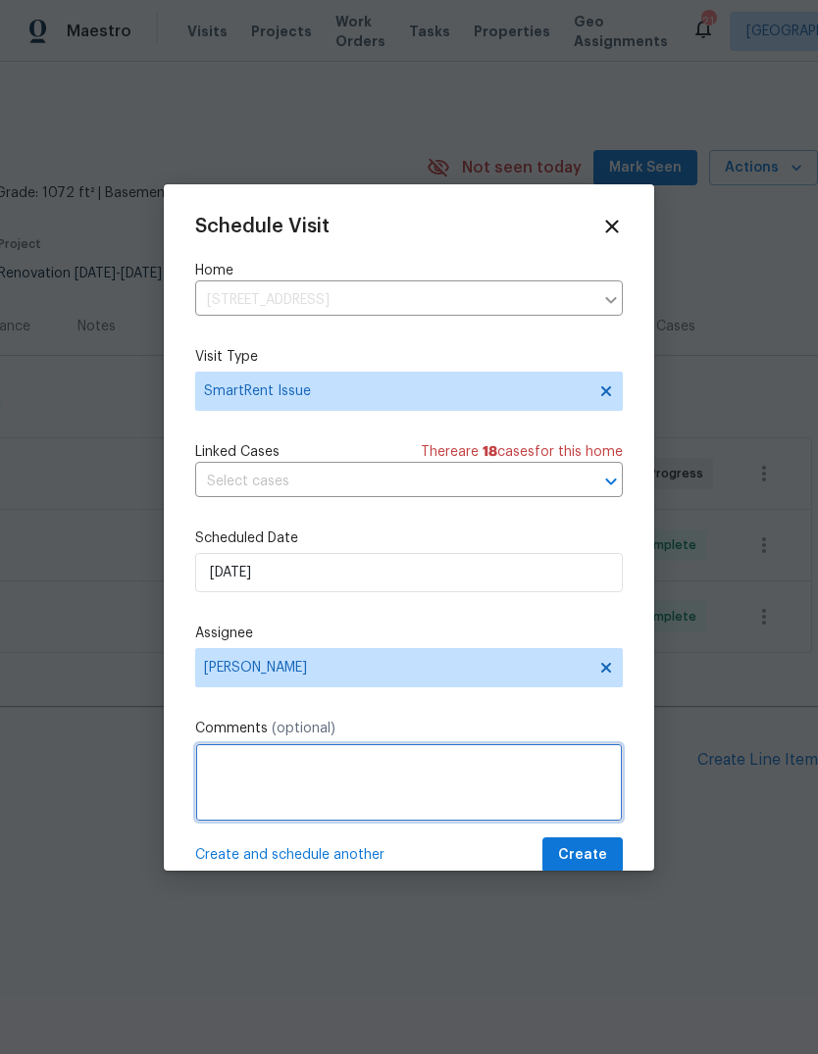
click at [505, 771] on textarea at bounding box center [409, 783] width 428 height 78
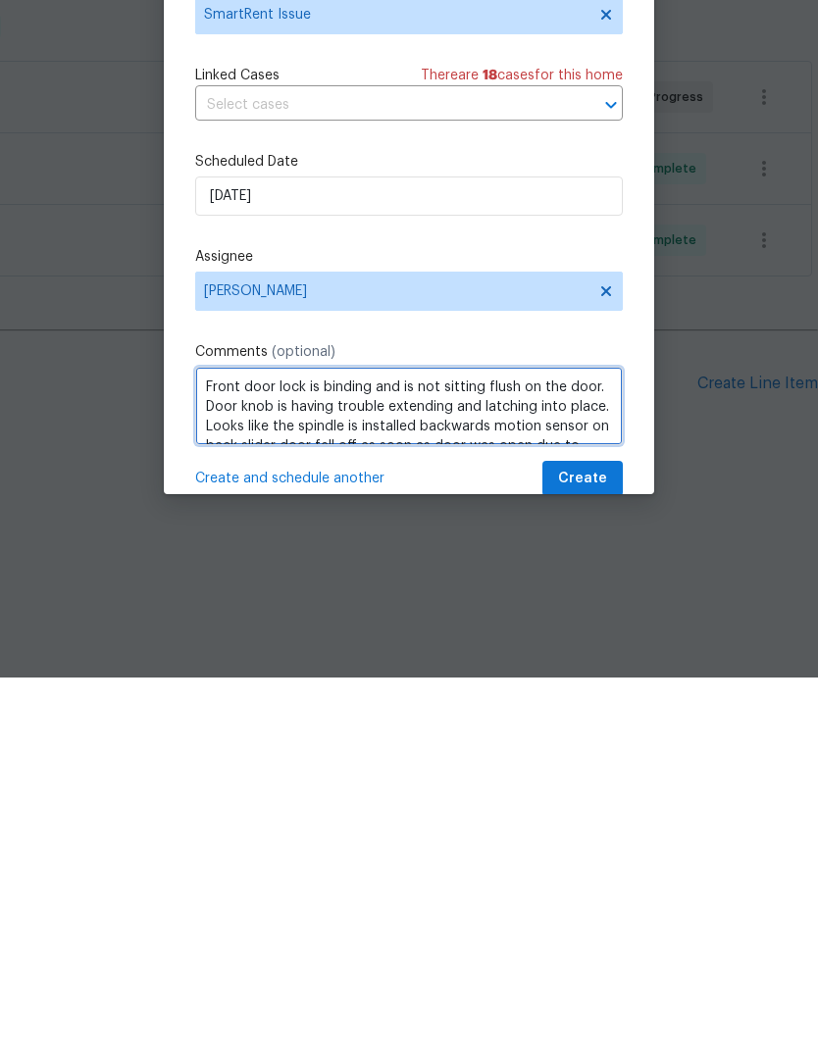
scroll to position [0, 0]
click at [213, 744] on textarea "Front door lock is binding and is not sitting flush on the door. Door knob is h…" at bounding box center [409, 783] width 428 height 78
type textarea "SMARTEENT ADJUSTMENTS AND NAVAI SCAN Front door lock is binding and is not sitt…"
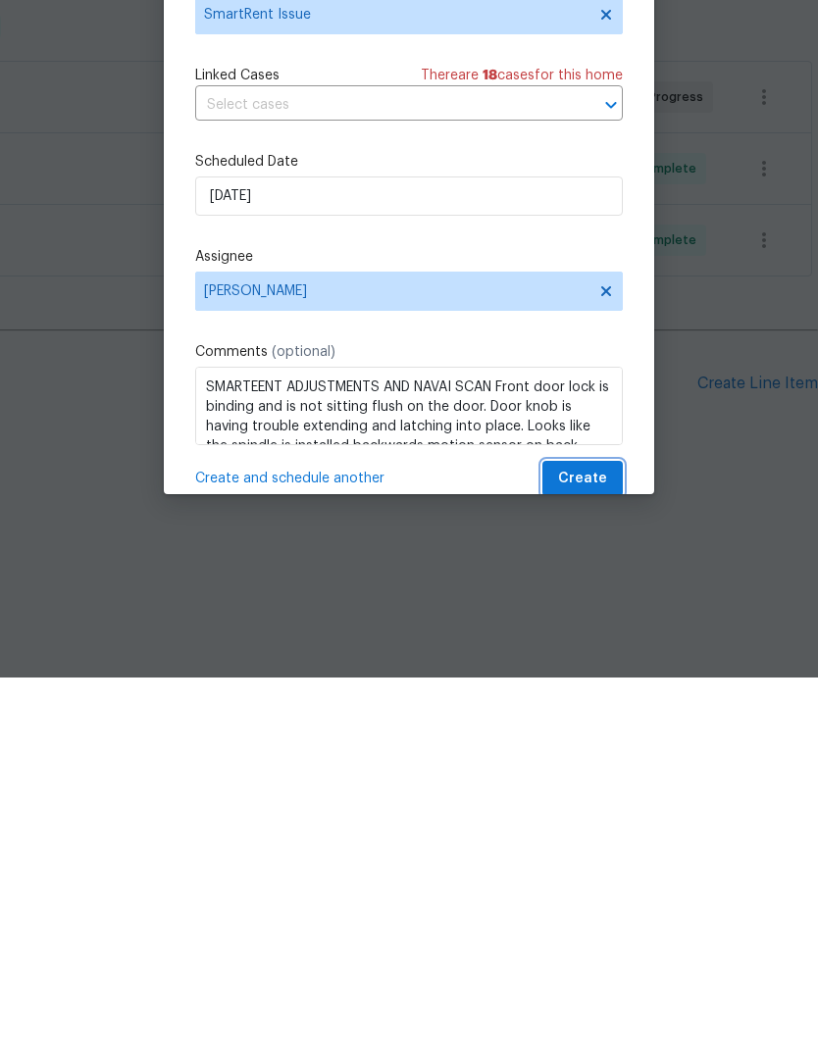
click at [592, 844] on span "Create" at bounding box center [582, 856] width 49 height 25
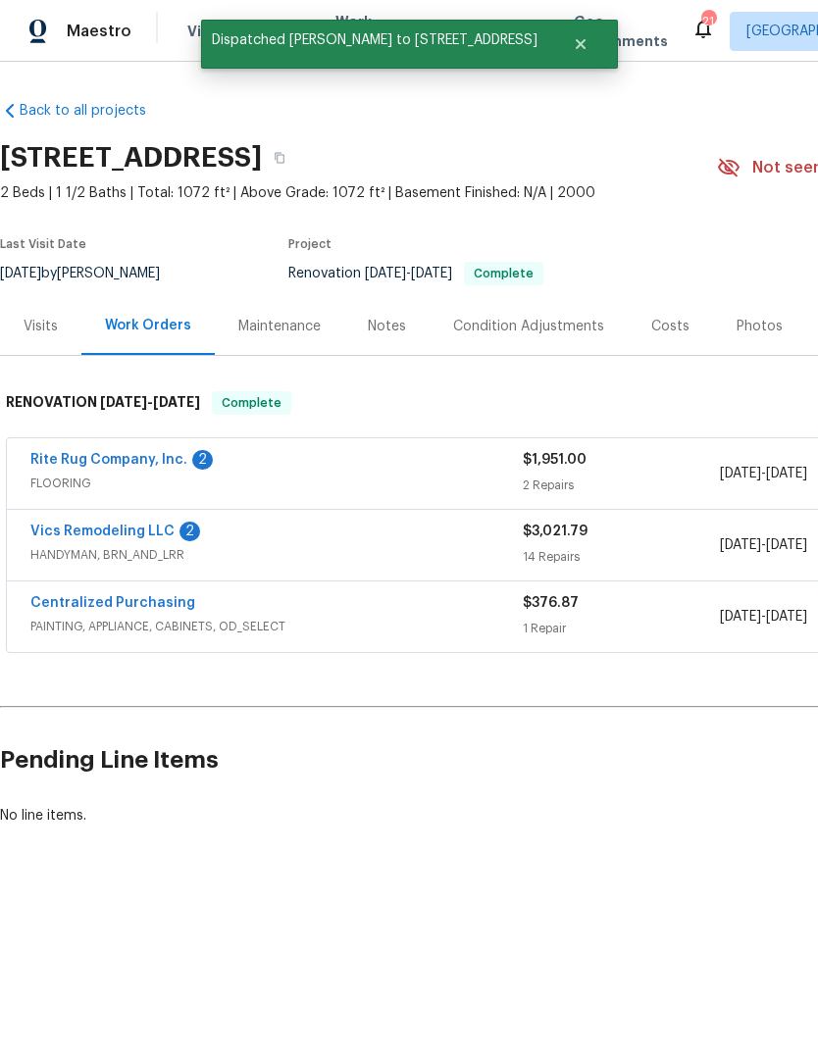
click at [387, 330] on div "Notes" at bounding box center [387, 327] width 38 height 20
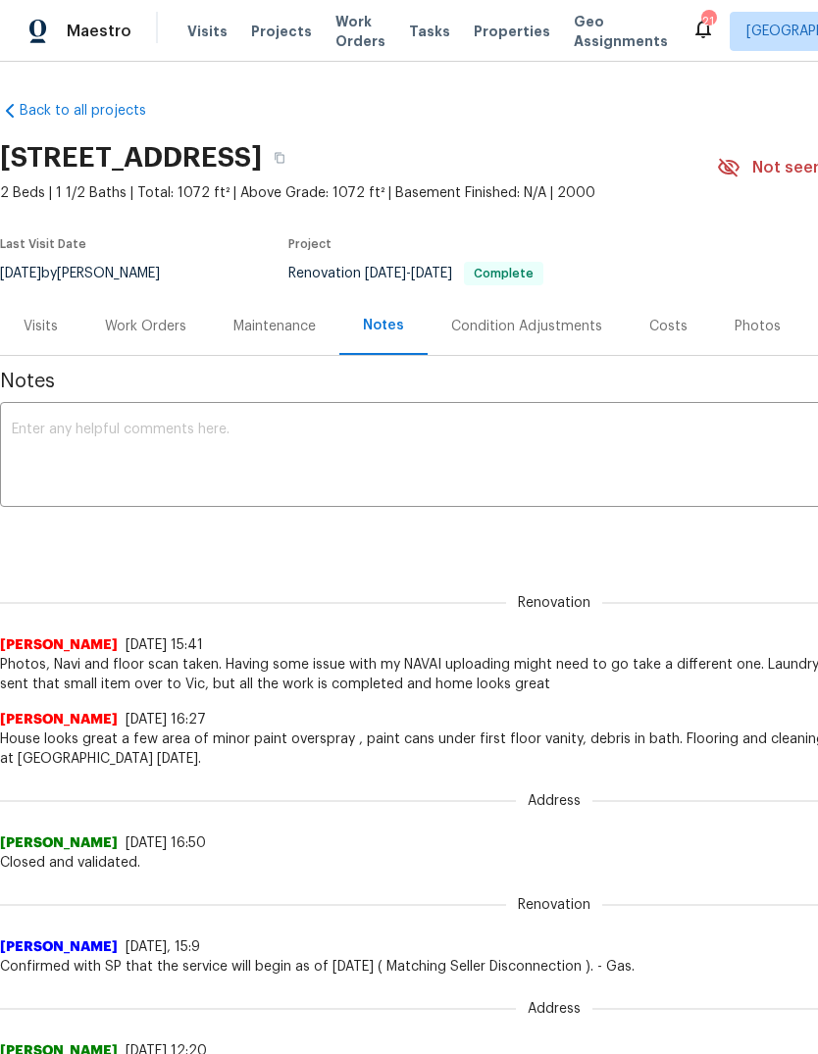
click at [664, 451] on textarea at bounding box center [554, 457] width 1085 height 69
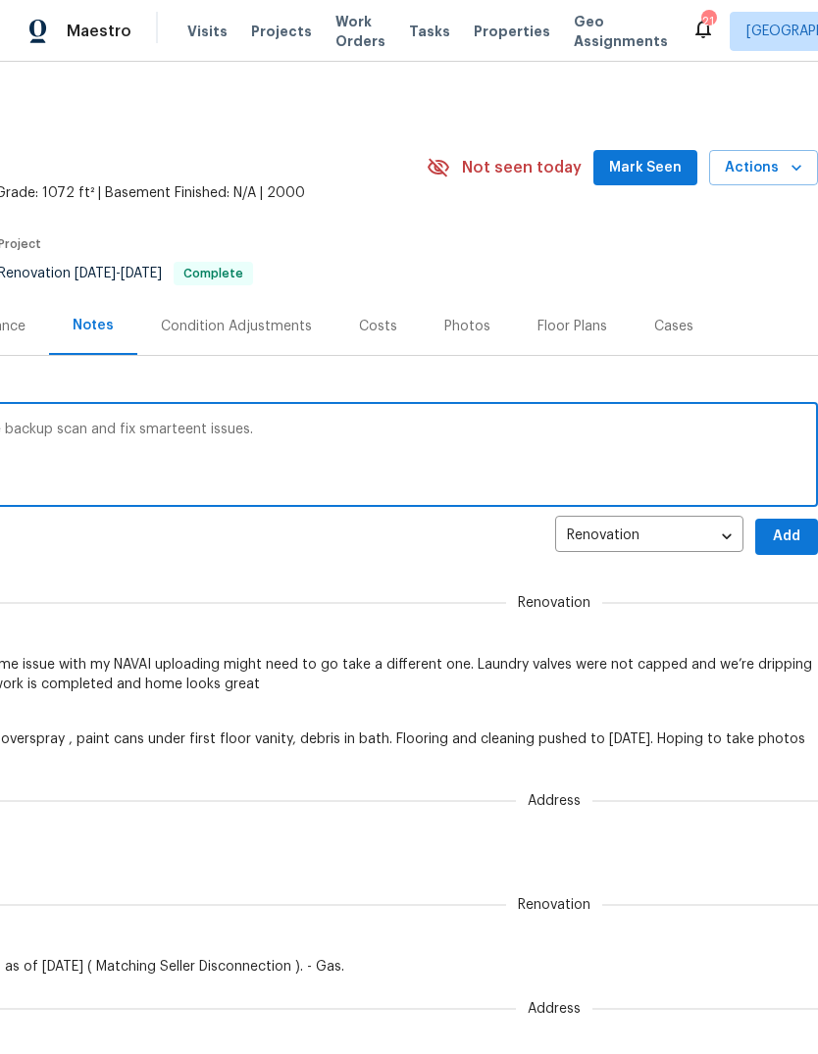
scroll to position [0, 290]
type textarea "Scheduled visit for [PERSON_NAME] to take backup scan and fix smarteent issues."
click at [784, 537] on span "Add" at bounding box center [786, 537] width 31 height 25
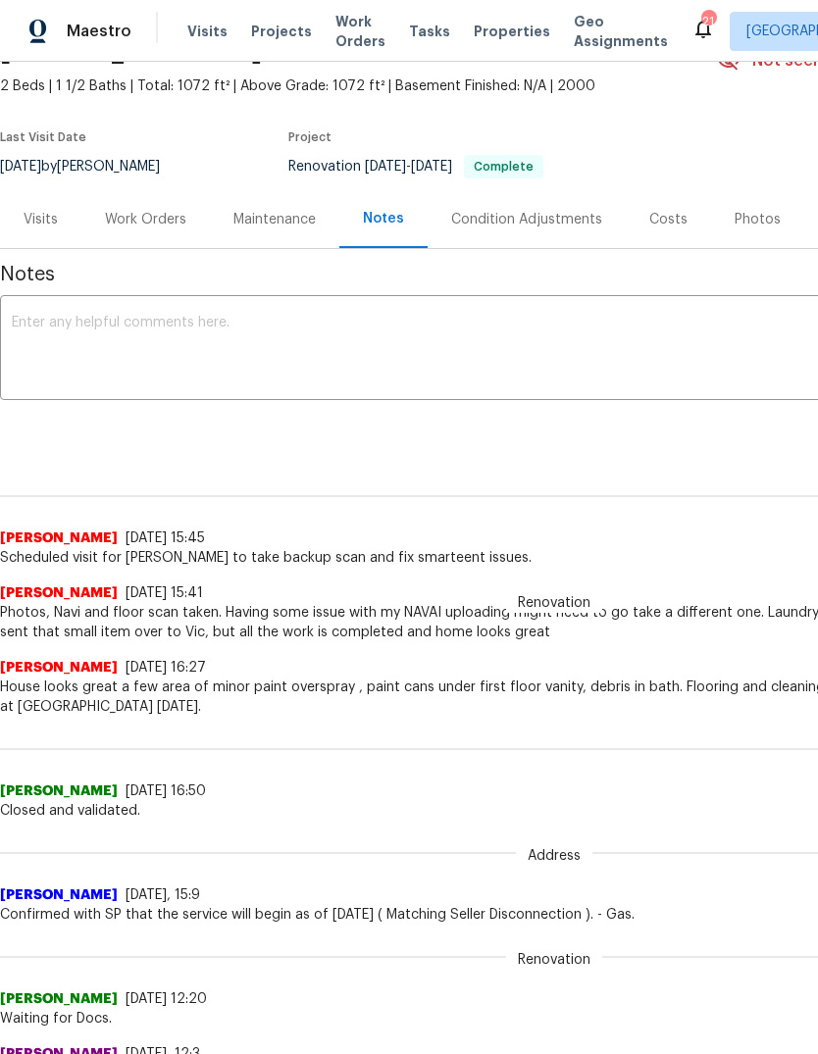
scroll to position [107, 0]
click at [34, 208] on div "Visits" at bounding box center [40, 219] width 81 height 58
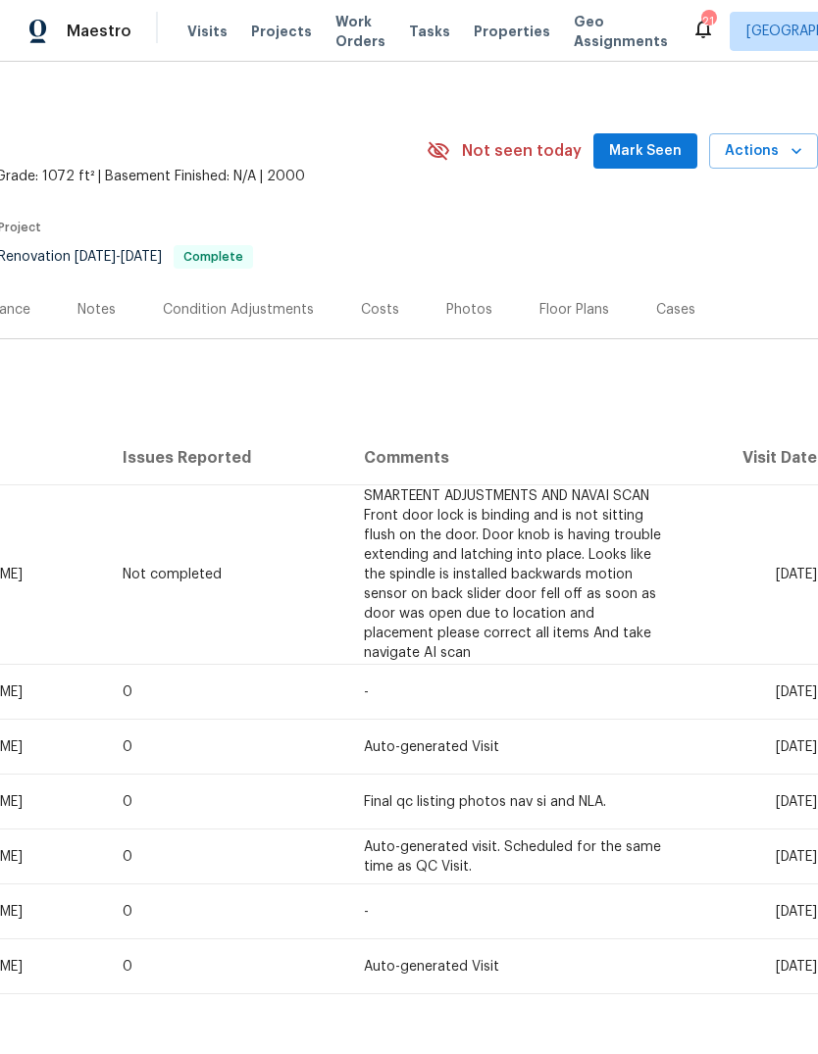
scroll to position [17, 290]
click at [340, 31] on span "Work Orders" at bounding box center [360, 31] width 50 height 39
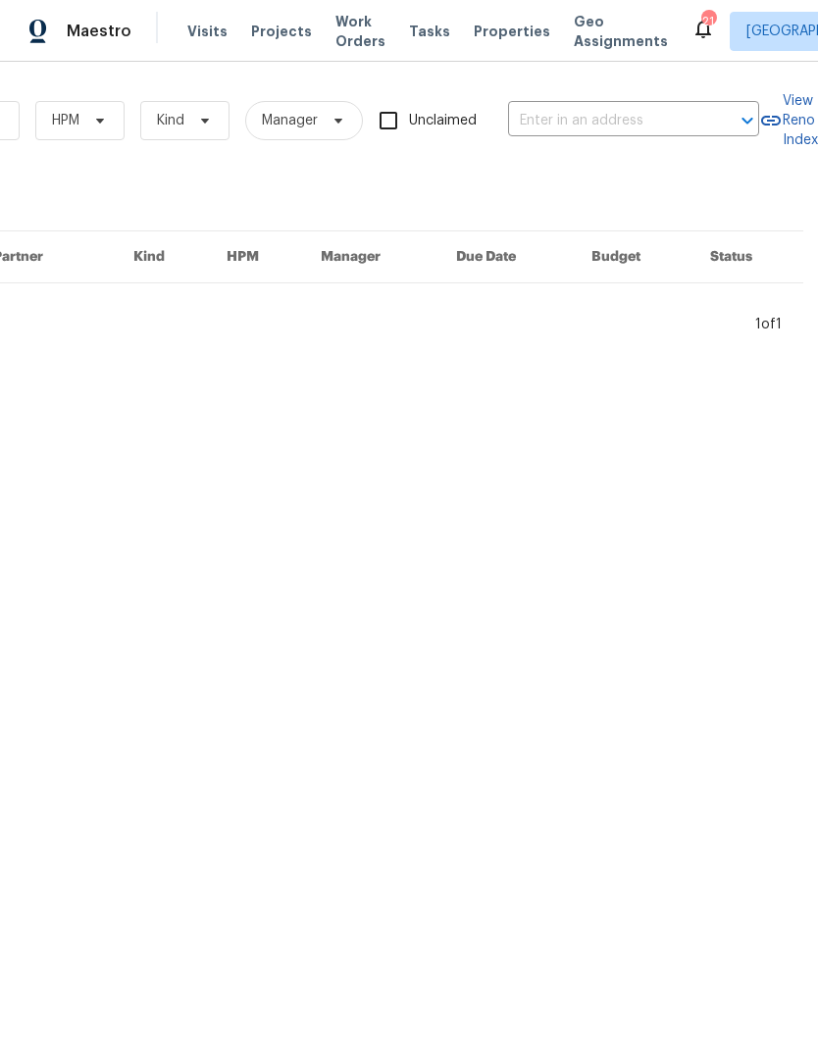
scroll to position [0, 323]
click at [607, 115] on input "text" at bounding box center [606, 121] width 196 height 30
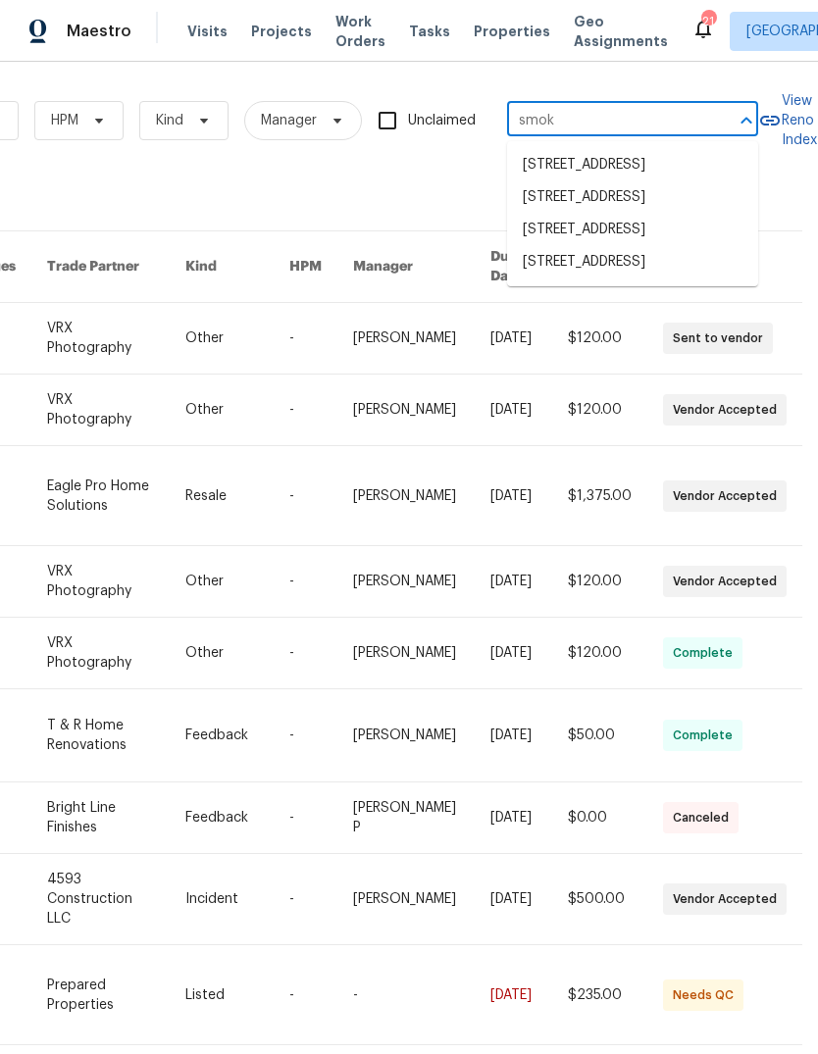
type input "smoke"
click at [498, 26] on span "Properties" at bounding box center [512, 32] width 77 height 20
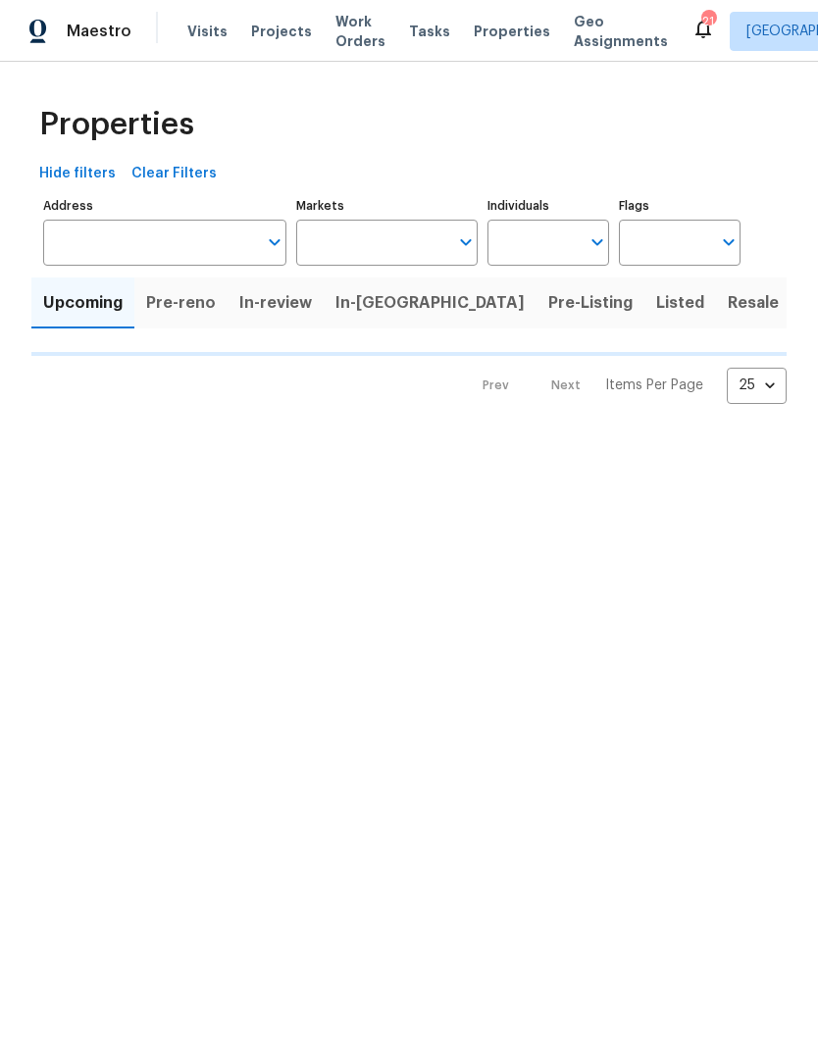
click at [498, 25] on span "Properties" at bounding box center [512, 32] width 77 height 20
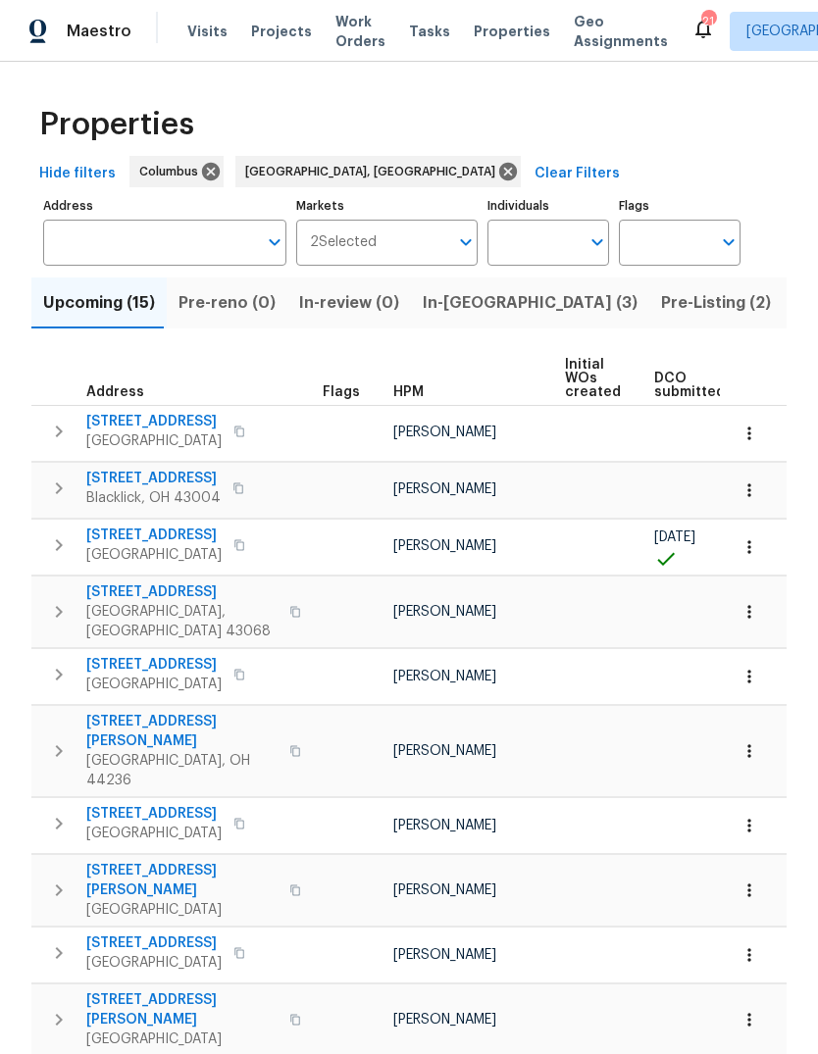
click at [151, 246] on input "Address" at bounding box center [150, 243] width 214 height 46
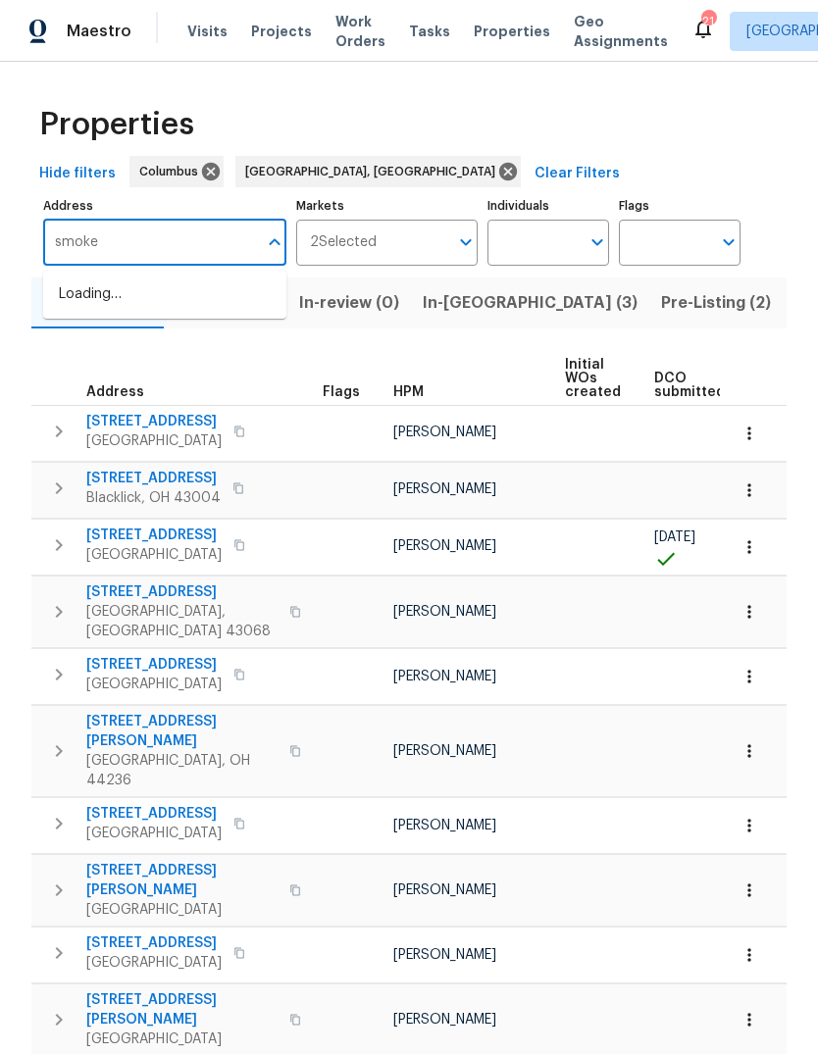
type input "smok"
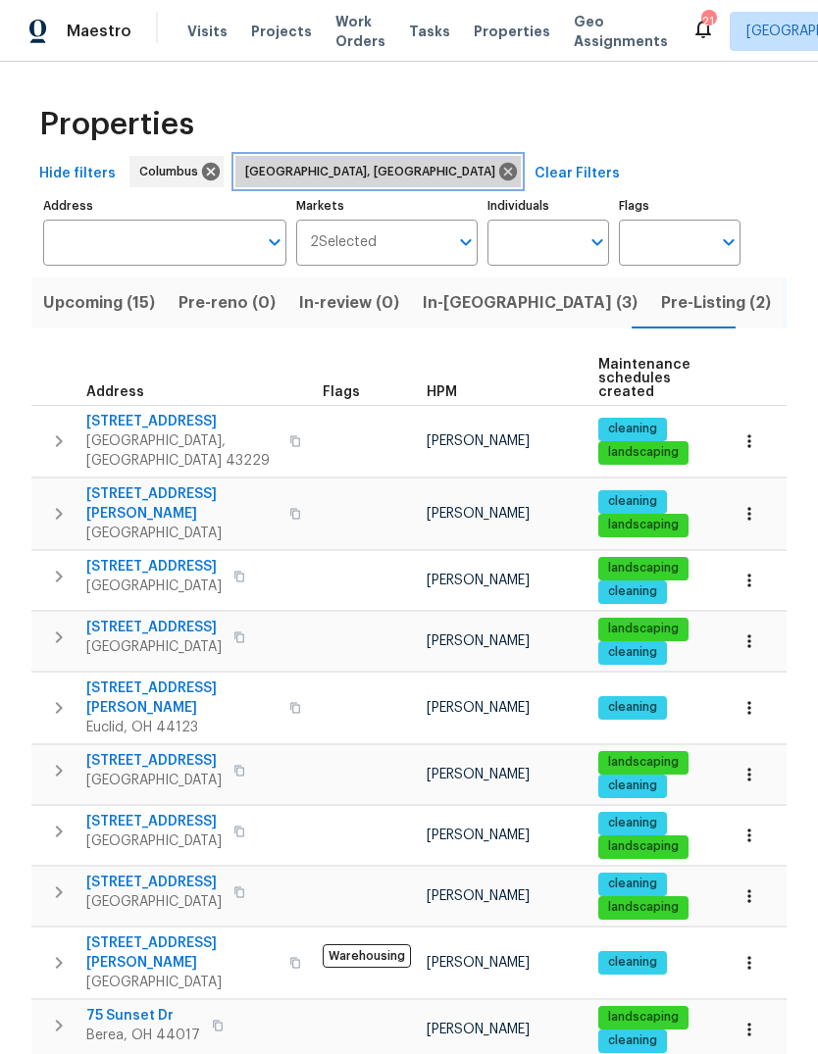
click at [499, 173] on icon at bounding box center [508, 172] width 18 height 18
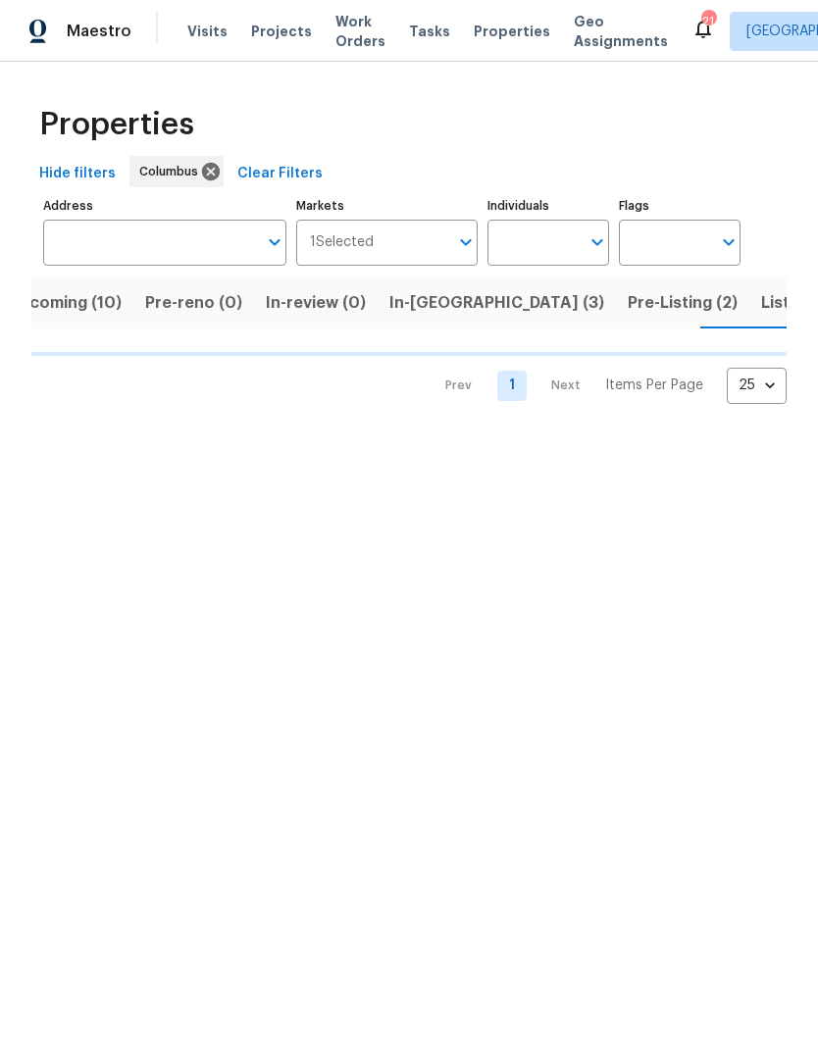
scroll to position [0, 46]
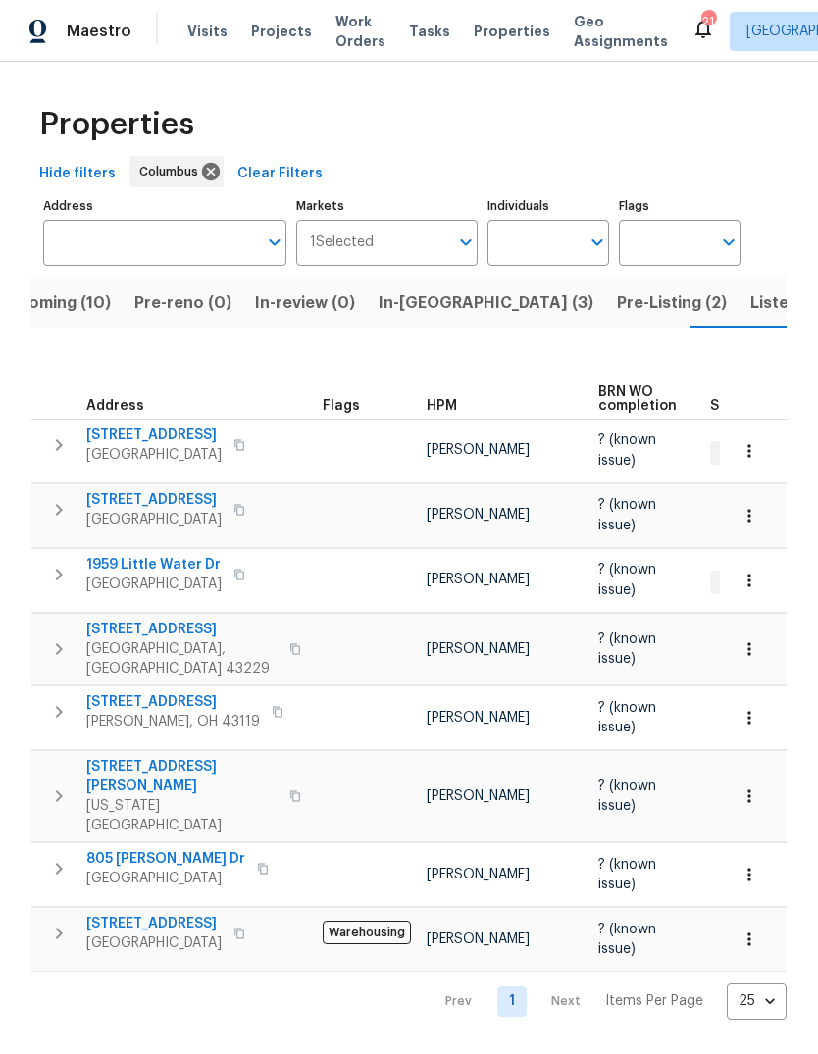
click at [244, 439] on icon "button" at bounding box center [239, 444] width 10 height 11
click at [251, 437] on button "button" at bounding box center [240, 445] width 24 height 27
click at [251, 438] on button "button" at bounding box center [240, 445] width 24 height 27
